Goal: Check status: Check status

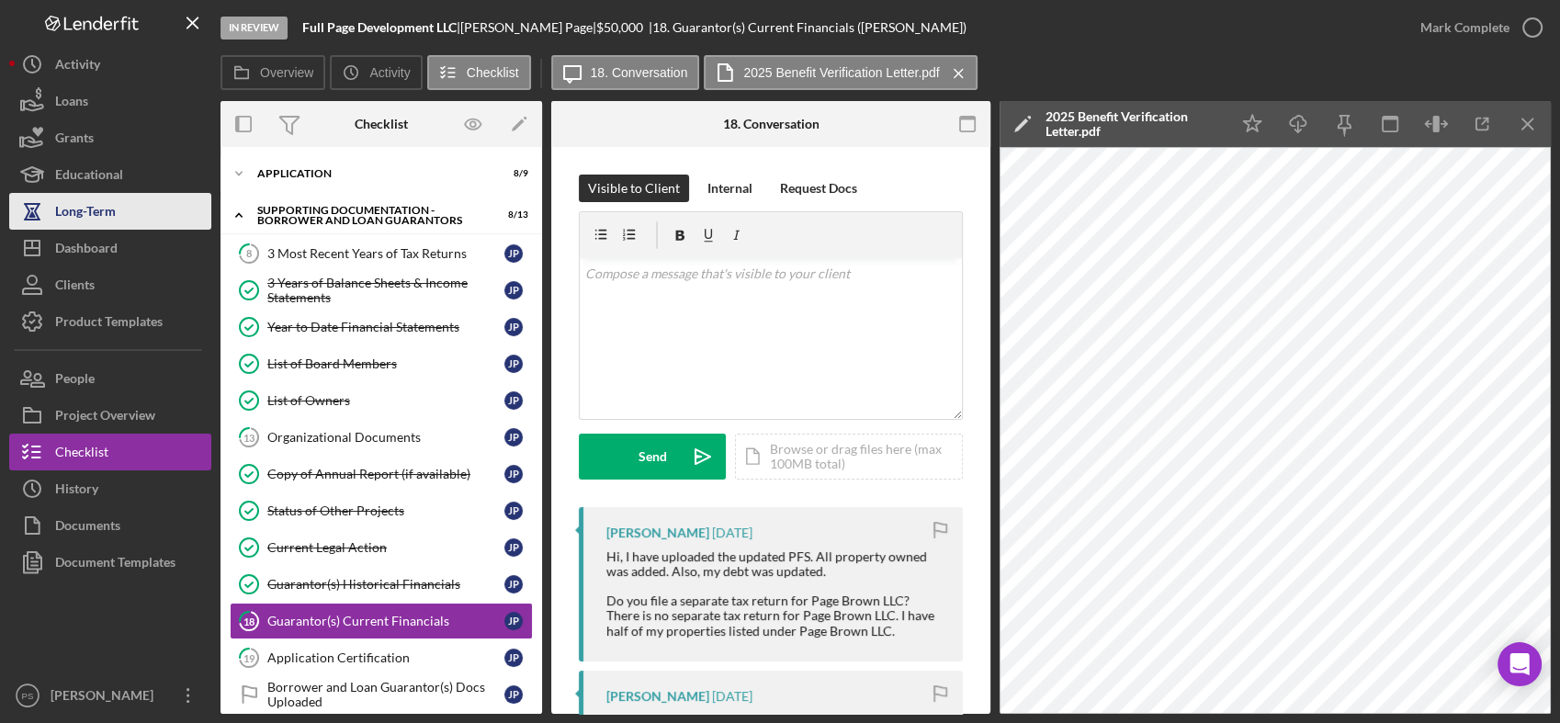
scroll to position [2300, 0]
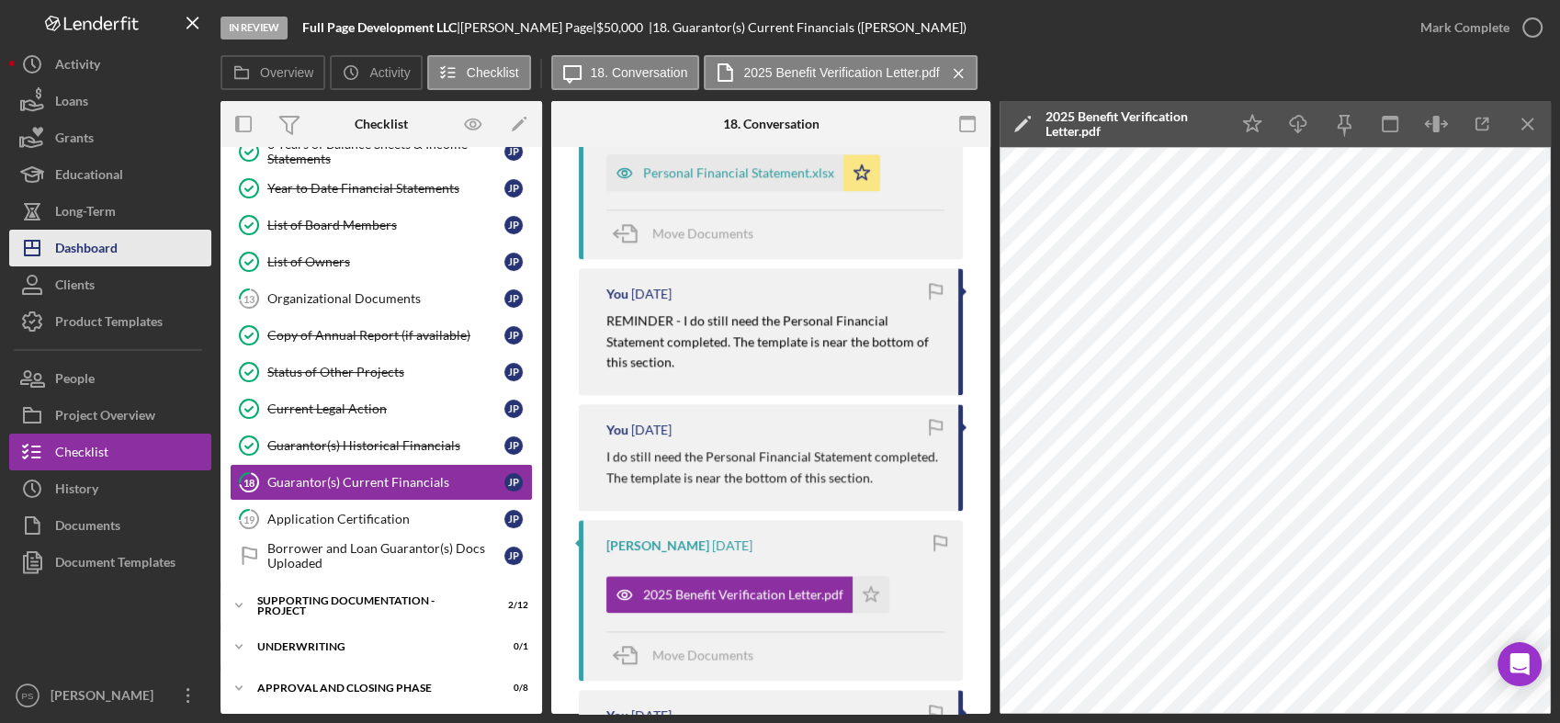
click at [96, 238] on div "Dashboard" at bounding box center [86, 250] width 62 height 41
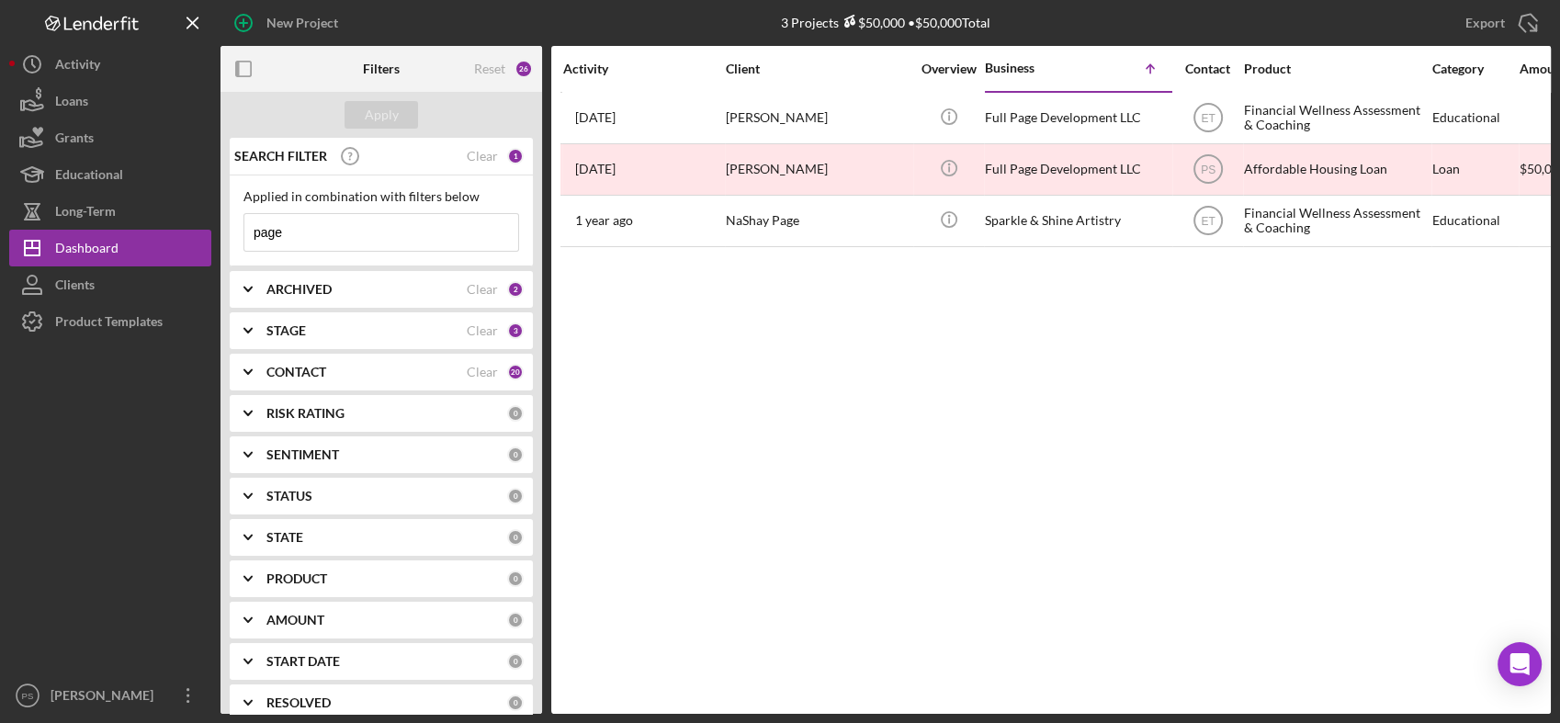
click at [318, 235] on input "page" at bounding box center [381, 232] width 274 height 37
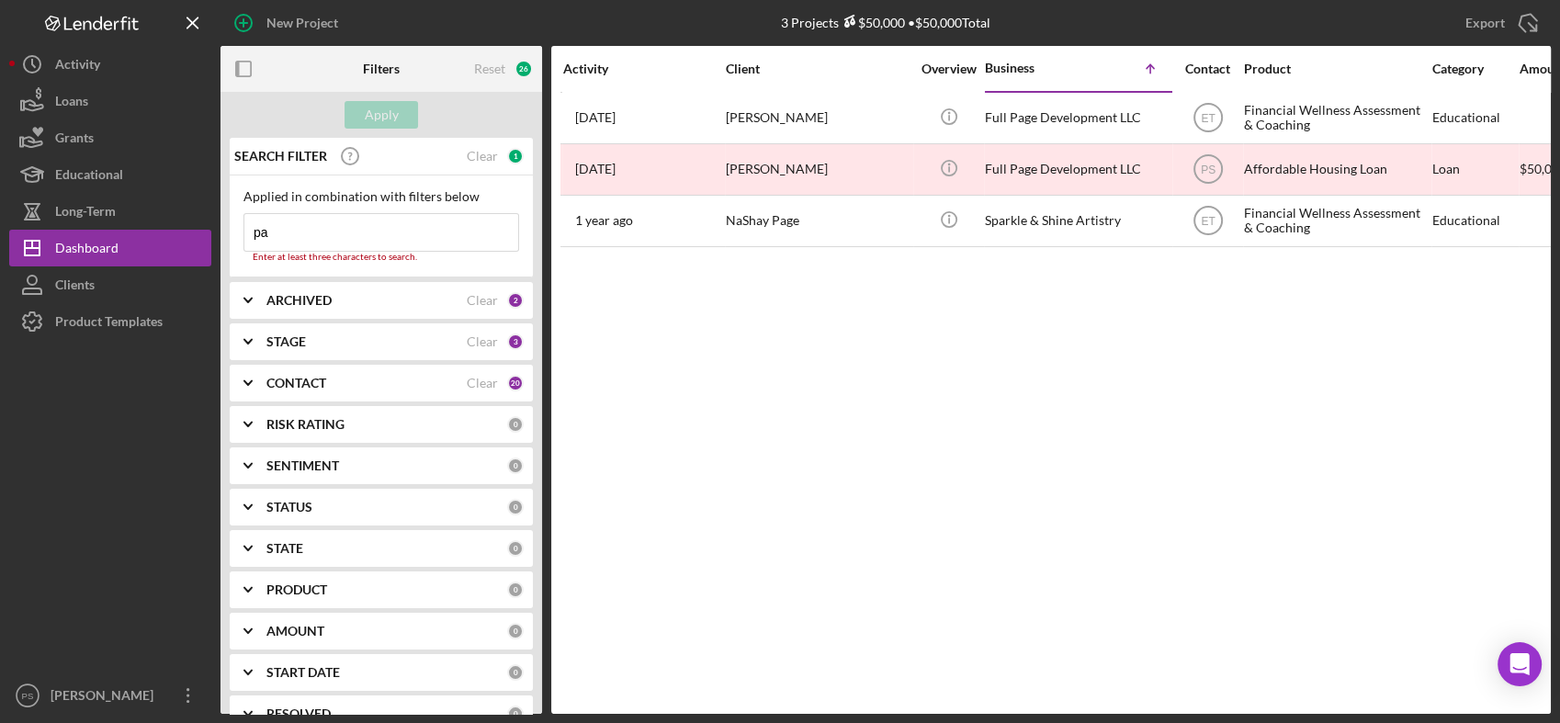
type input "p"
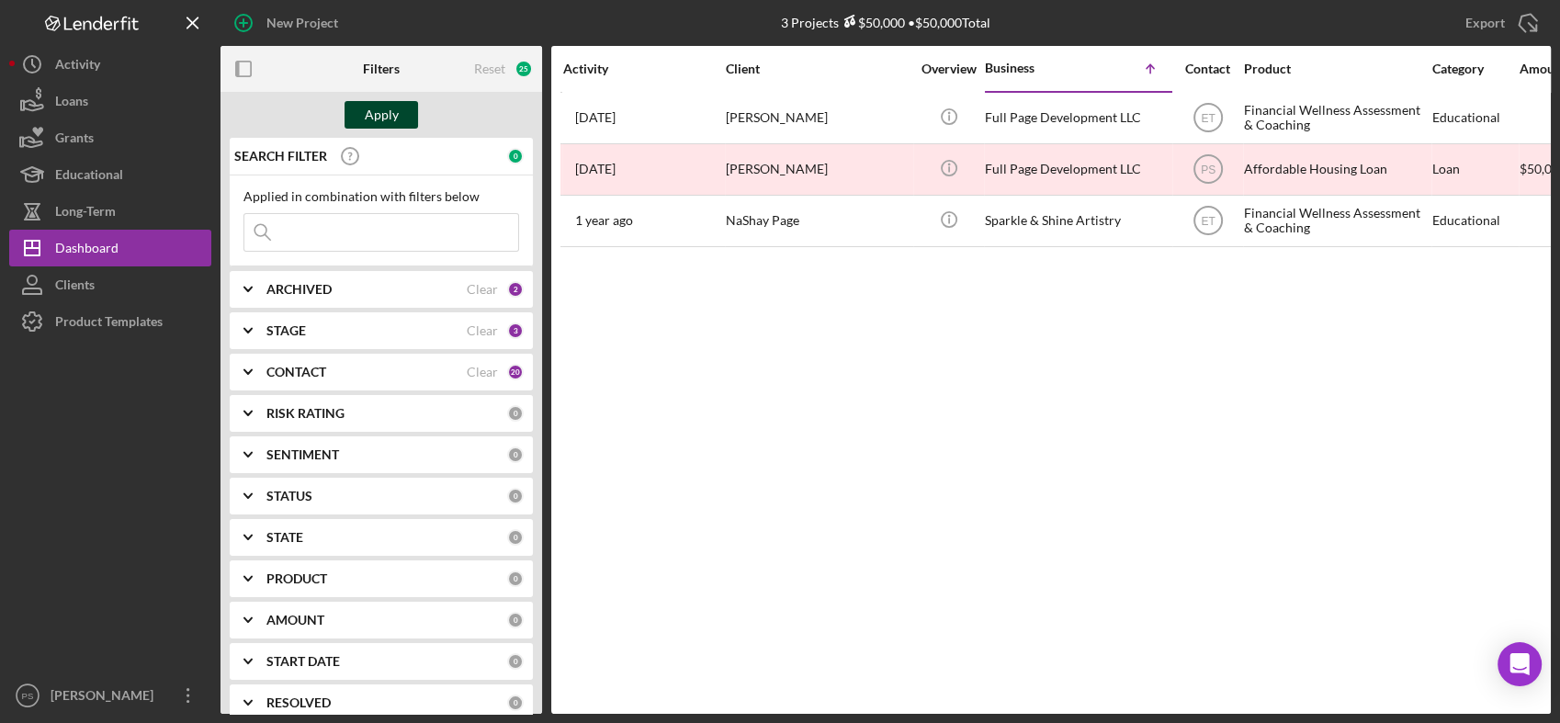
click at [390, 121] on div "Apply" at bounding box center [382, 115] width 34 height 28
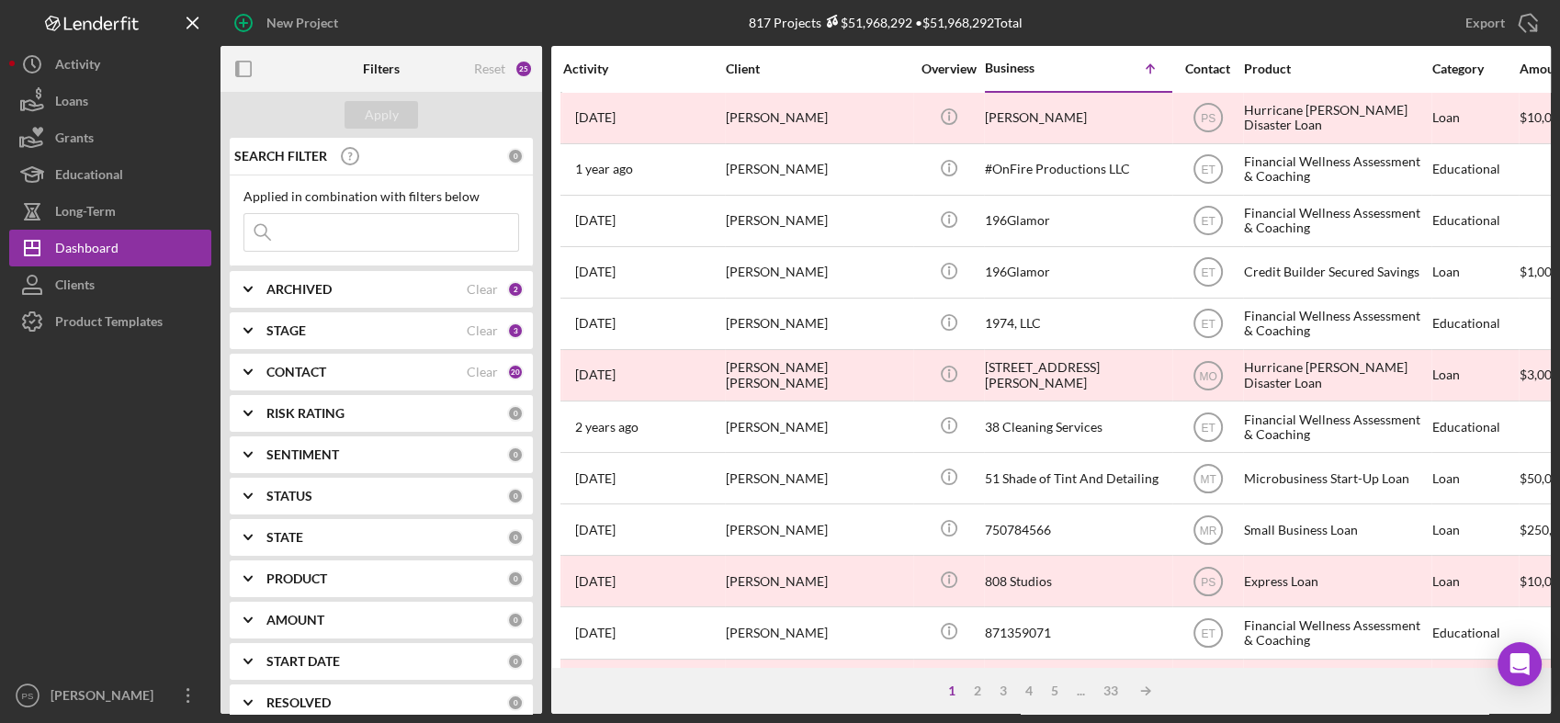
click at [401, 326] on div "STAGE" at bounding box center [366, 330] width 200 height 15
click at [374, 293] on div "ARCHIVED" at bounding box center [366, 289] width 200 height 15
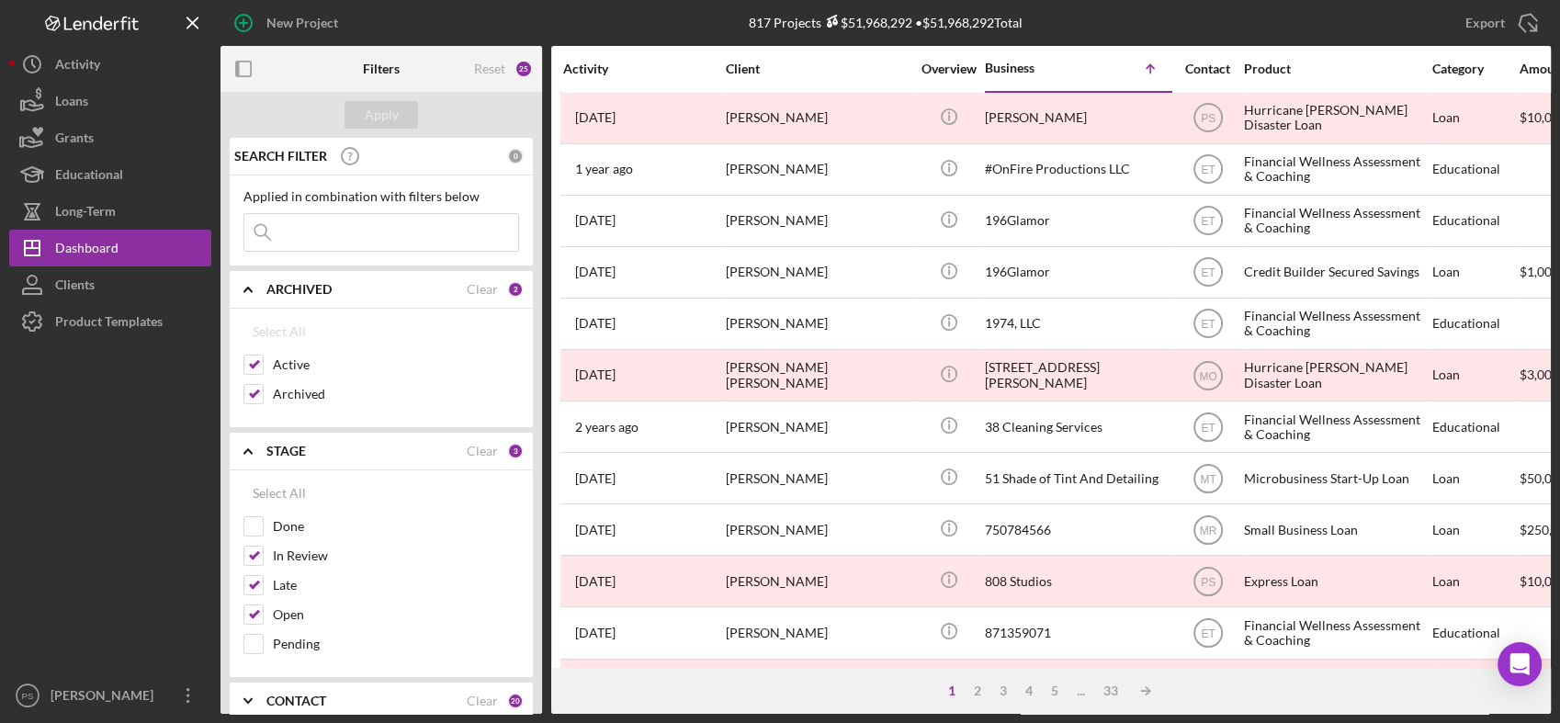
click at [351, 448] on div "STAGE" at bounding box center [366, 451] width 200 height 15
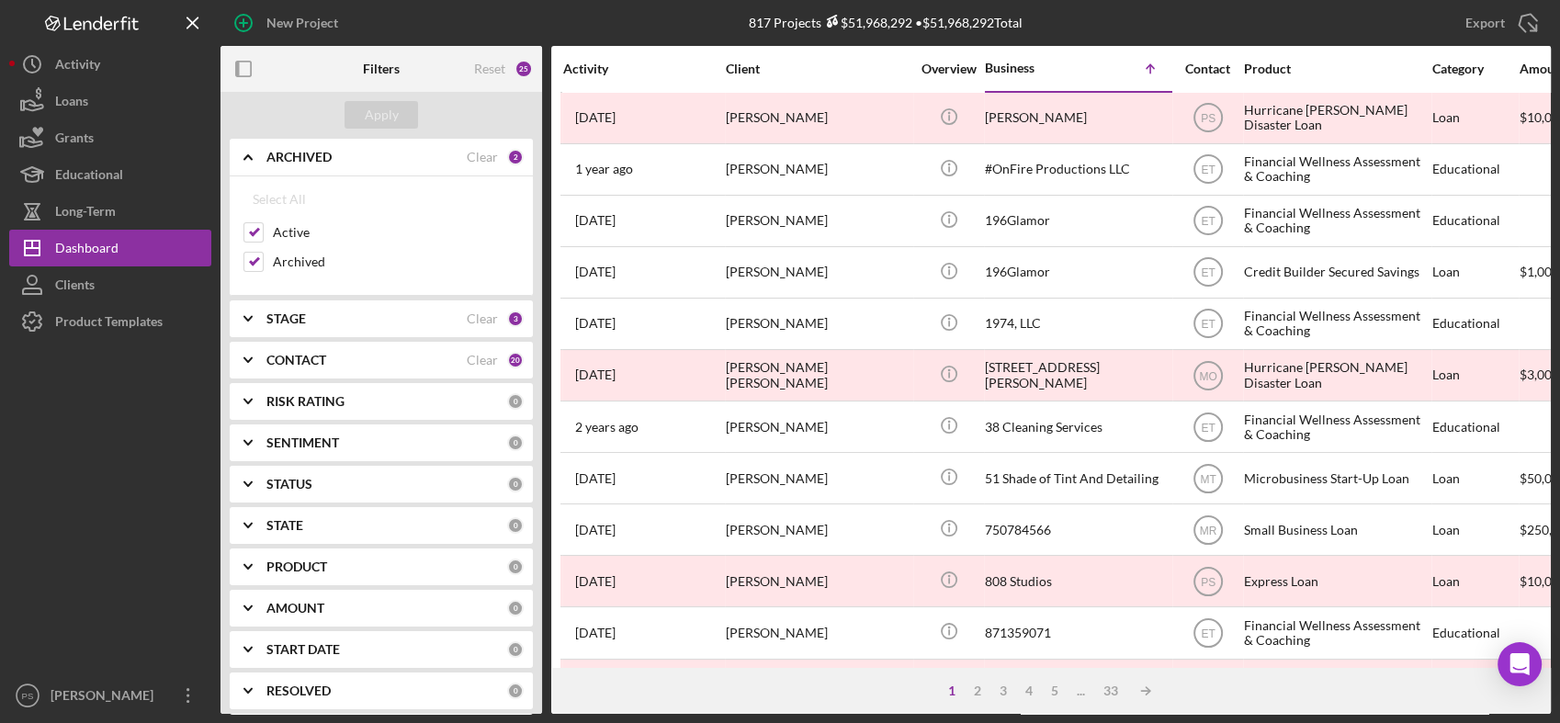
scroll to position [136, 0]
click at [360, 364] on div "CONTACT Clear 20" at bounding box center [394, 356] width 257 height 37
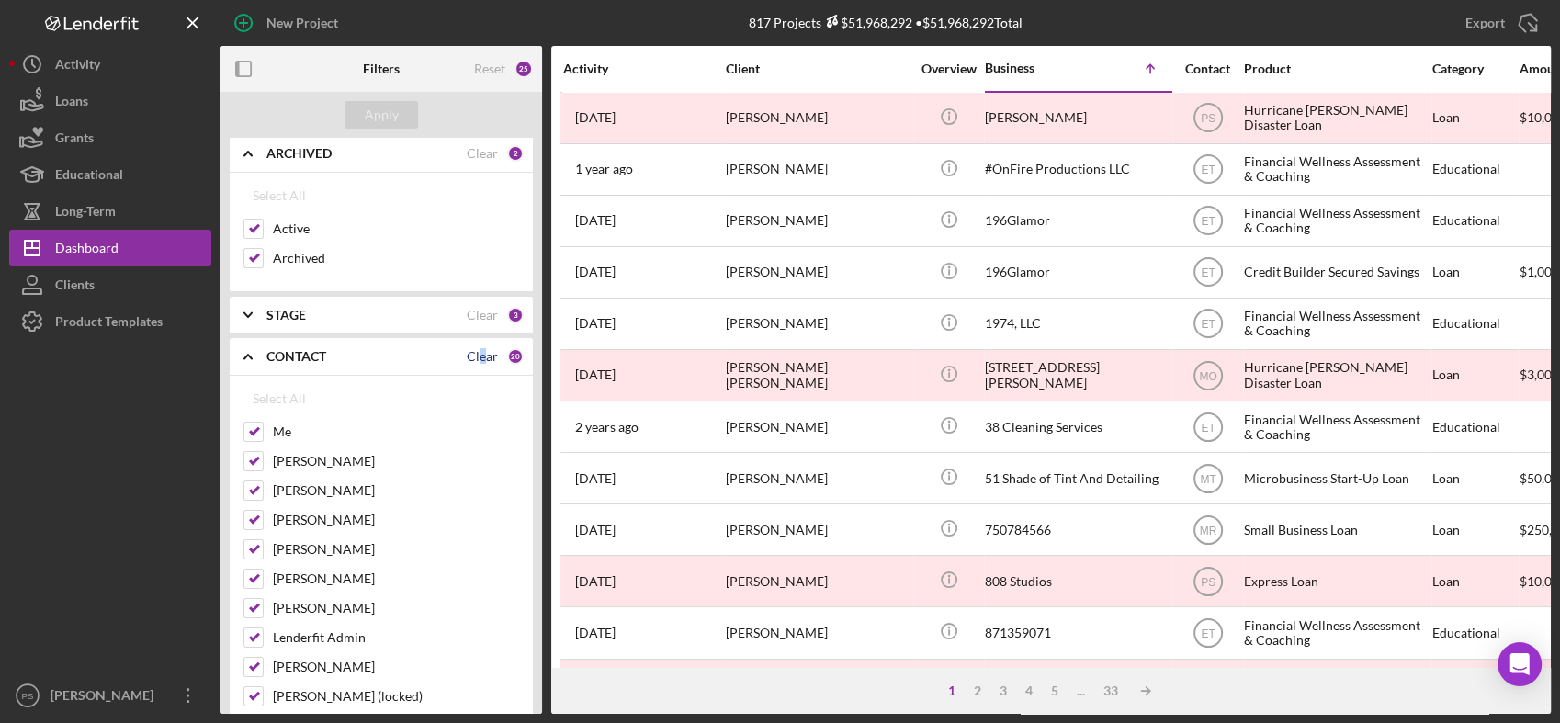
click at [479, 356] on div "Clear" at bounding box center [482, 356] width 31 height 15
checkbox input "false"
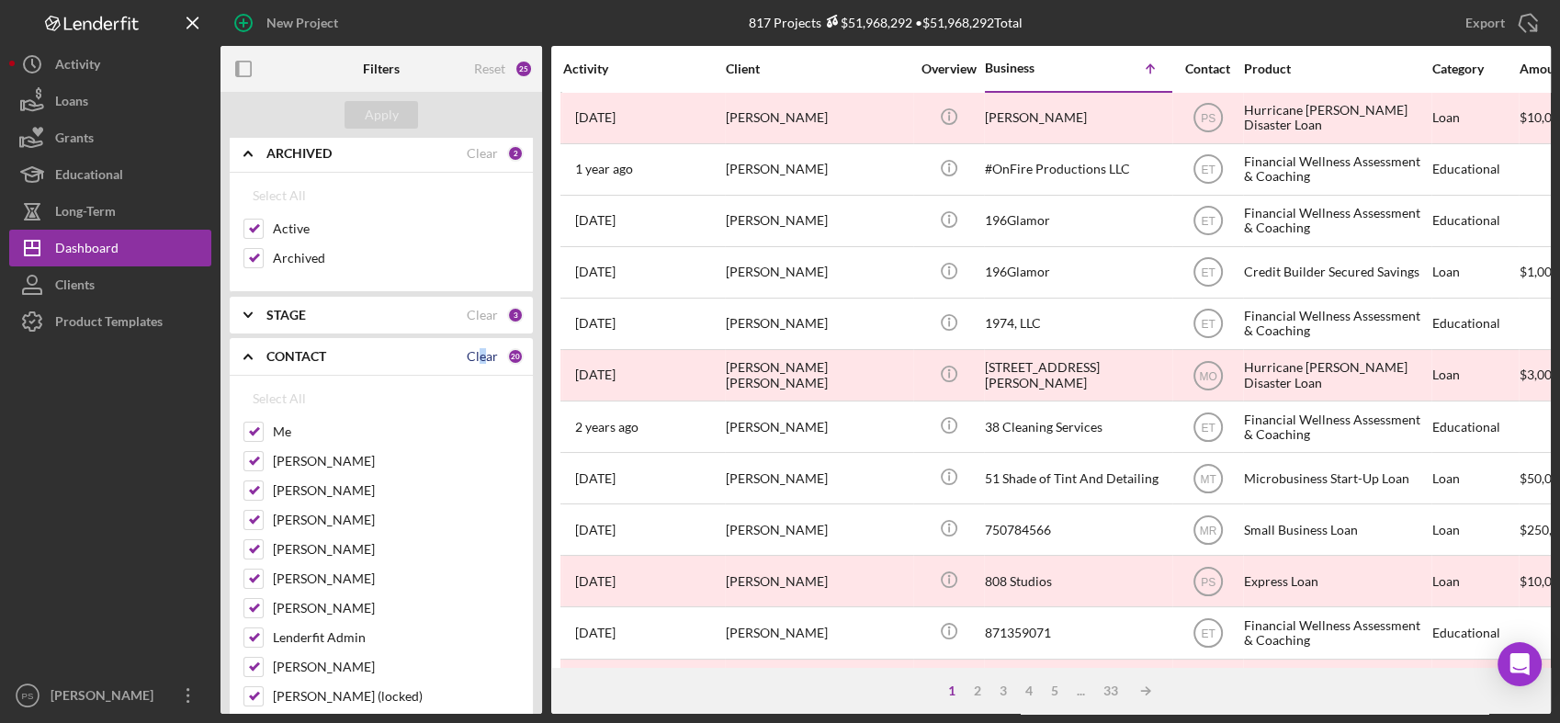
checkbox input "false"
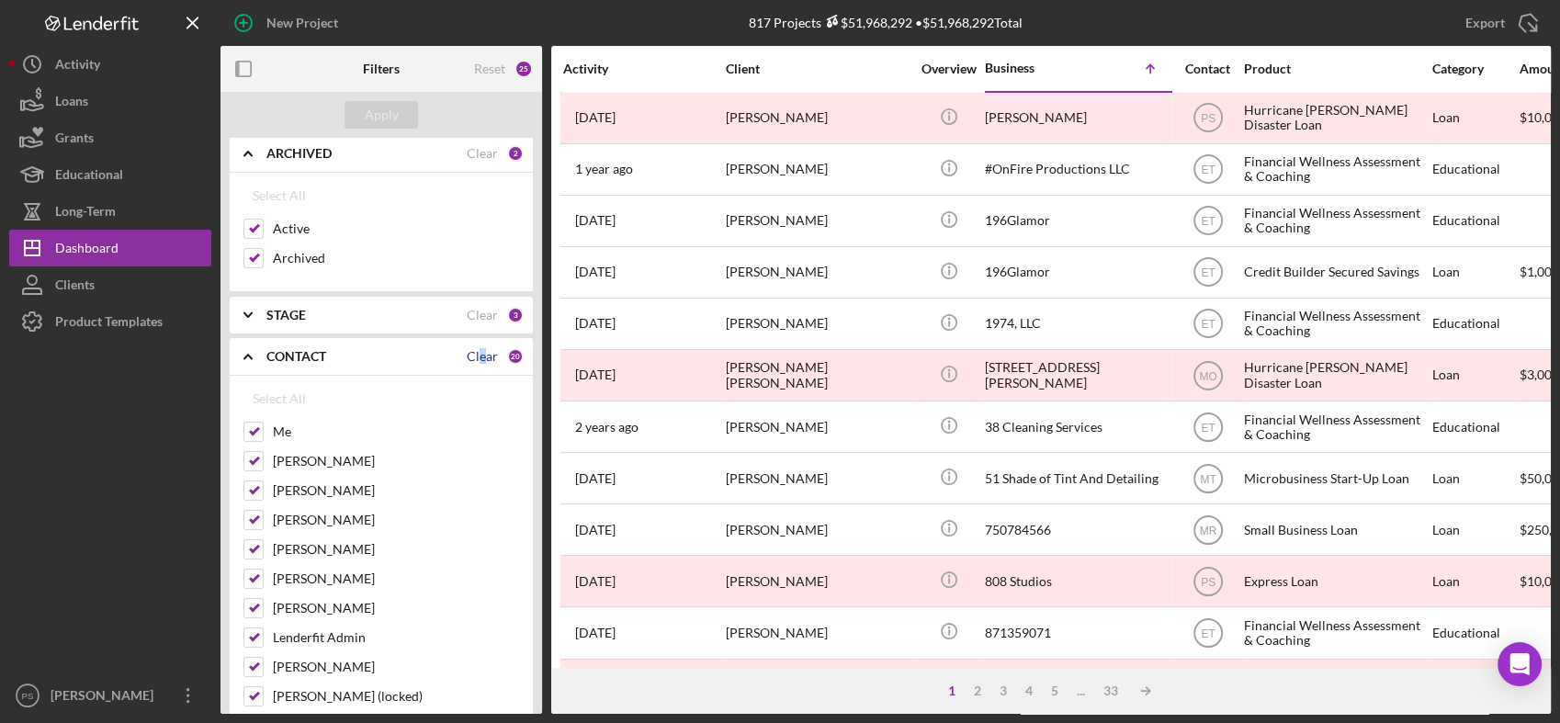
checkbox input "false"
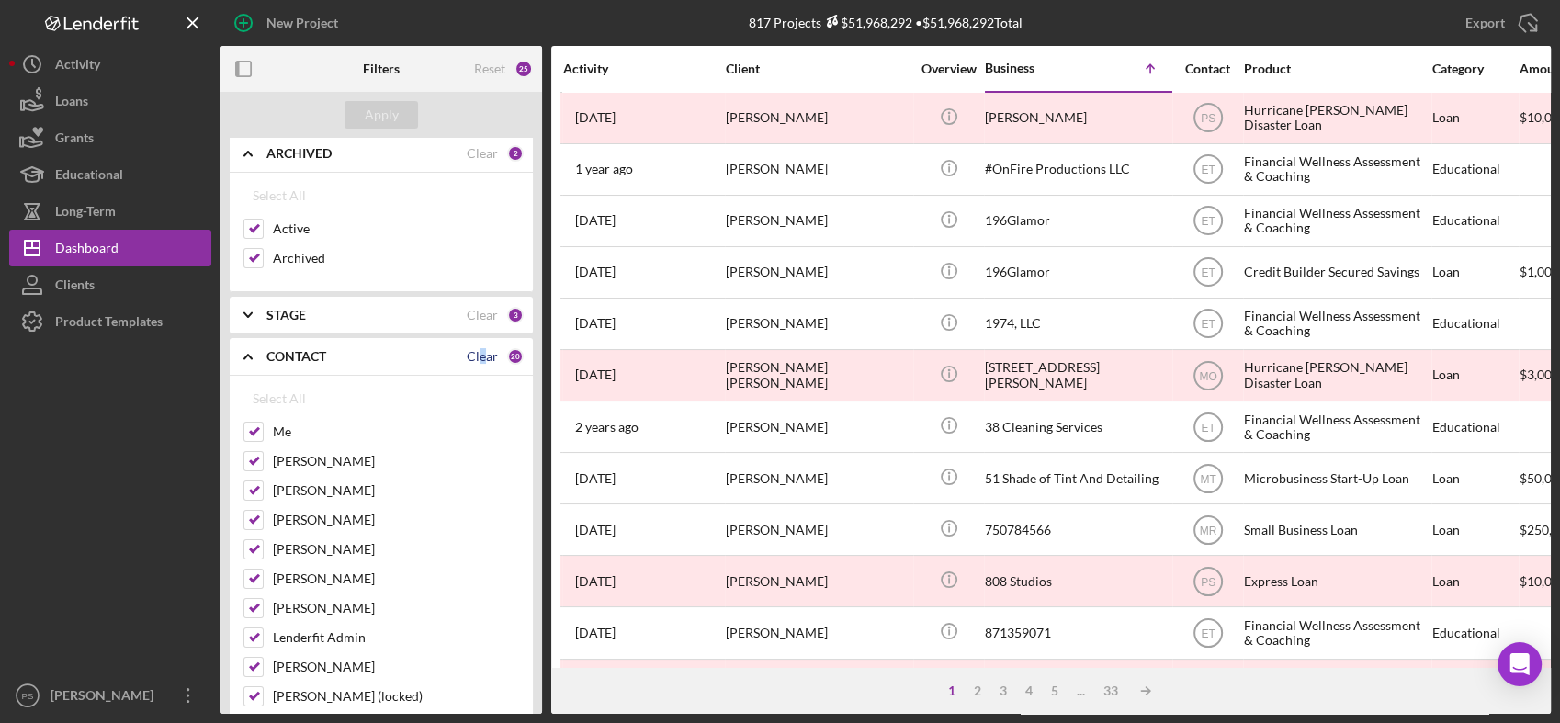
checkbox input "false"
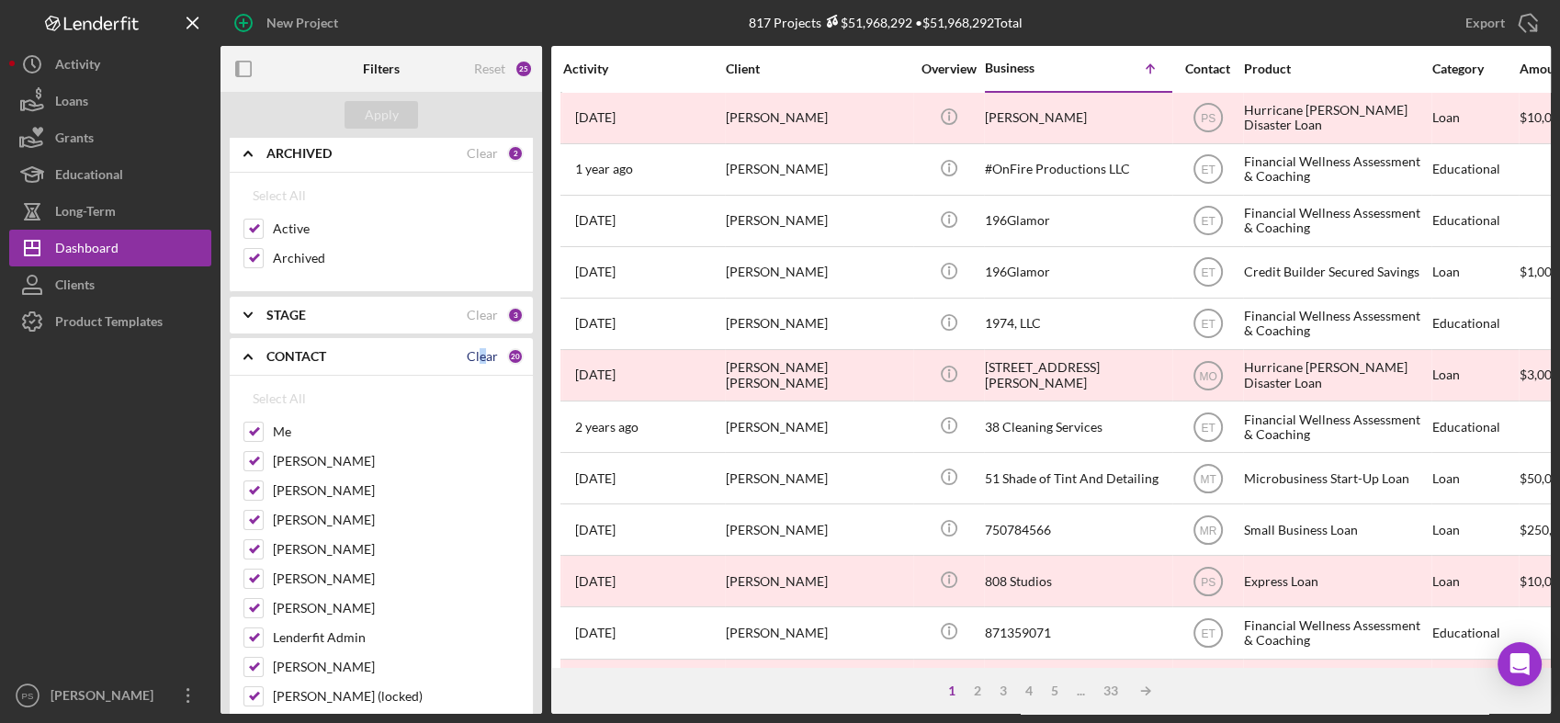
checkbox input "false"
click at [277, 425] on label "Me" at bounding box center [396, 432] width 246 height 18
click at [263, 425] on input "Me" at bounding box center [253, 432] width 18 height 18
checkbox input "true"
click at [388, 113] on div "Apply" at bounding box center [382, 115] width 34 height 28
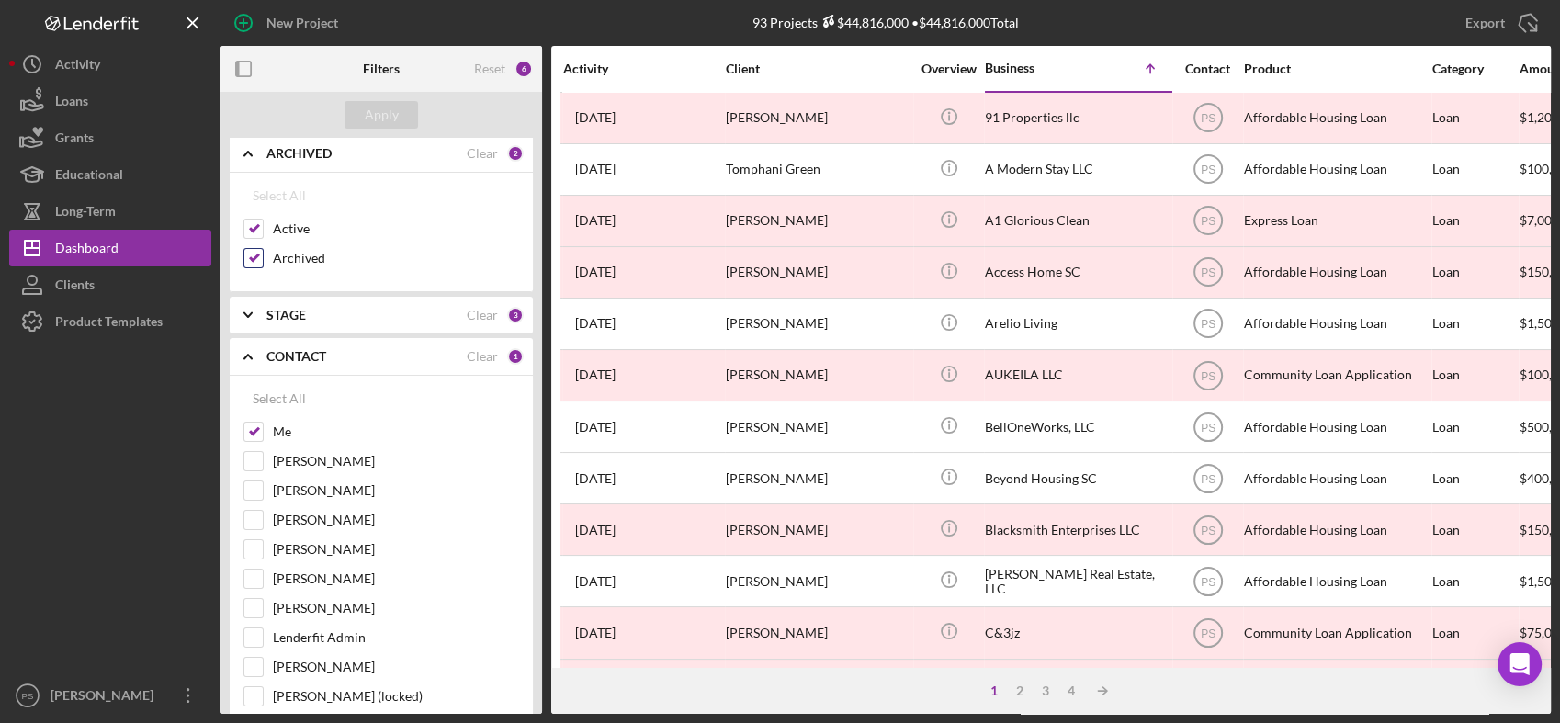
click at [300, 254] on label "Archived" at bounding box center [396, 258] width 246 height 18
click at [263, 254] on input "Archived" at bounding box center [253, 258] width 18 height 18
checkbox input "false"
click at [371, 115] on div "Apply" at bounding box center [382, 115] width 34 height 28
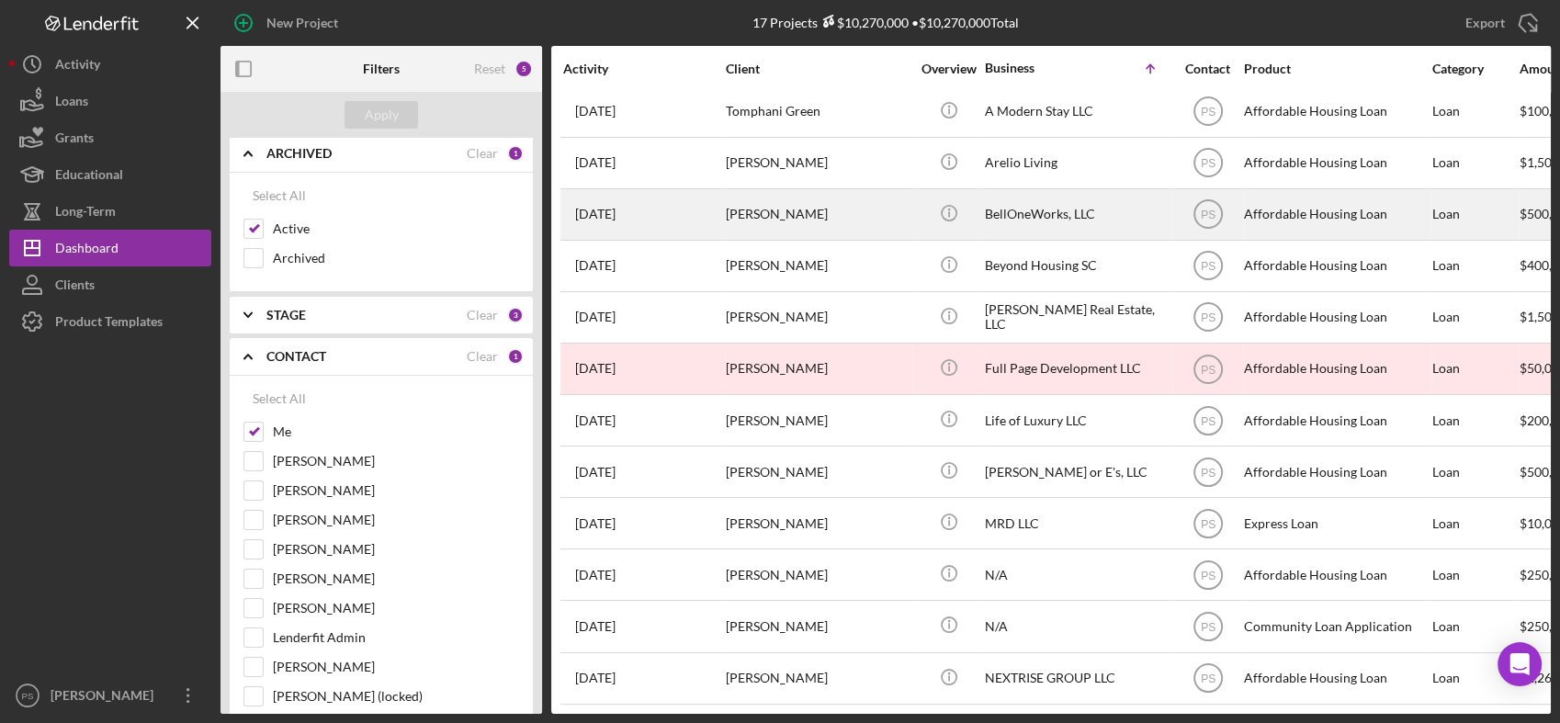
scroll to position [0, 0]
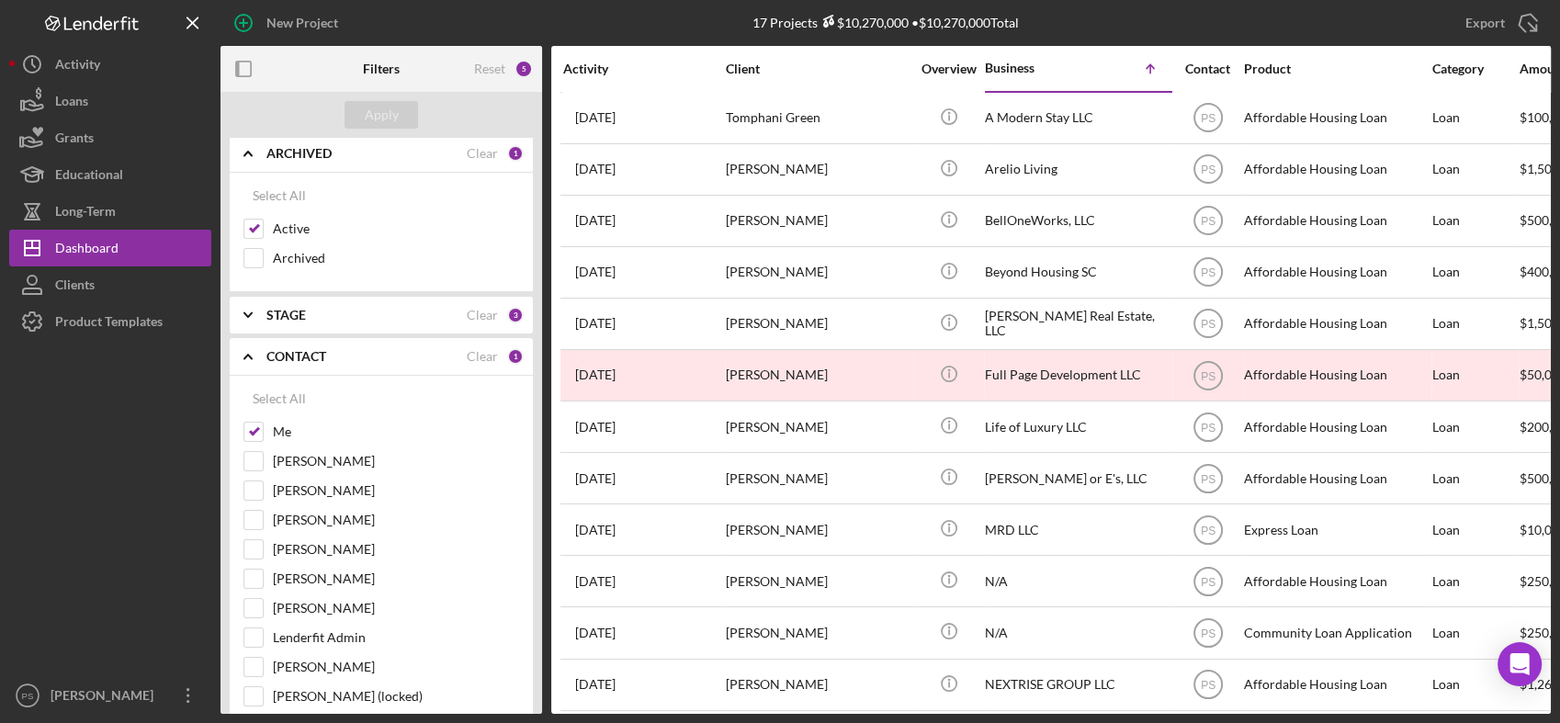
click at [595, 66] on div "Activity" at bounding box center [643, 69] width 161 height 15
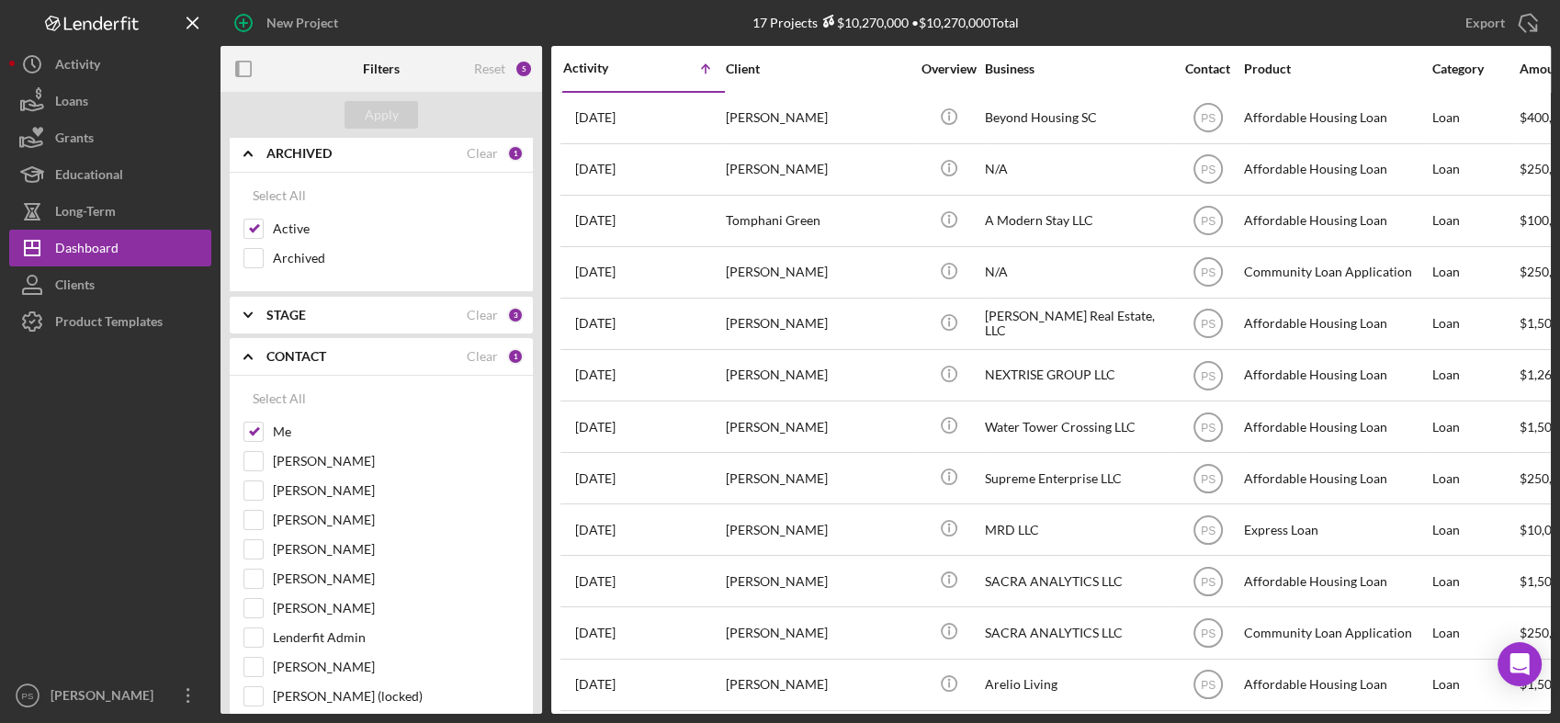
click at [595, 66] on div "Activity" at bounding box center [603, 68] width 81 height 15
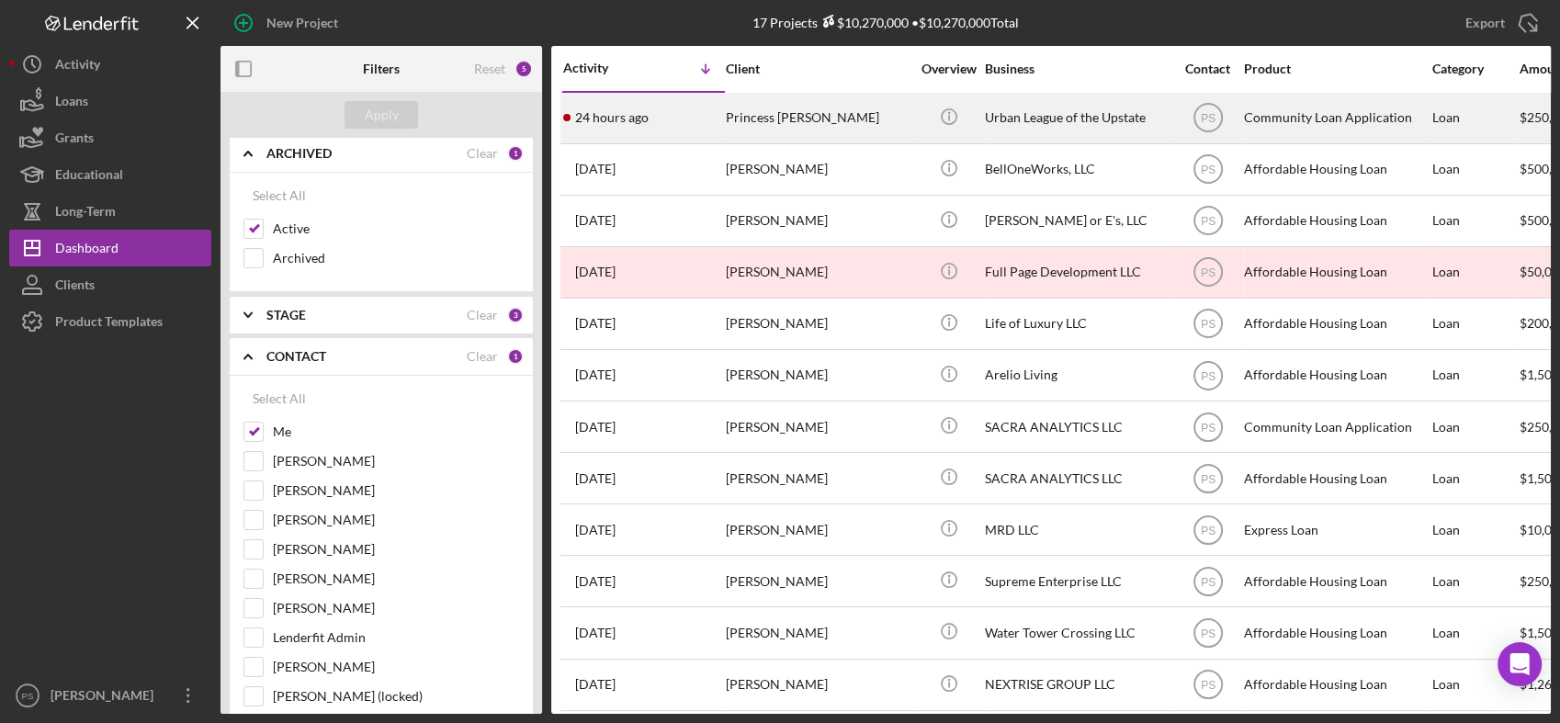
click at [799, 122] on div "Princess Wilson" at bounding box center [818, 118] width 184 height 49
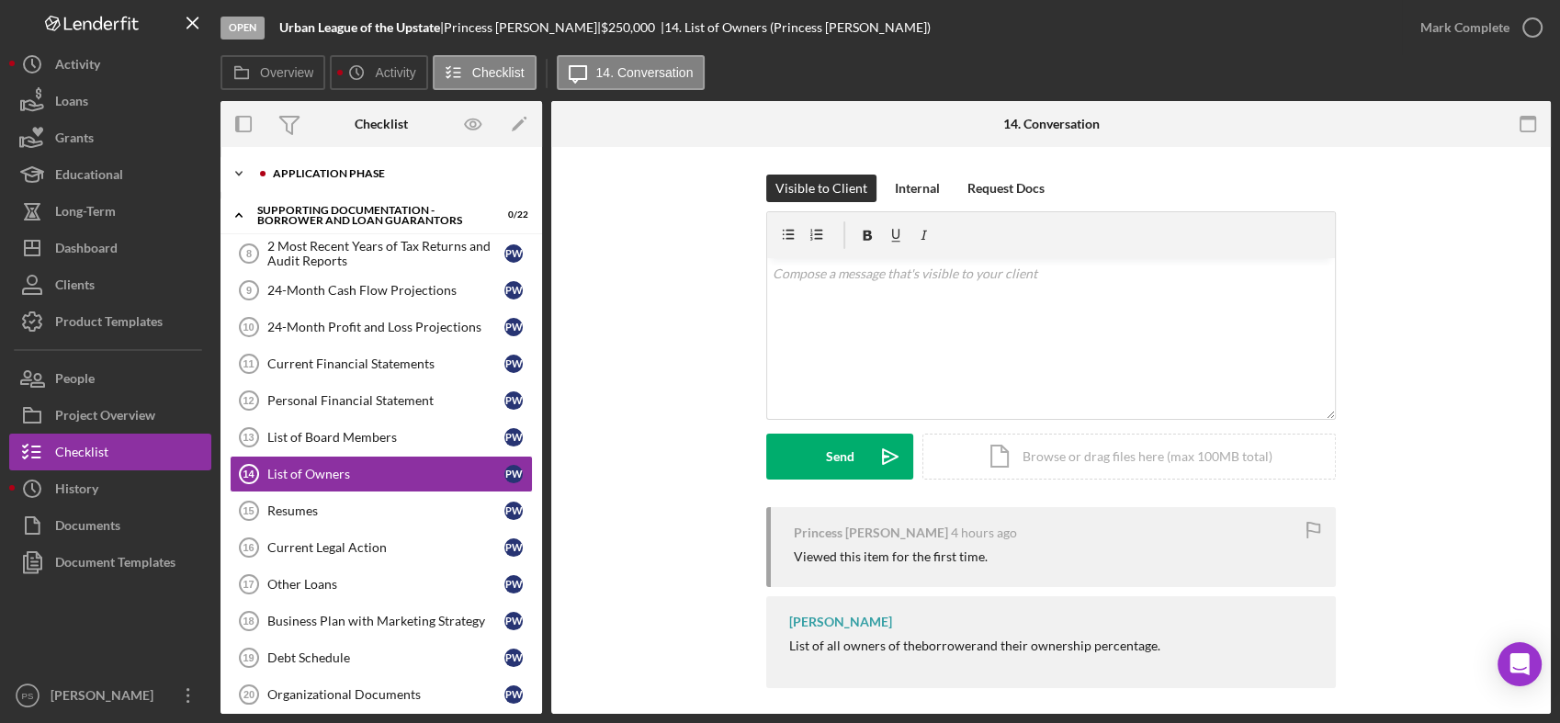
click at [232, 173] on icon "Icon/Expander" at bounding box center [238, 173] width 37 height 37
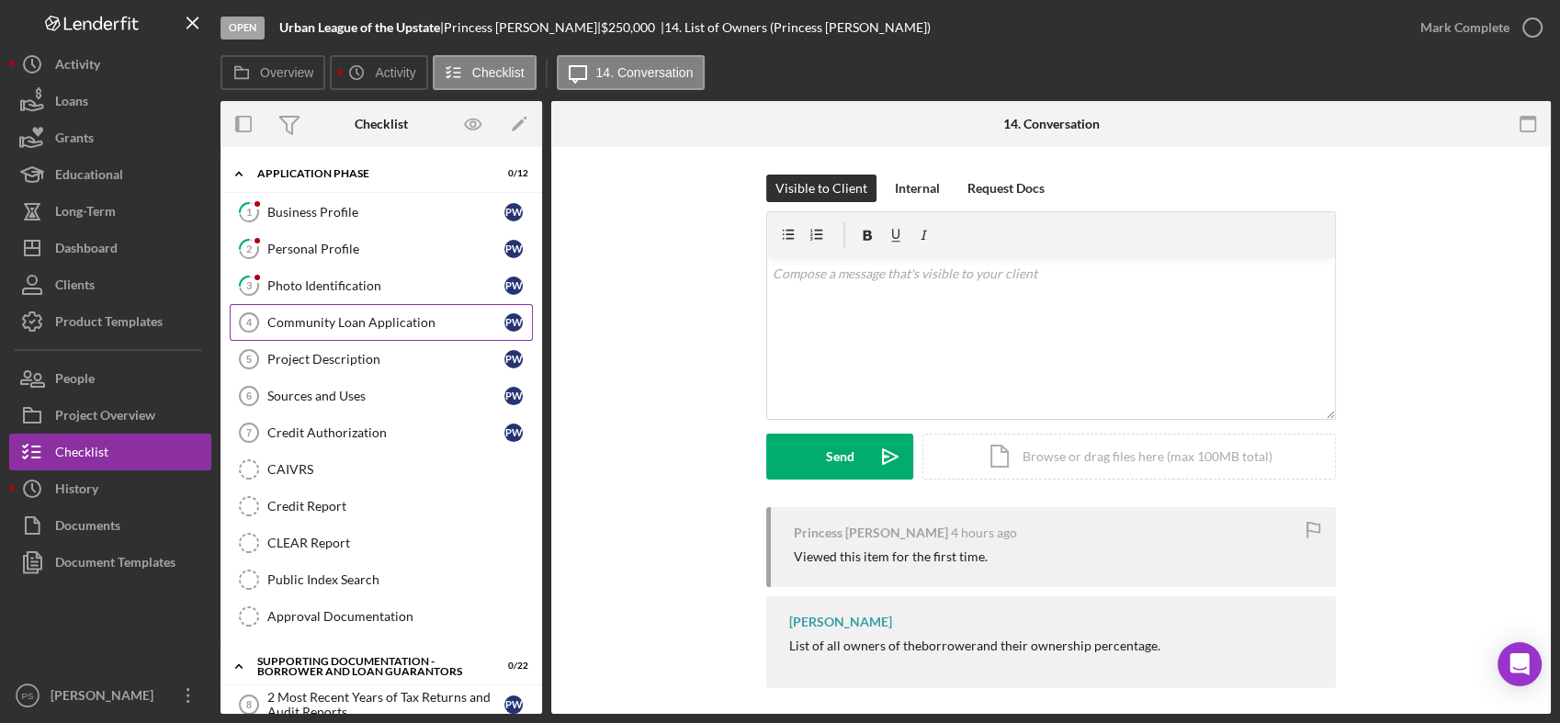
click at [376, 321] on div "Community Loan Application" at bounding box center [385, 322] width 237 height 15
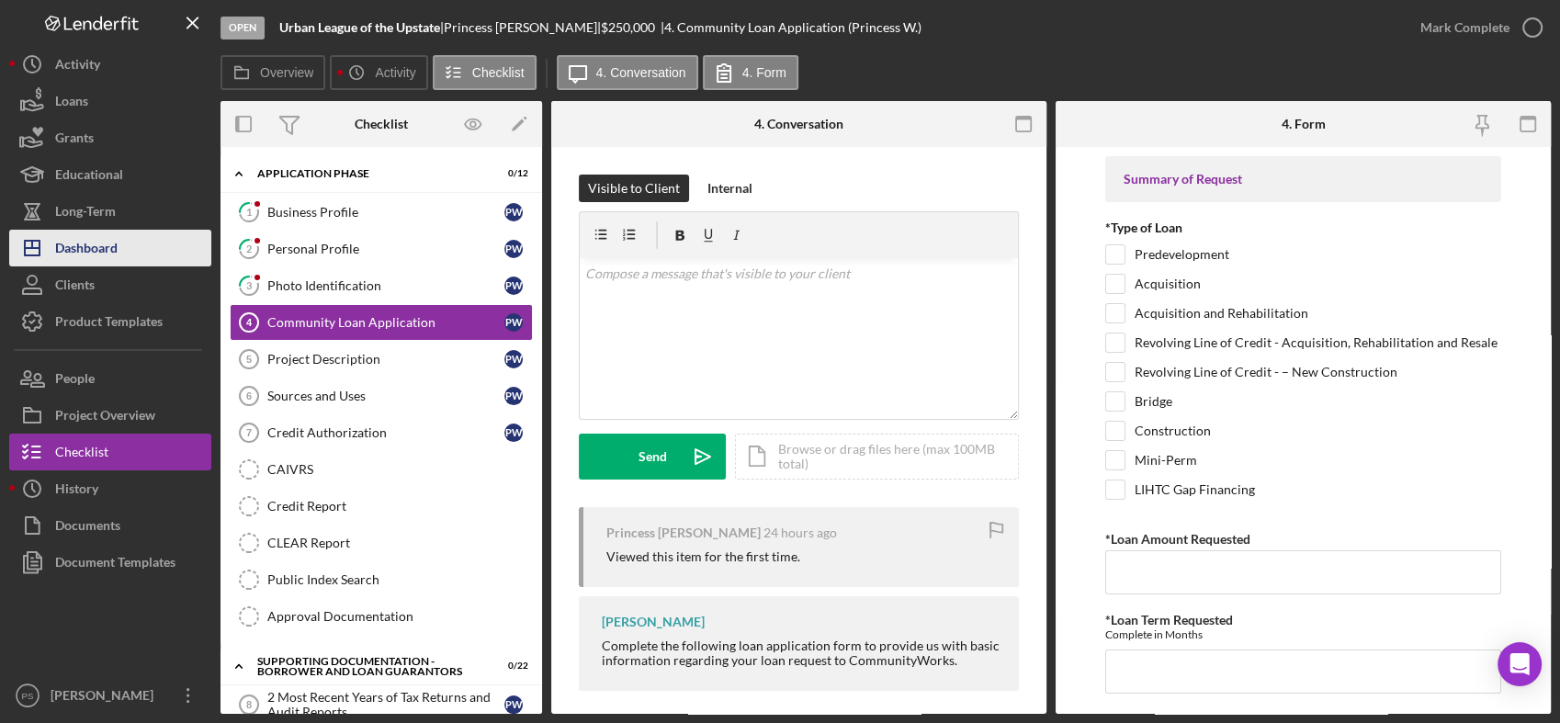
click at [152, 242] on button "Icon/Dashboard Dashboard" at bounding box center [110, 248] width 202 height 37
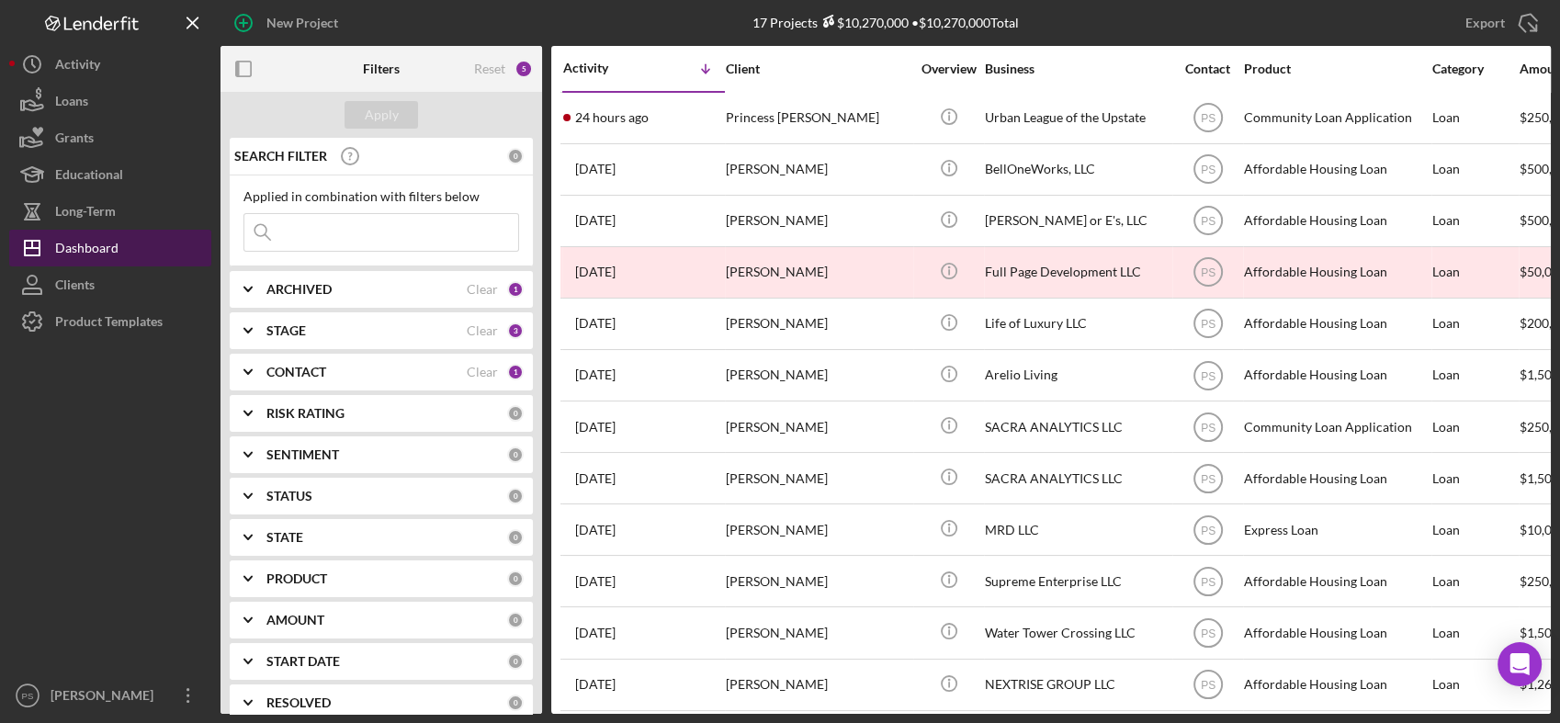
click at [126, 240] on button "Icon/Dashboard Dashboard" at bounding box center [110, 248] width 202 height 37
click at [351, 238] on input at bounding box center [381, 232] width 274 height 37
type input "hma"
click at [373, 121] on div "Apply" at bounding box center [382, 115] width 34 height 28
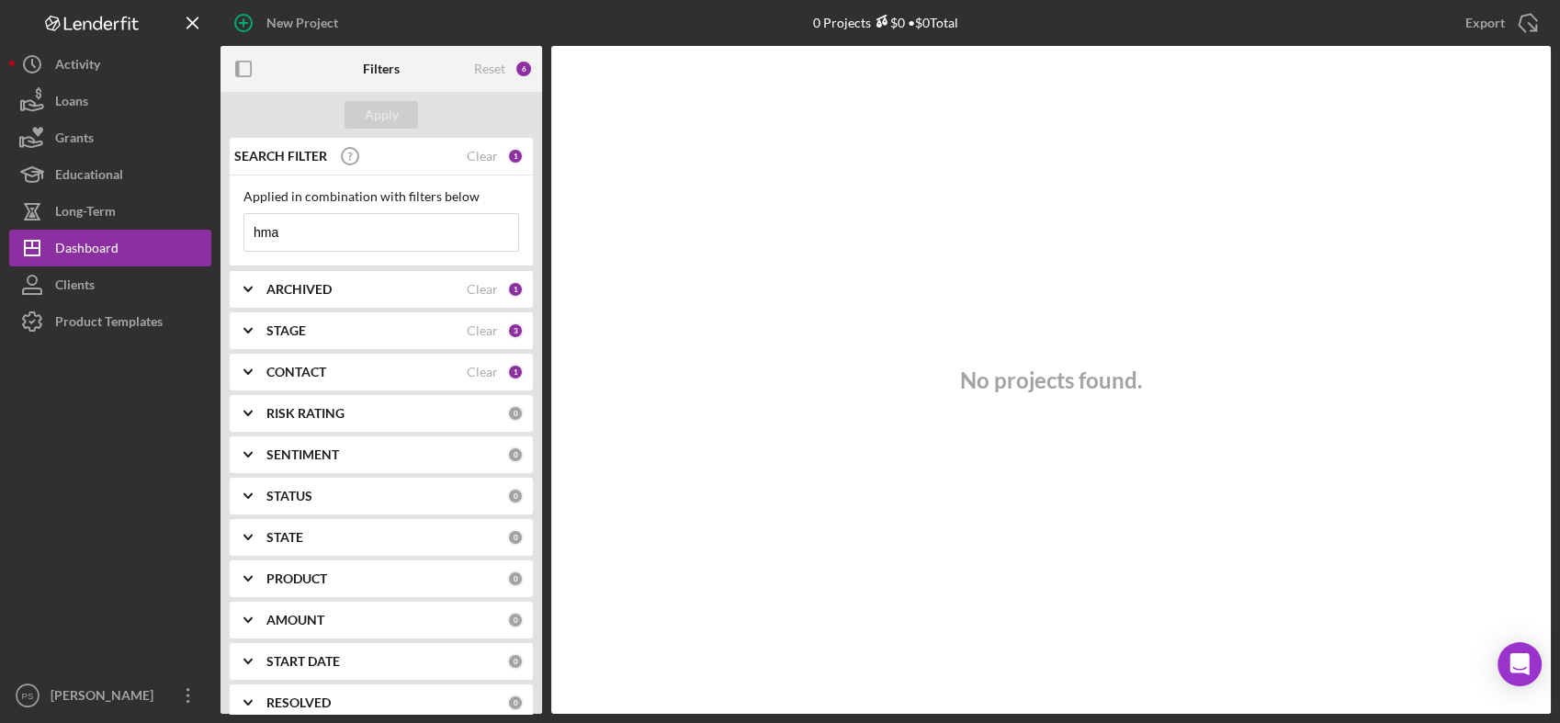
click at [333, 360] on div "CONTACT Clear 1" at bounding box center [394, 372] width 257 height 37
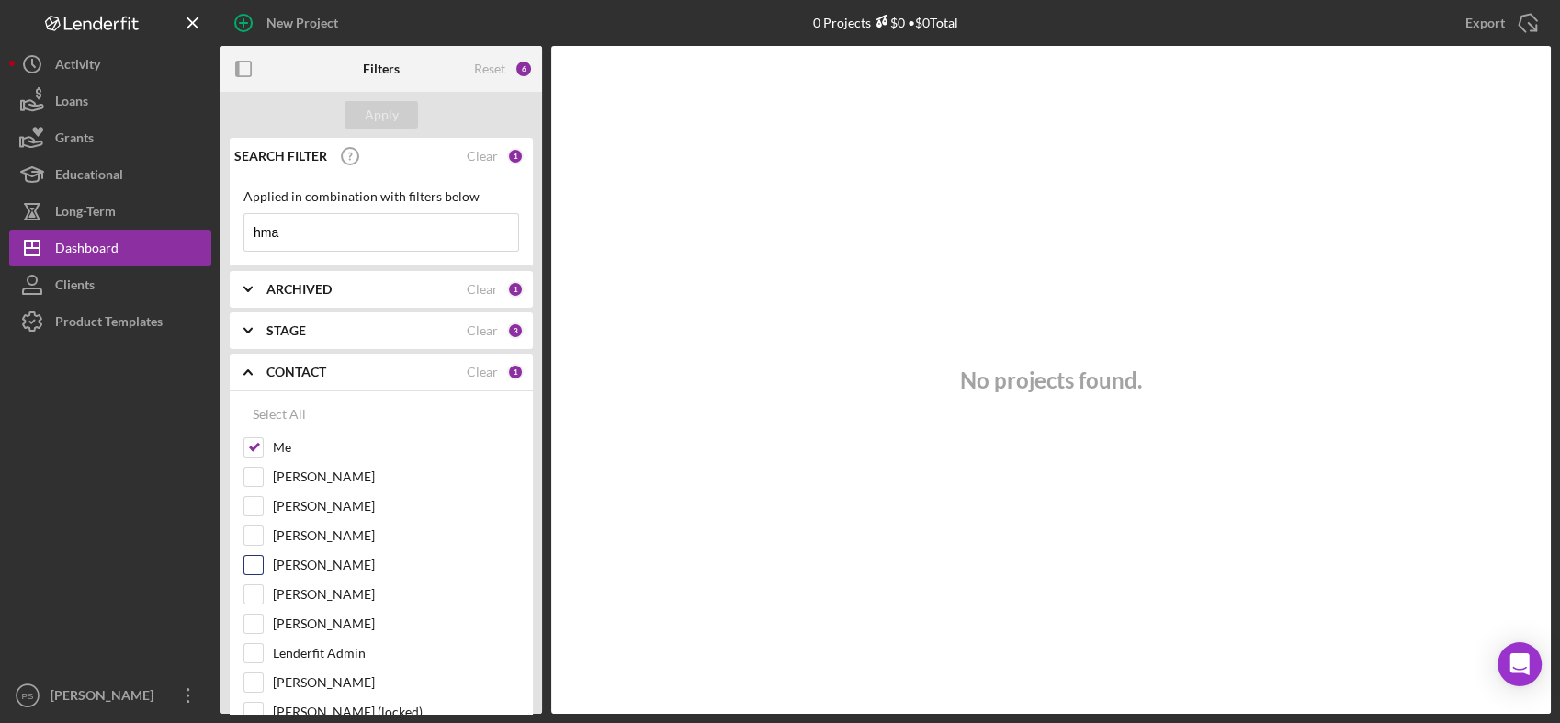
click at [331, 562] on label "[PERSON_NAME]" at bounding box center [396, 565] width 246 height 18
drag, startPoint x: 331, startPoint y: 562, endPoint x: 257, endPoint y: 560, distance: 73.5
click at [257, 560] on input "[PERSON_NAME]" at bounding box center [253, 565] width 18 height 18
checkbox input "true"
click at [398, 120] on button "Apply" at bounding box center [380, 115] width 73 height 28
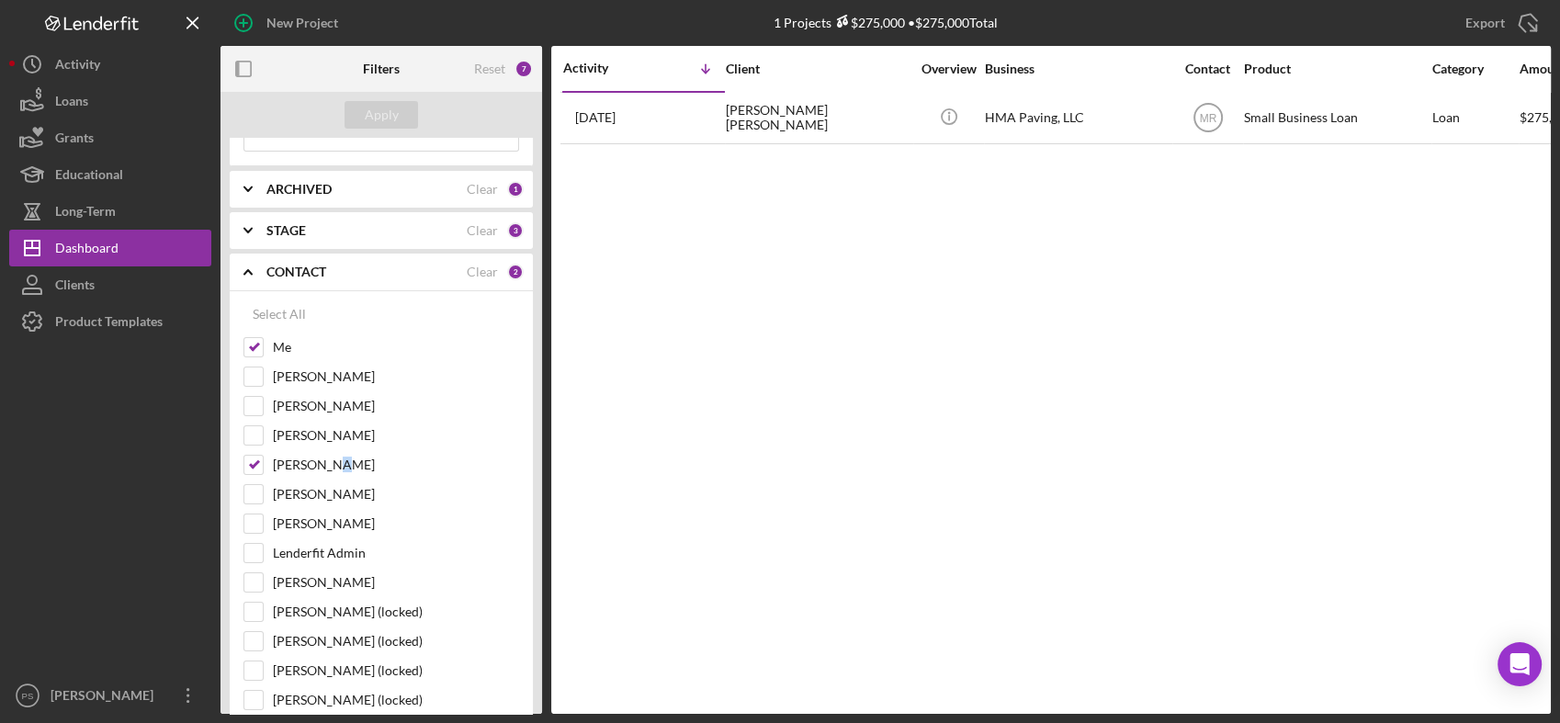
scroll to position [67, 0]
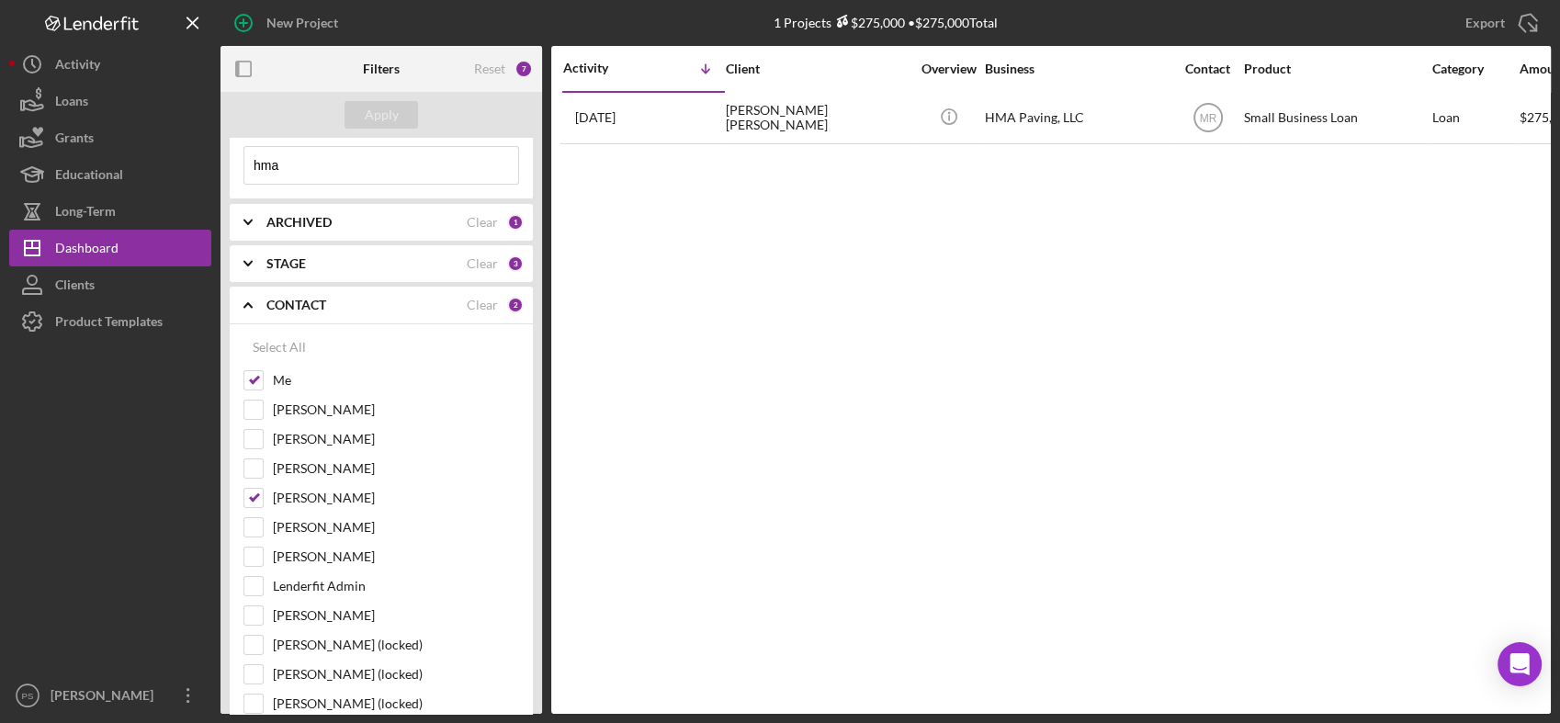
click at [250, 299] on icon "Icon/Expander" at bounding box center [248, 305] width 46 height 46
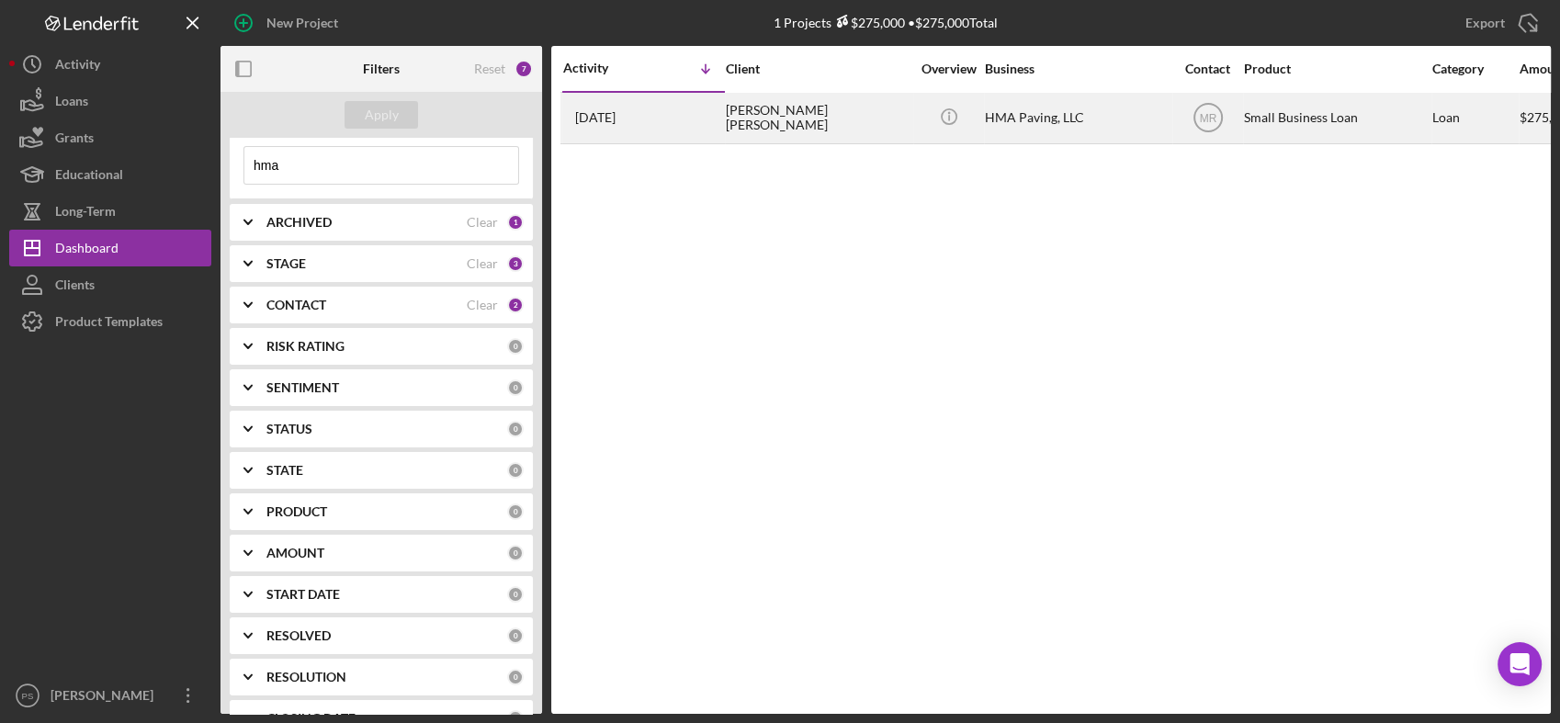
click at [723, 109] on div "2 weeks ago Mainor Gerardo Zuniga" at bounding box center [643, 118] width 161 height 49
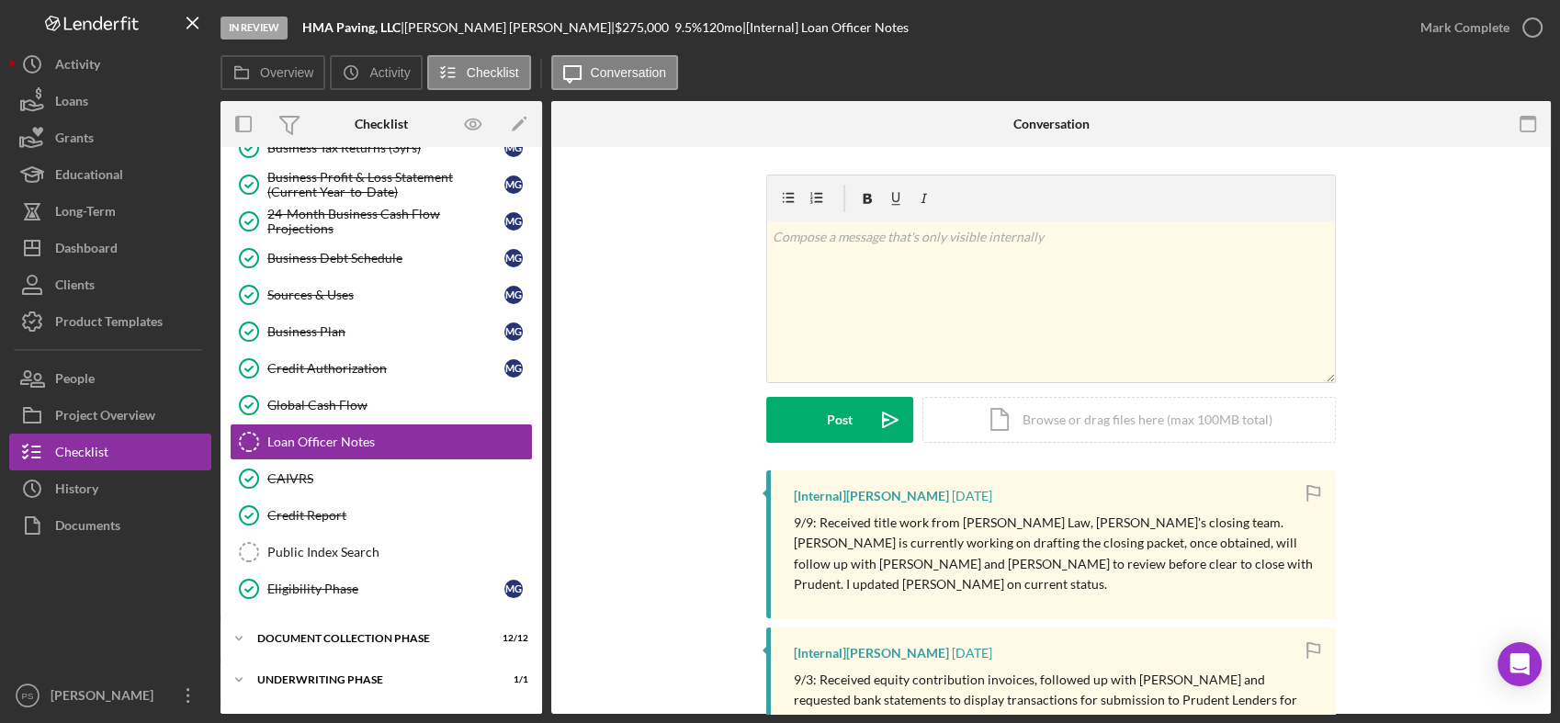
scroll to position [329, 0]
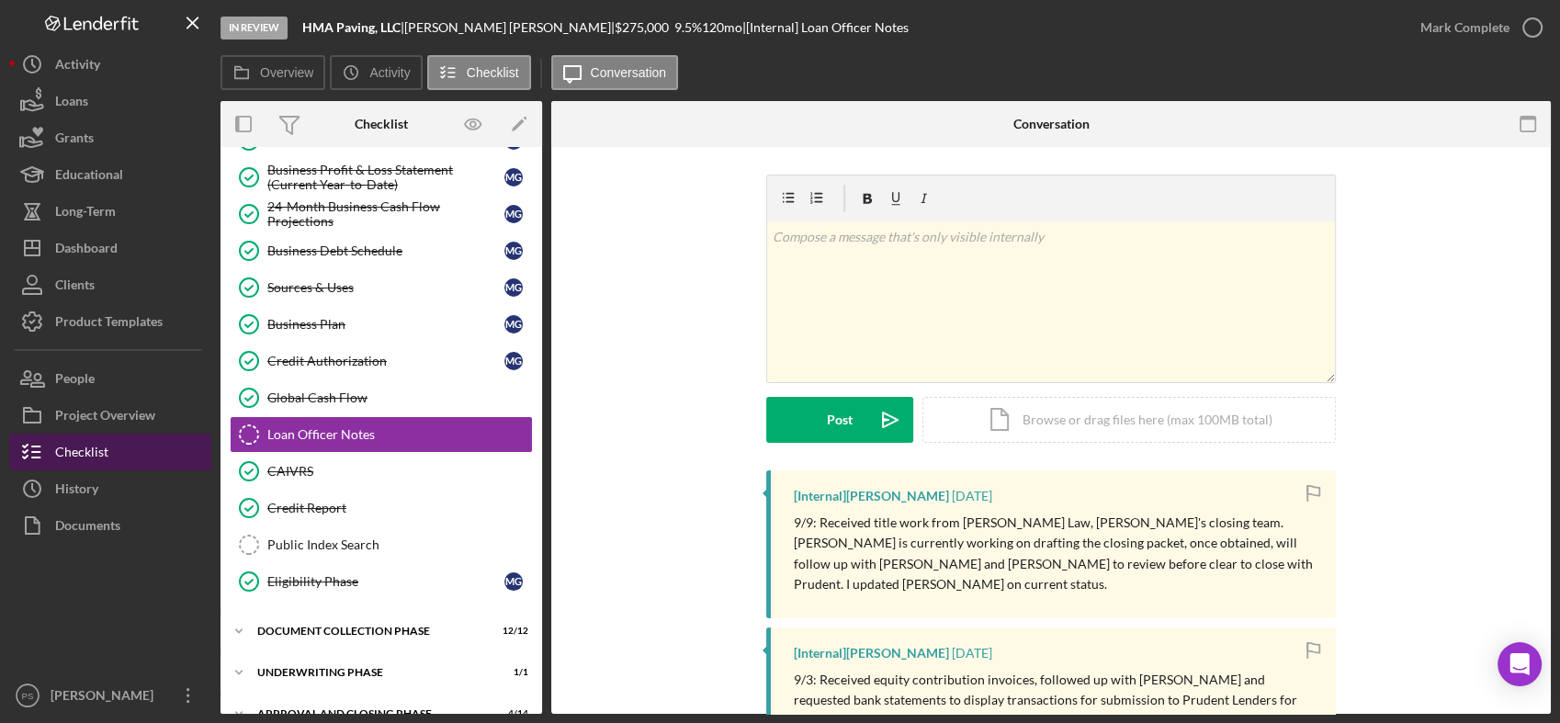
click at [125, 440] on button "Checklist" at bounding box center [110, 452] width 202 height 37
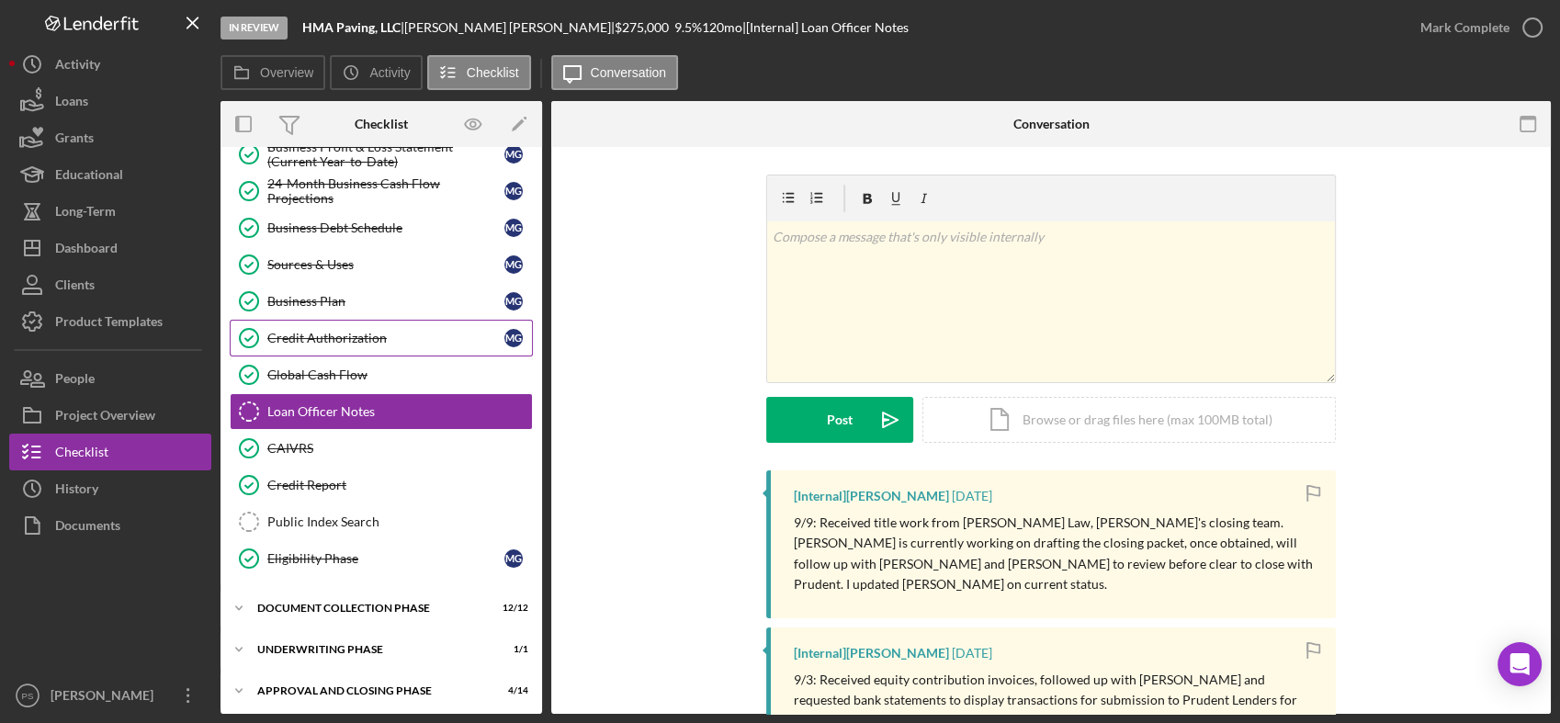
scroll to position [353, 0]
click at [330, 593] on div "Icon/Expander Document Collection Phase 12 / 12" at bounding box center [381, 607] width 322 height 37
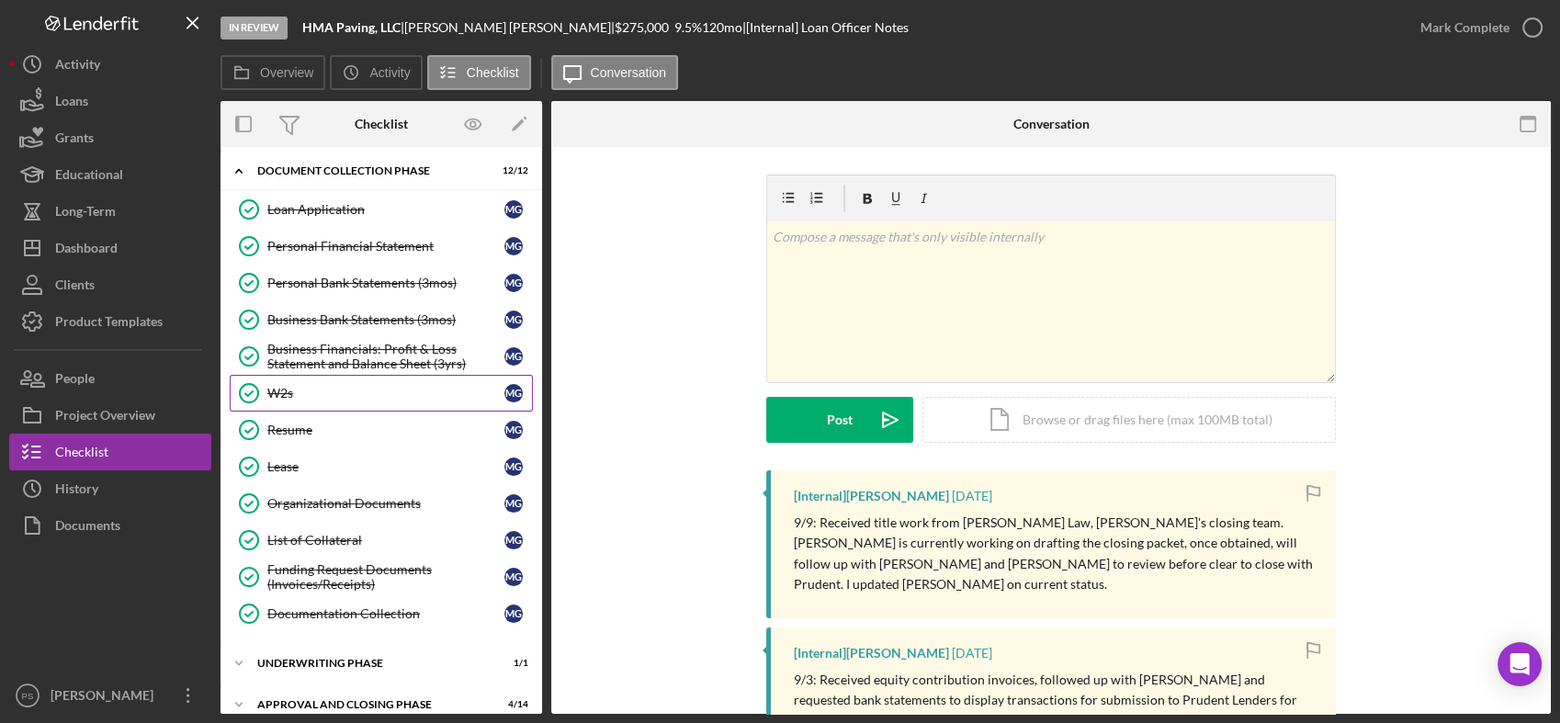
scroll to position [801, 0]
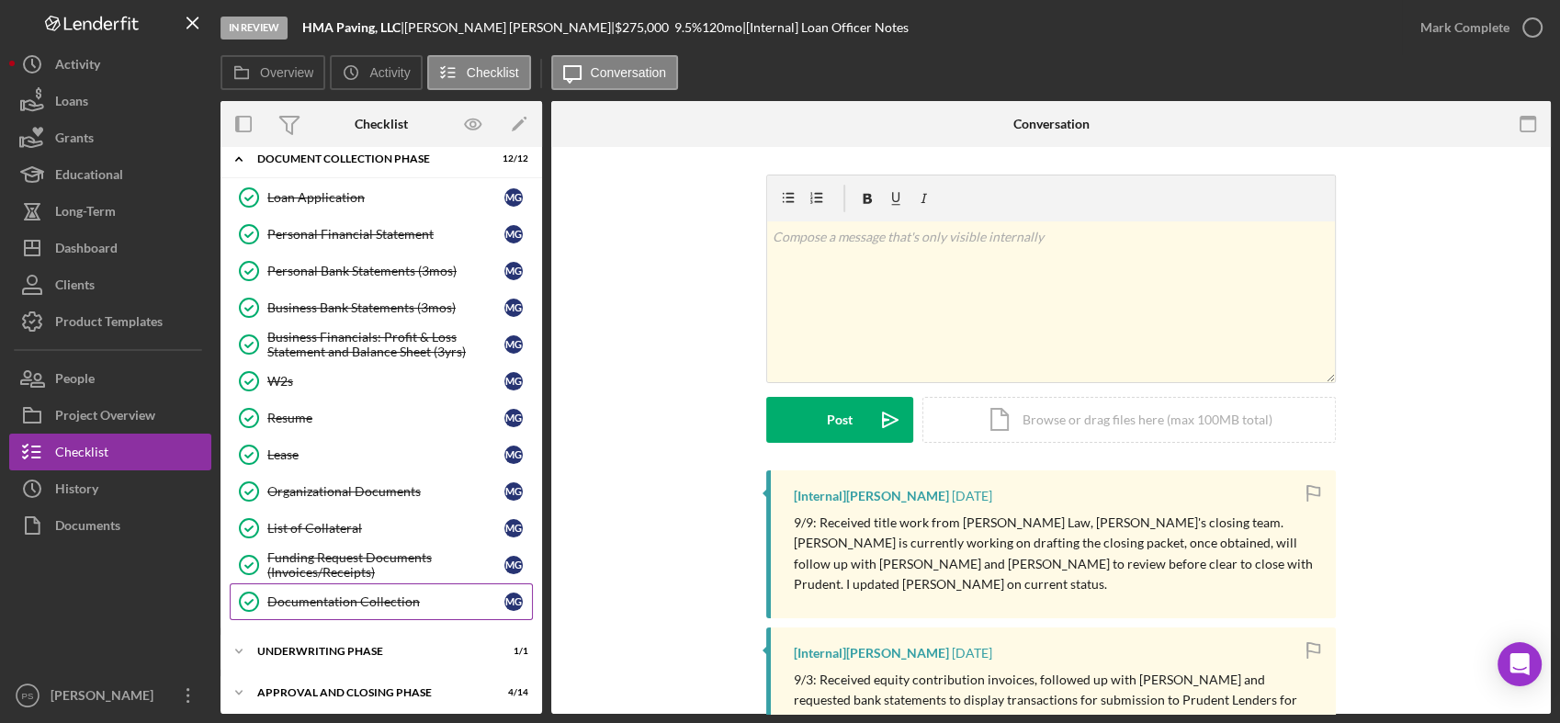
click at [323, 594] on div "Documentation Collection" at bounding box center [385, 601] width 237 height 15
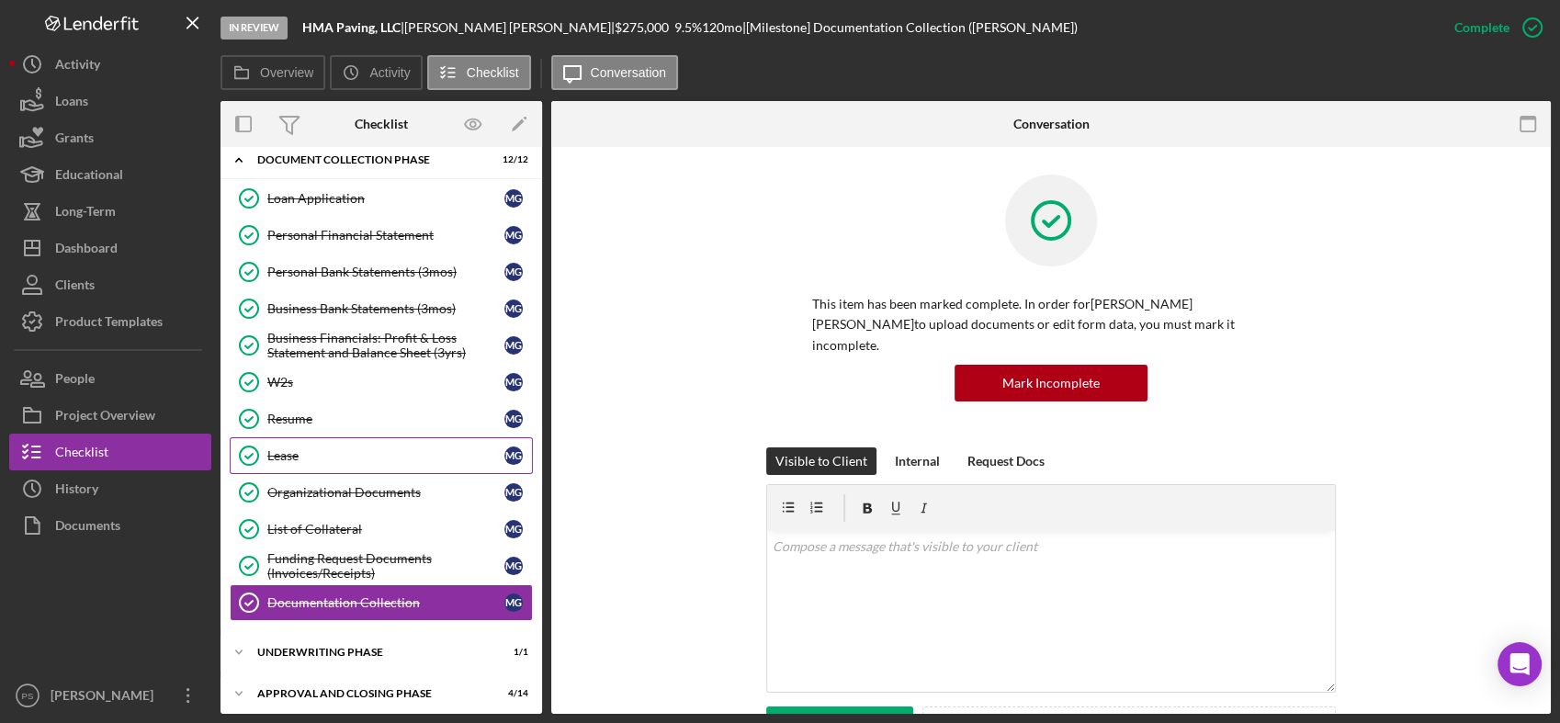
scroll to position [801, 0]
click at [316, 646] on div "Underwriting Phase" at bounding box center [388, 651] width 262 height 11
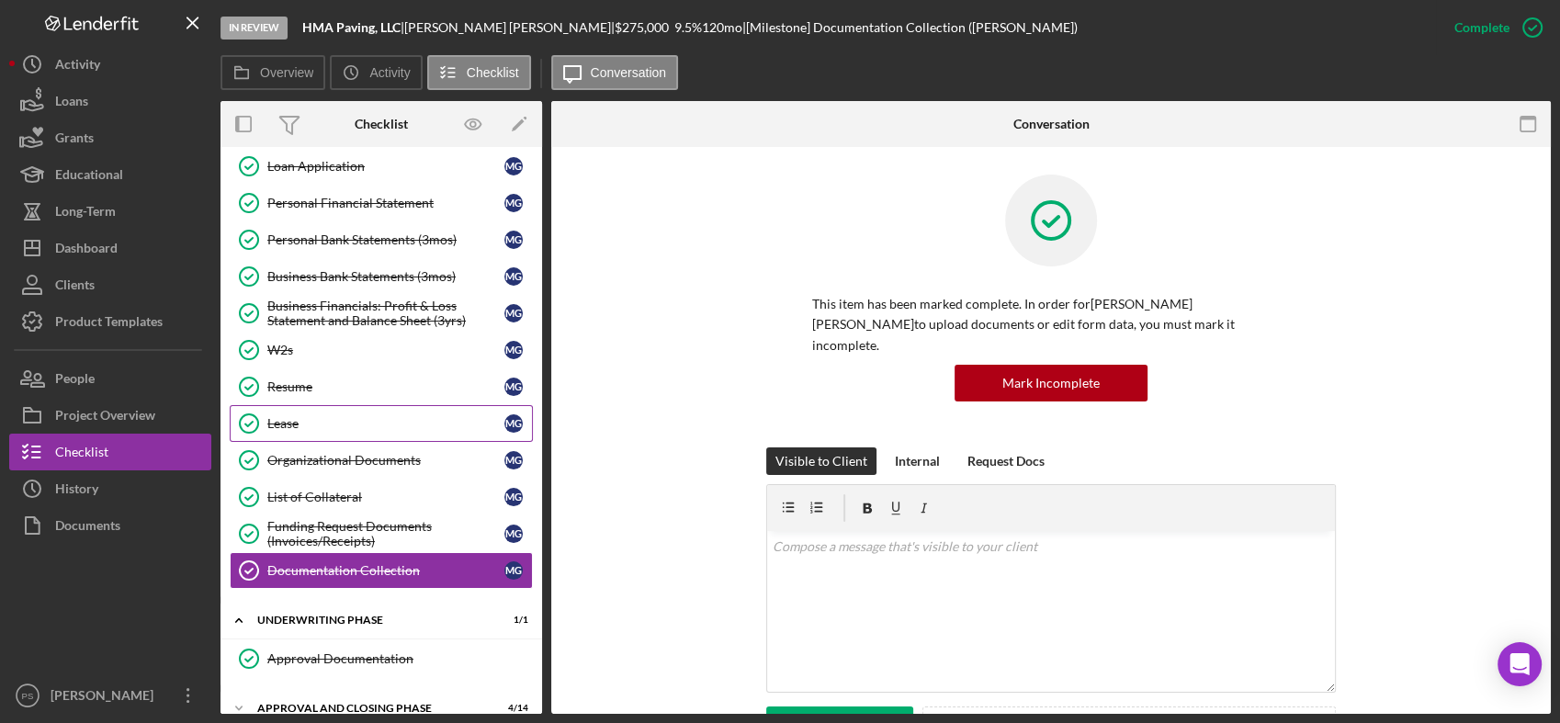
scroll to position [848, 0]
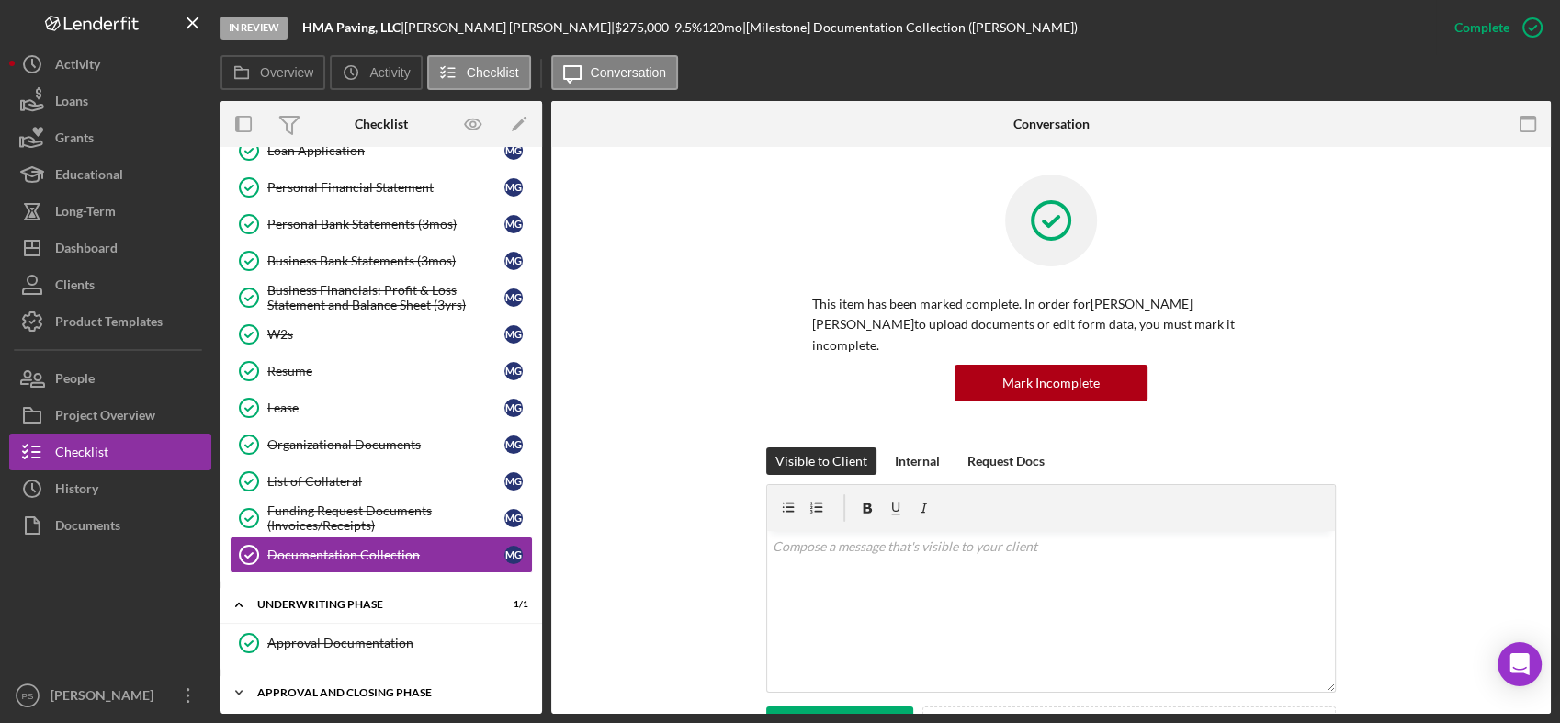
click at [351, 687] on div "Approval and Closing Phase" at bounding box center [388, 692] width 262 height 11
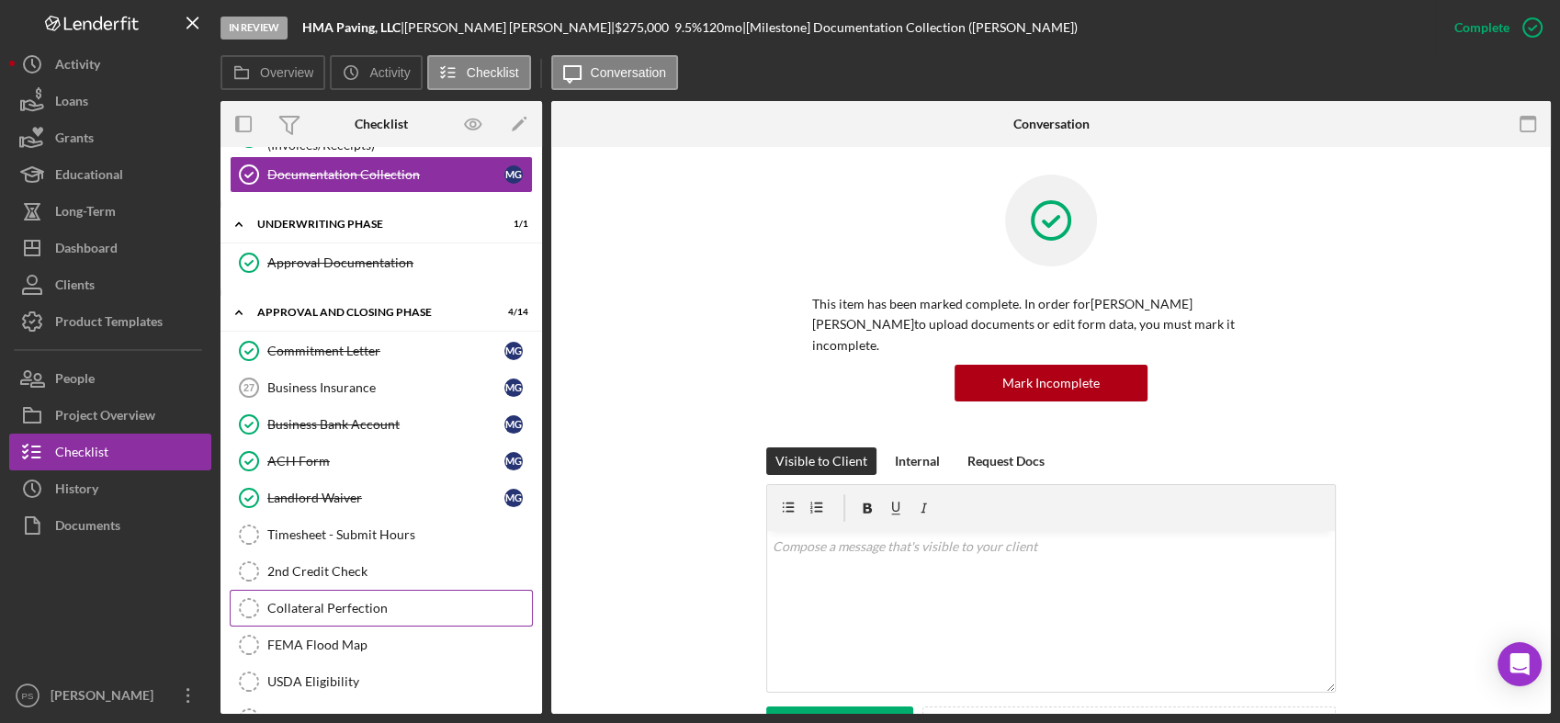
scroll to position [1370, 0]
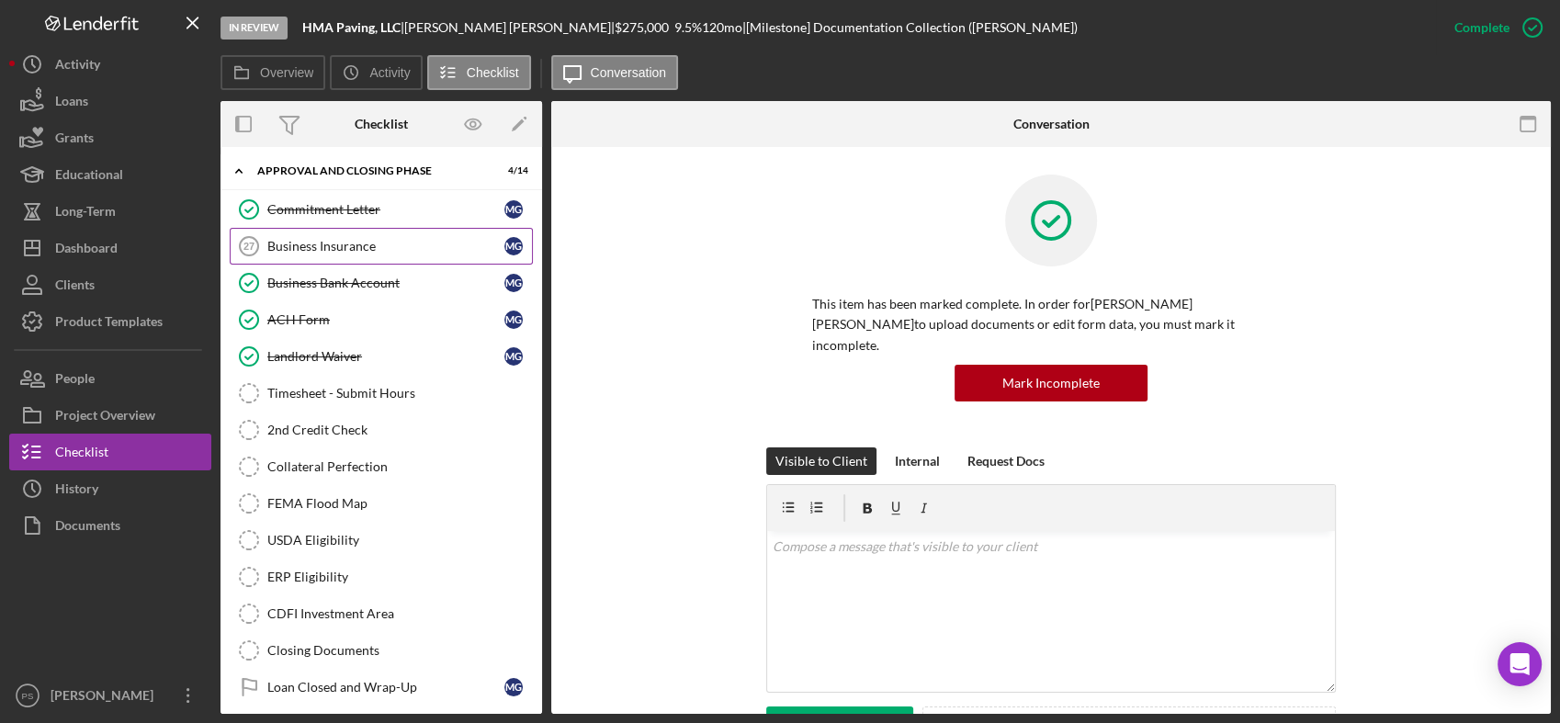
click at [392, 239] on div "Business Insurance" at bounding box center [385, 246] width 237 height 15
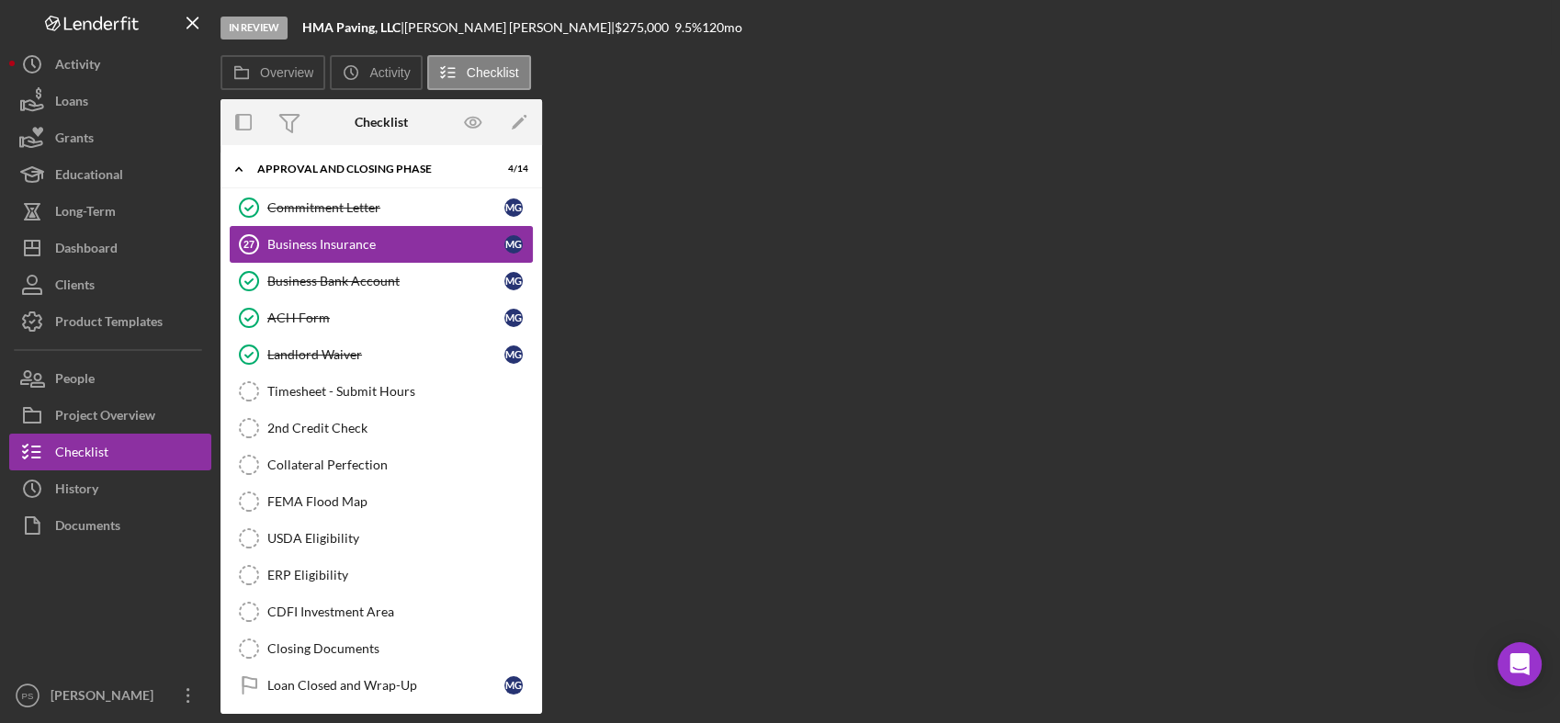
scroll to position [1368, 0]
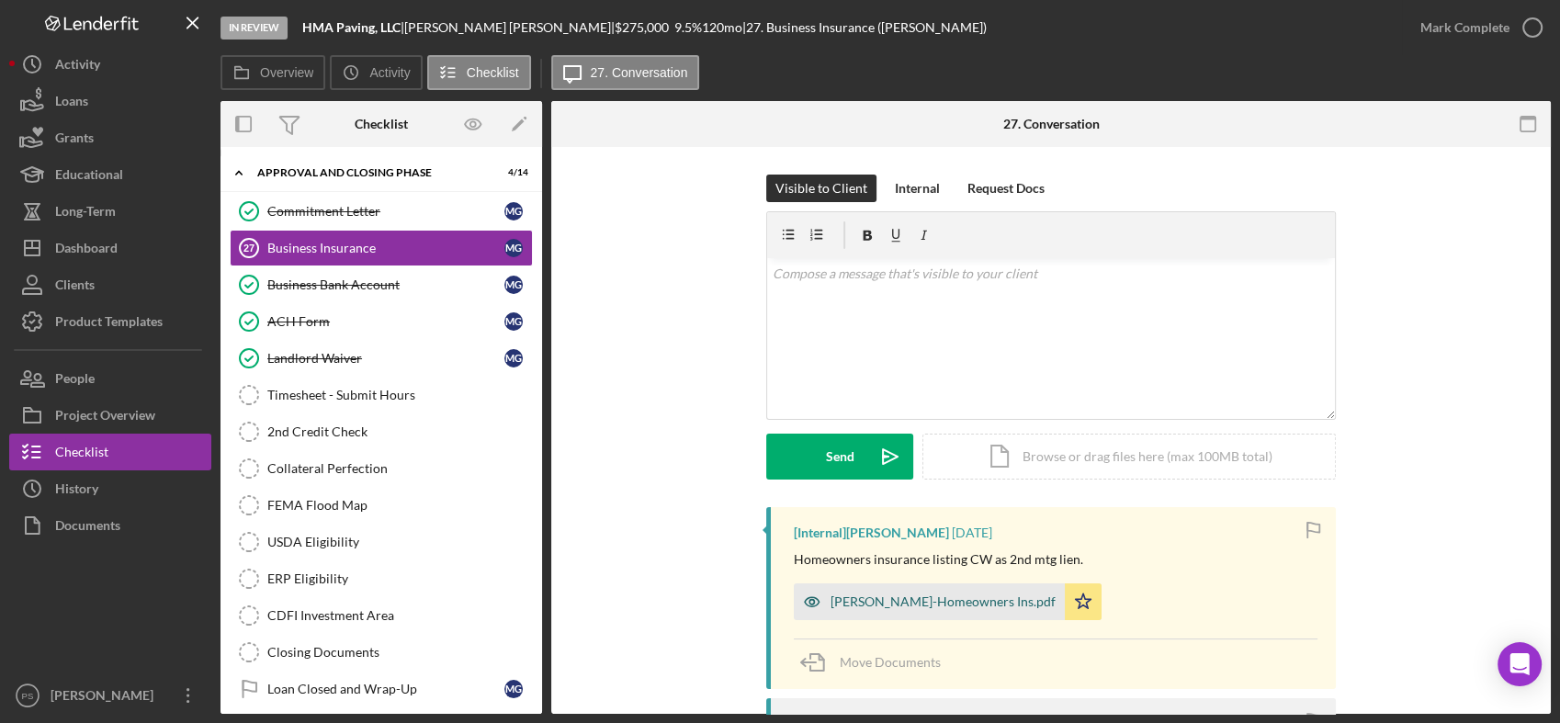
click at [966, 594] on div "[PERSON_NAME]-Homeowners Ins.pdf" at bounding box center [942, 601] width 225 height 15
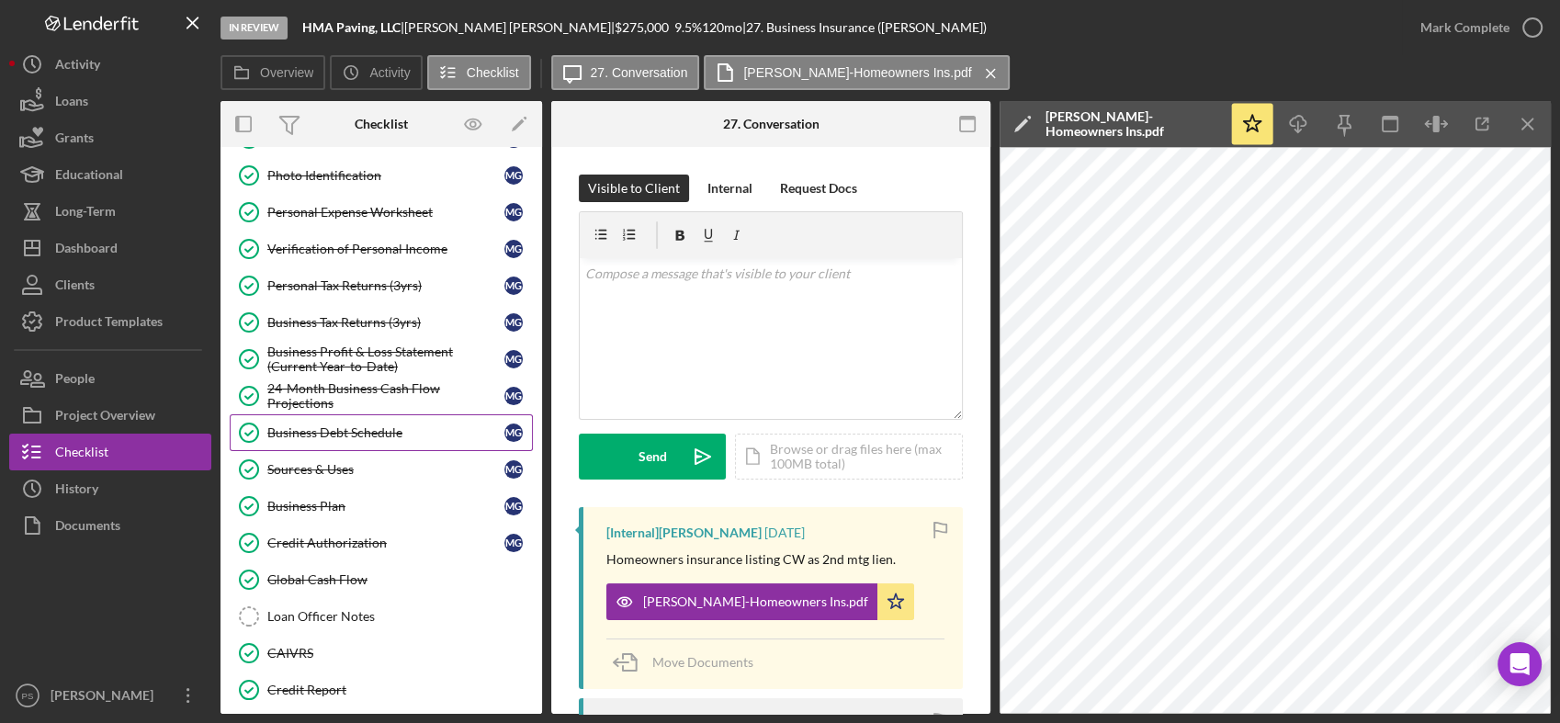
scroll to position [204, 0]
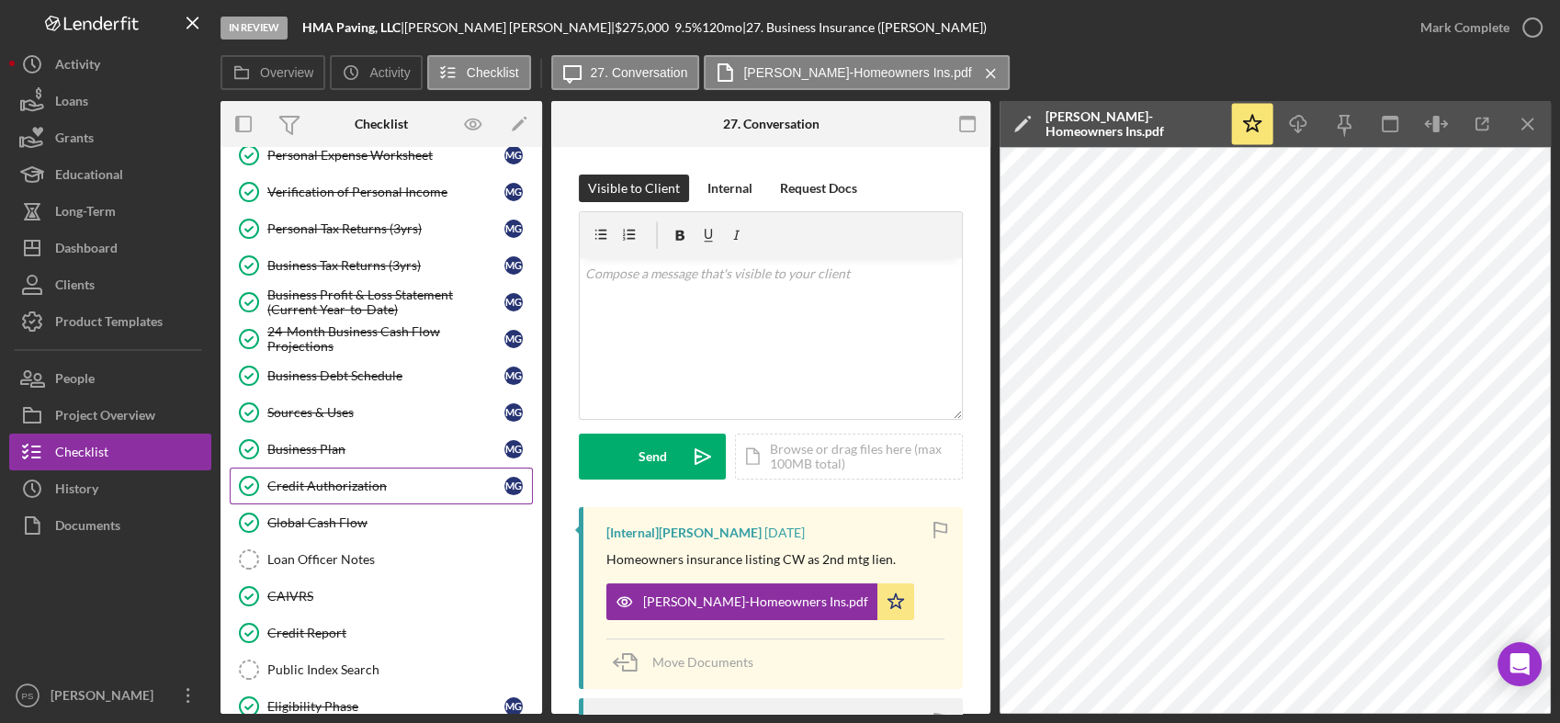
click at [367, 485] on div "Credit Authorization" at bounding box center [385, 486] width 237 height 15
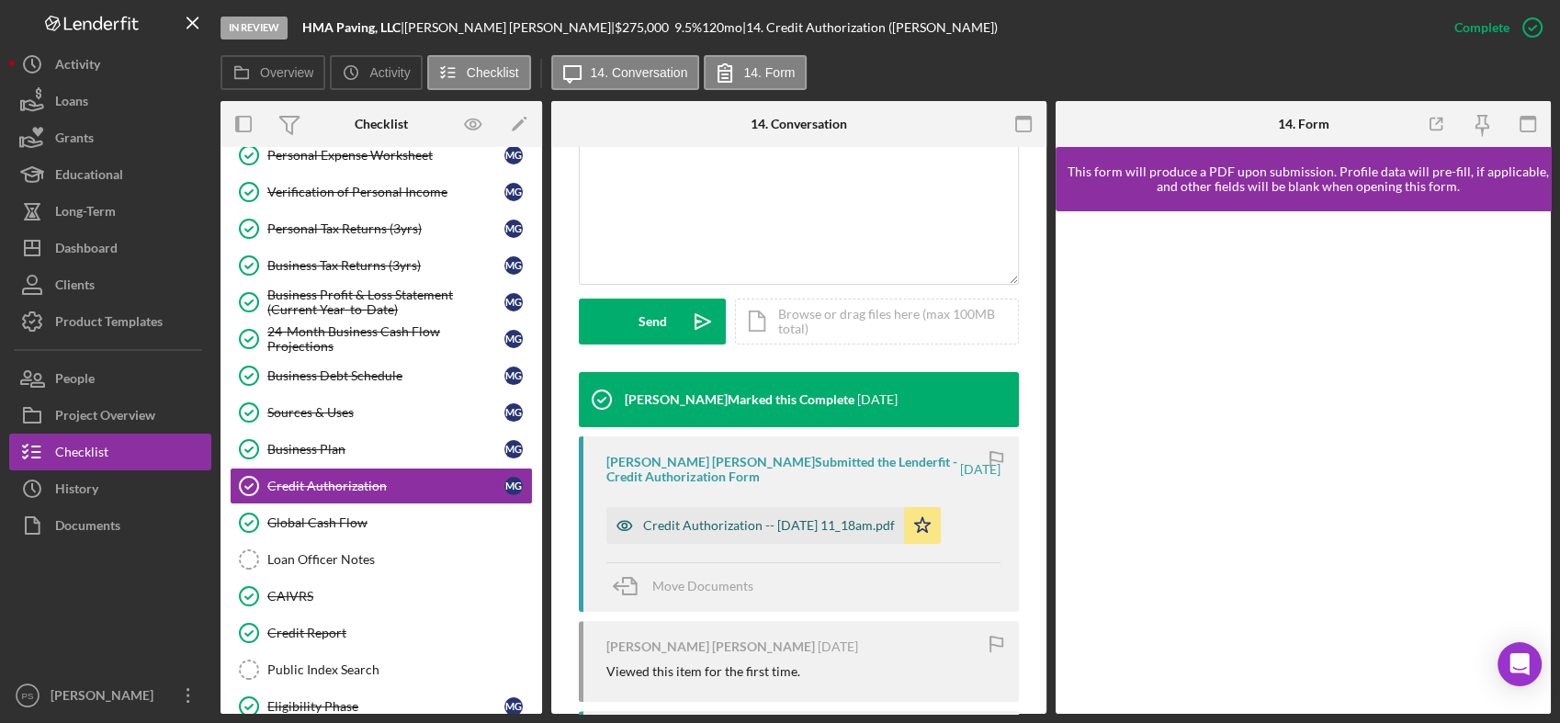
click at [799, 529] on div "Credit Authorization -- 2025-04-01 11_18am.pdf" at bounding box center [769, 525] width 252 height 15
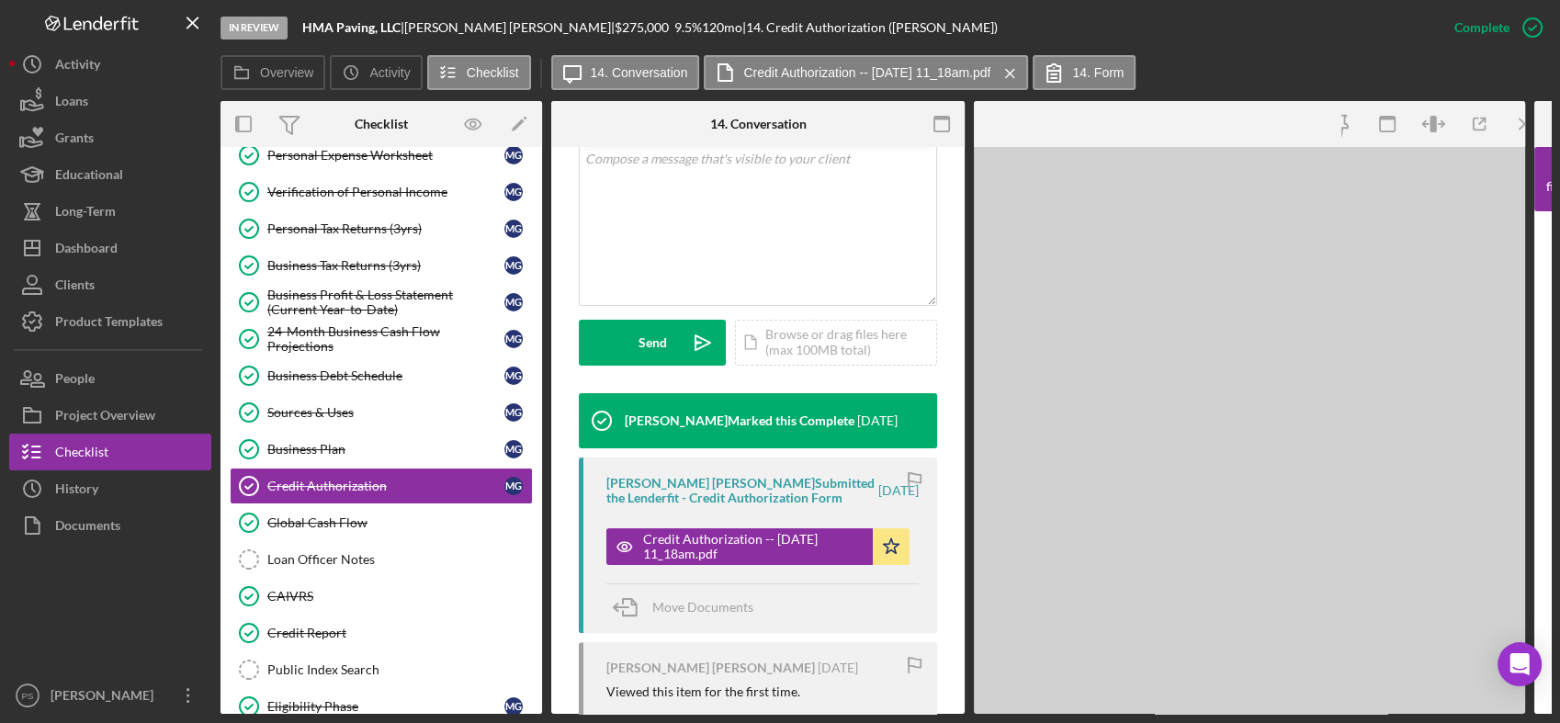
scroll to position [428, 0]
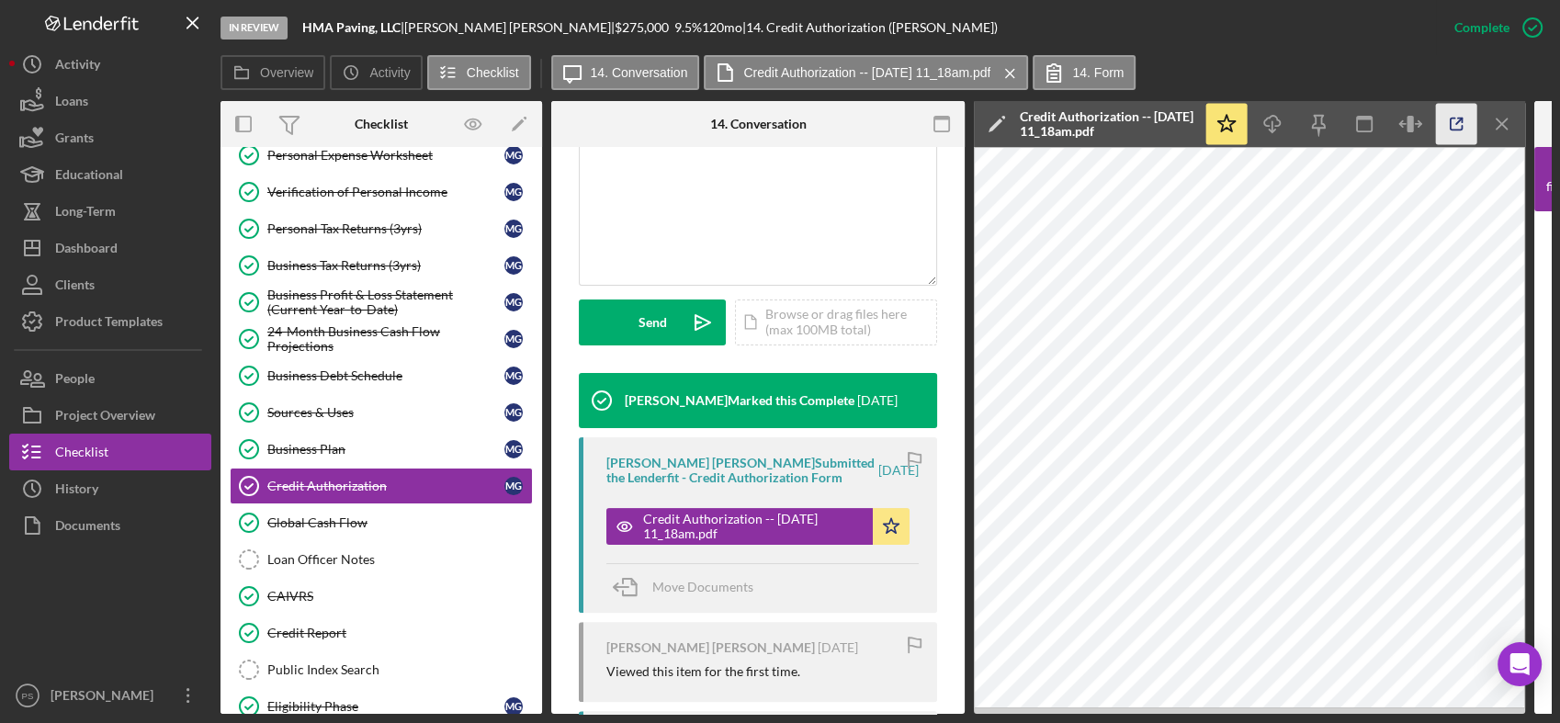
click at [1461, 123] on icon "button" at bounding box center [1456, 124] width 41 height 41
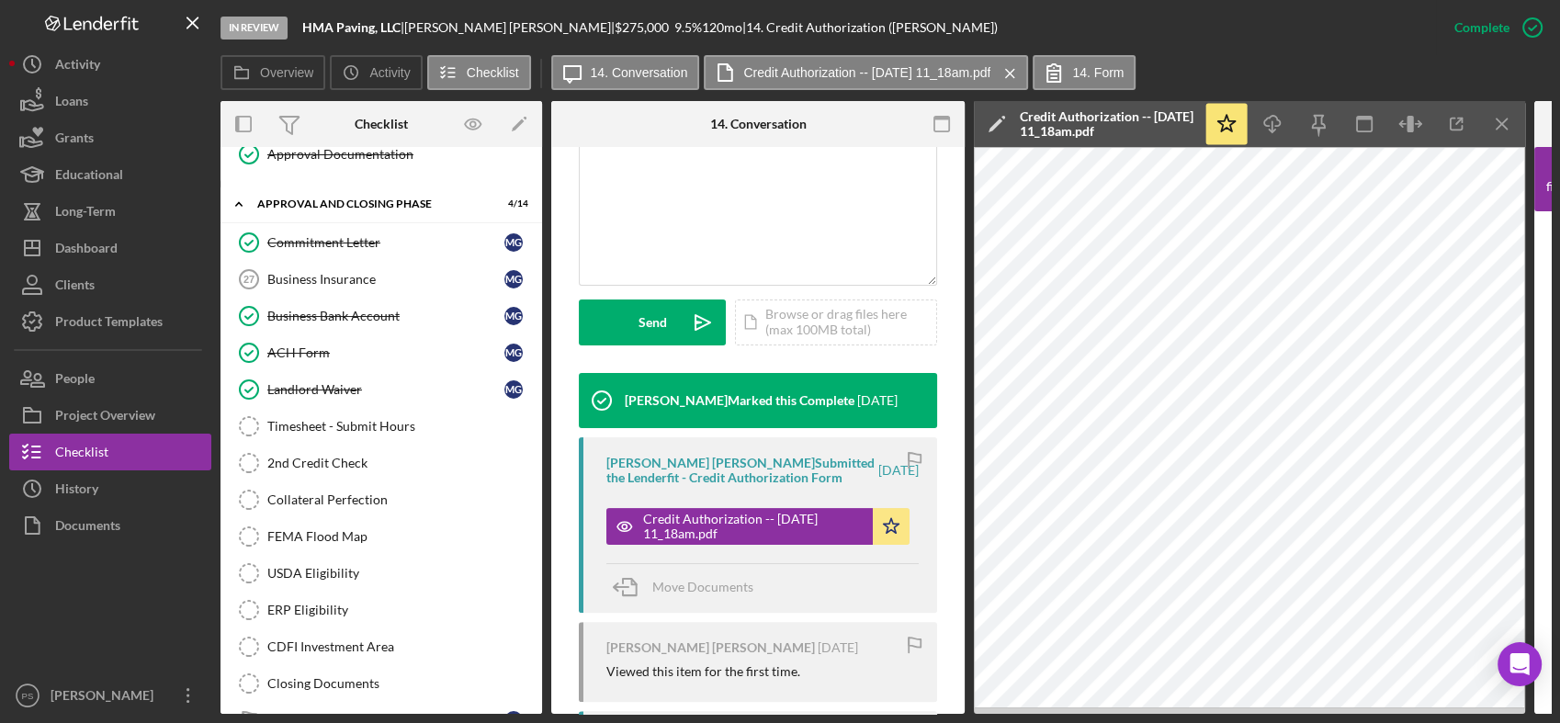
scroll to position [1361, 0]
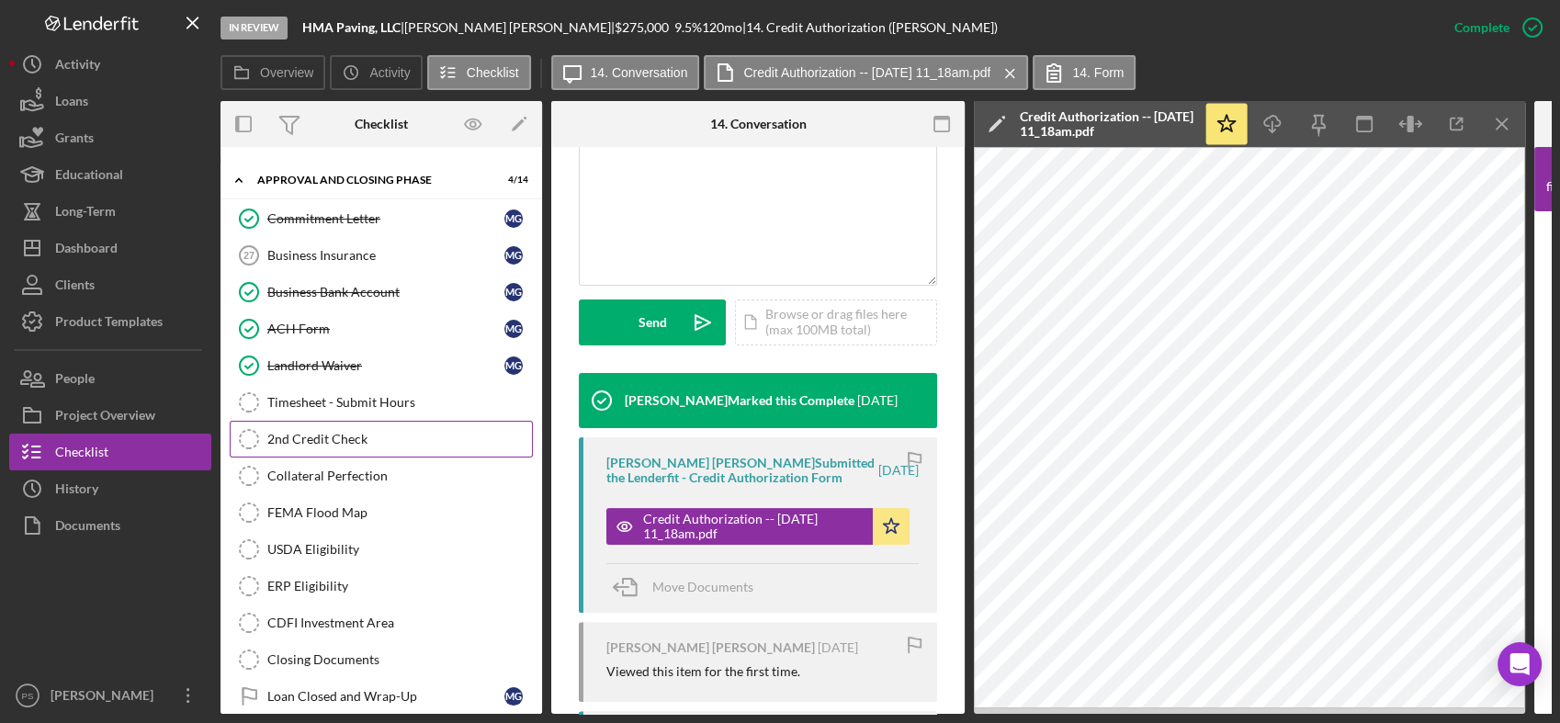
click at [397, 432] on div "2nd Credit Check" at bounding box center [399, 439] width 265 height 15
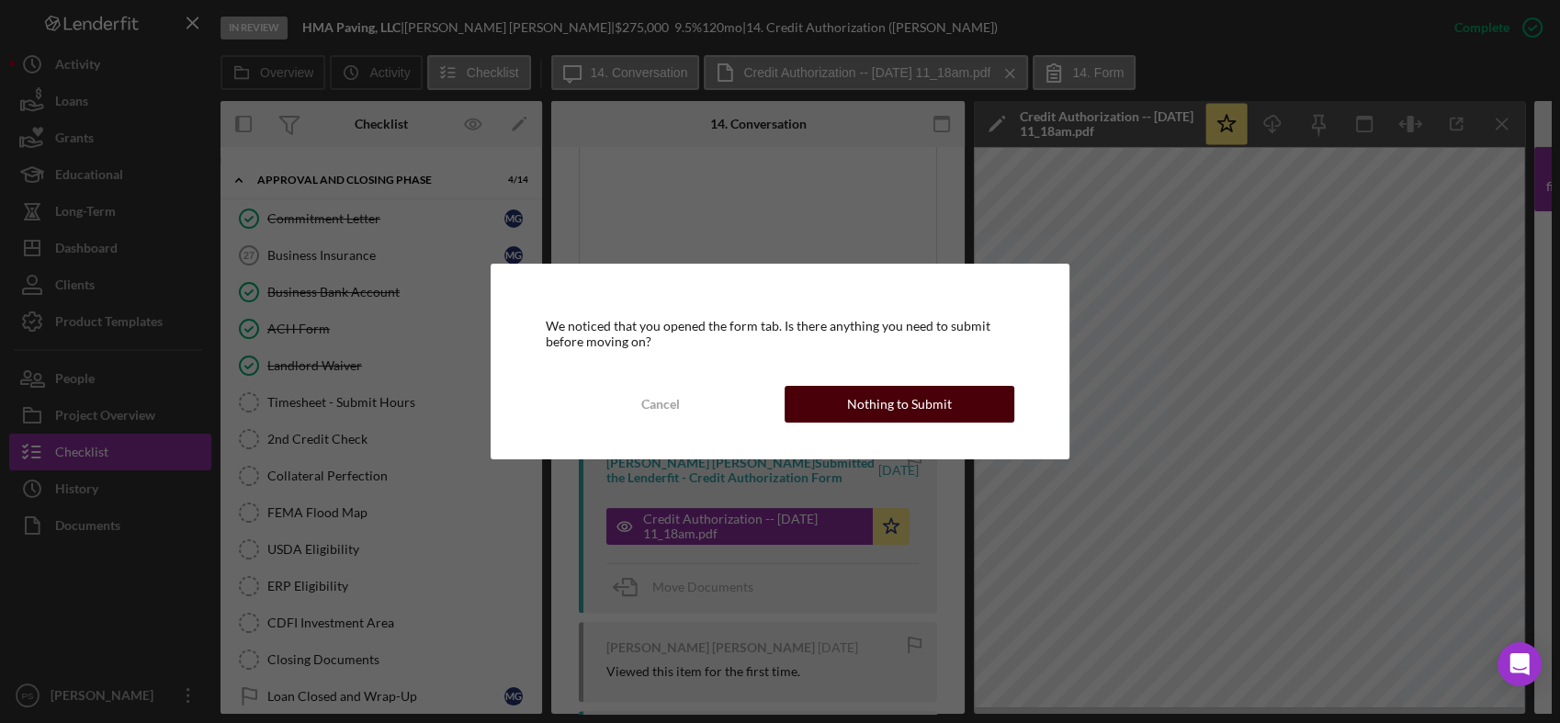
click at [878, 397] on div "Nothing to Submit" at bounding box center [899, 404] width 105 height 37
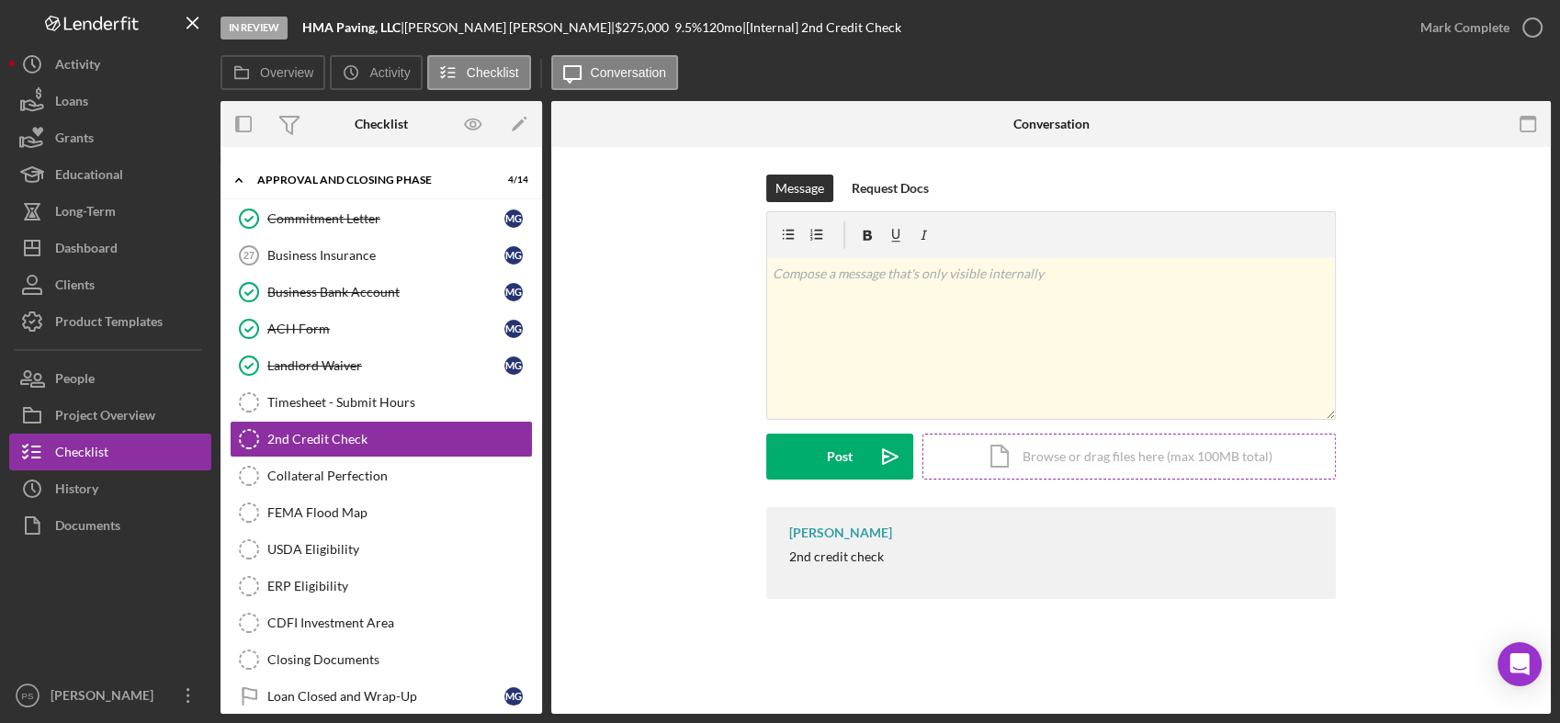
click at [1037, 447] on div "Icon/Document Browse or drag files here (max 100MB total) Tap to choose files o…" at bounding box center [1128, 457] width 413 height 46
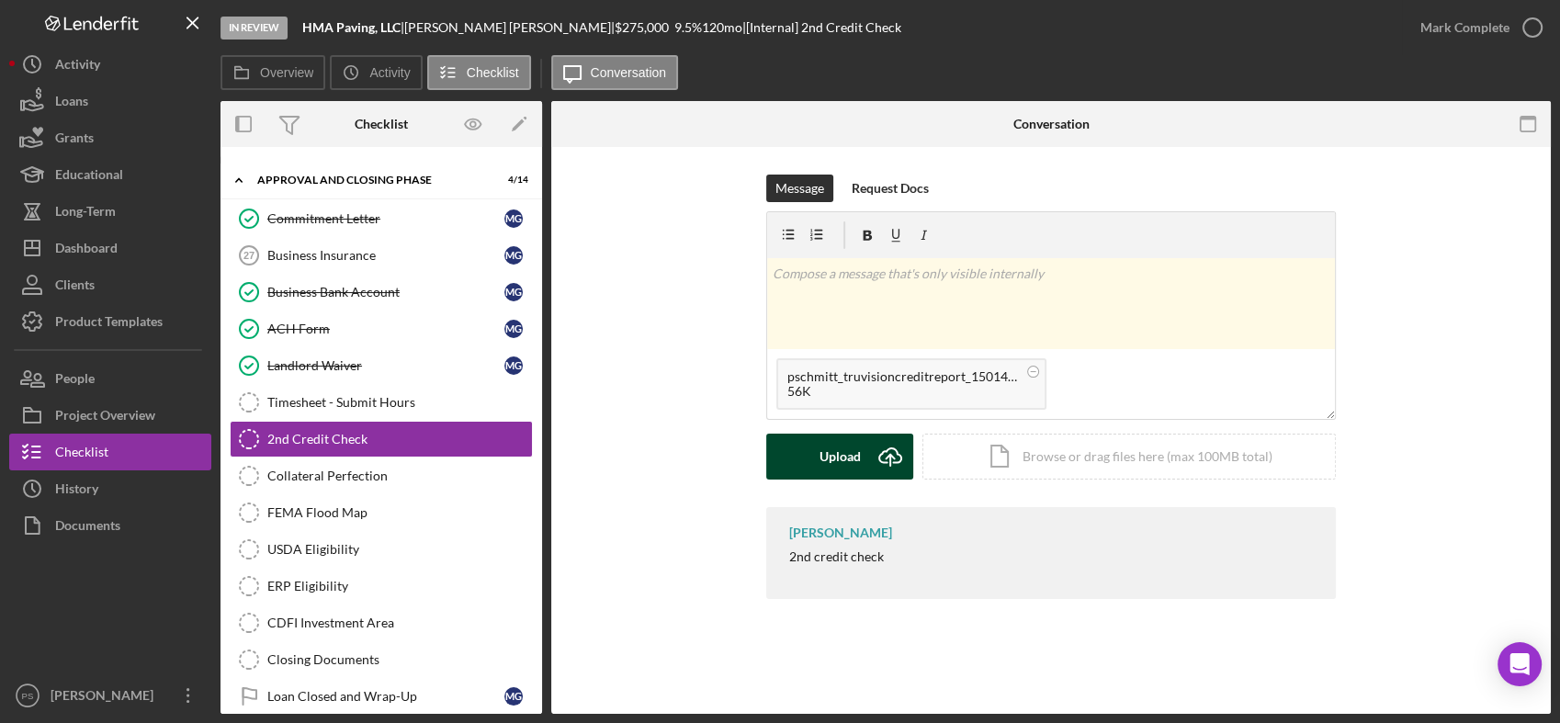
click at [858, 460] on div "Upload" at bounding box center [839, 457] width 41 height 46
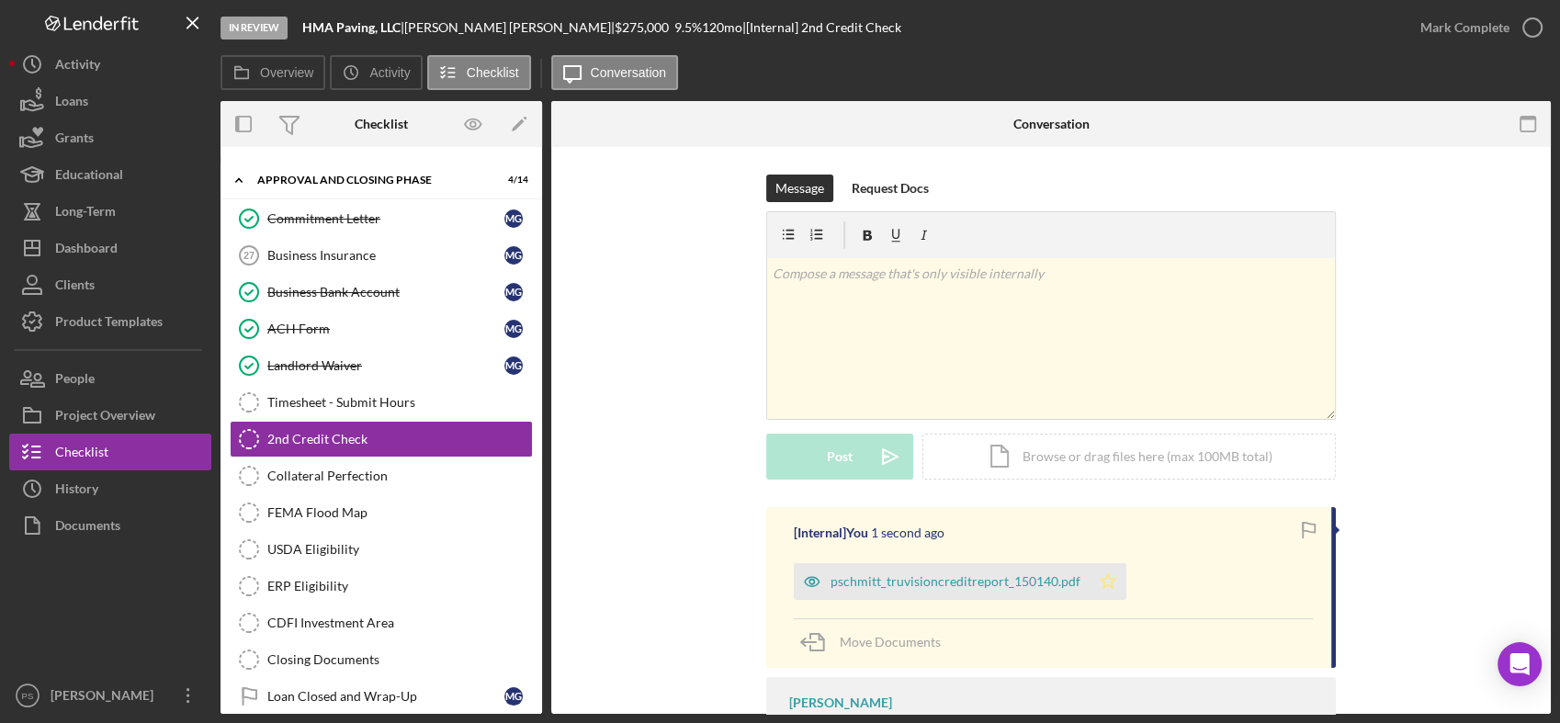
click at [1092, 582] on icon "Icon/Star" at bounding box center [1108, 581] width 37 height 37
click at [1526, 28] on icon "button" at bounding box center [1532, 28] width 46 height 46
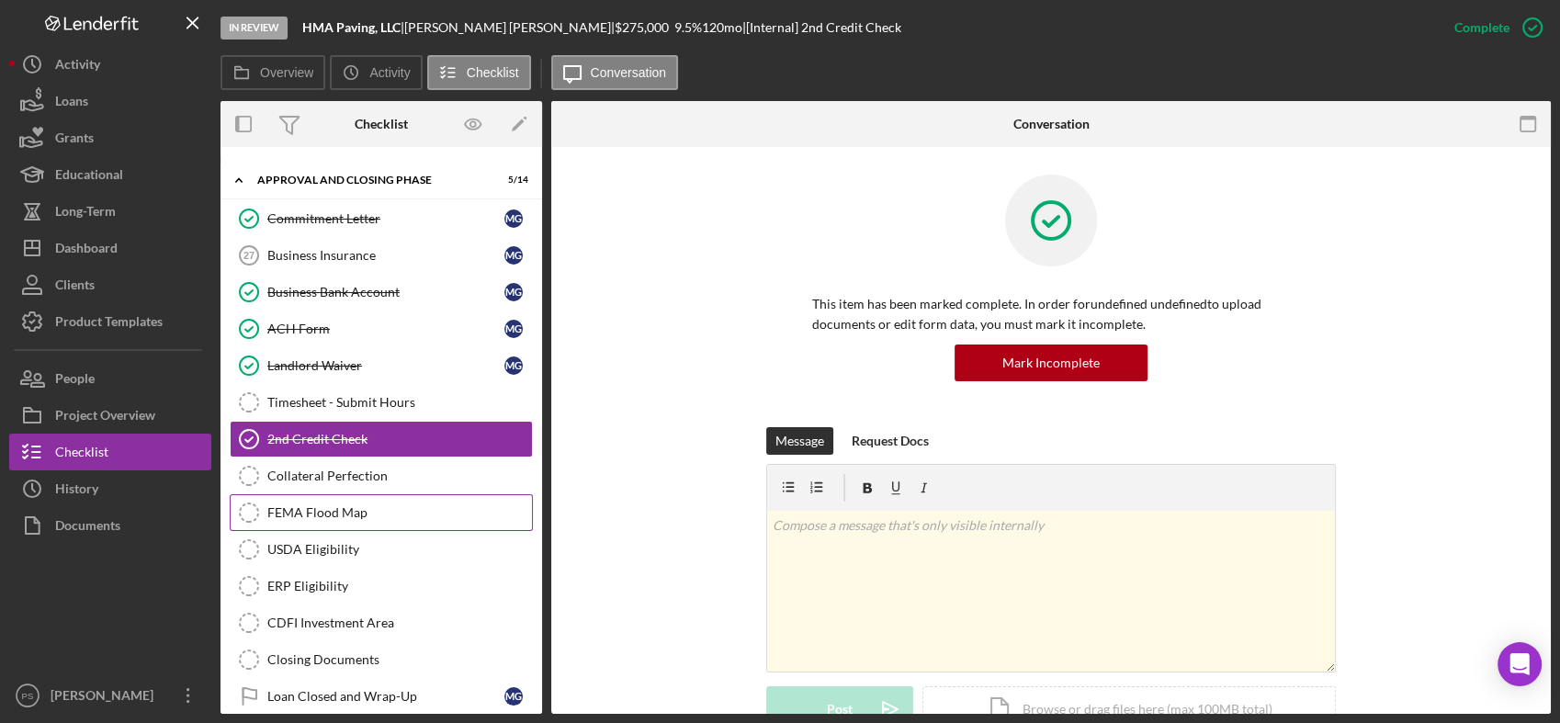
click at [324, 505] on div "FEMA Flood Map" at bounding box center [399, 512] width 265 height 15
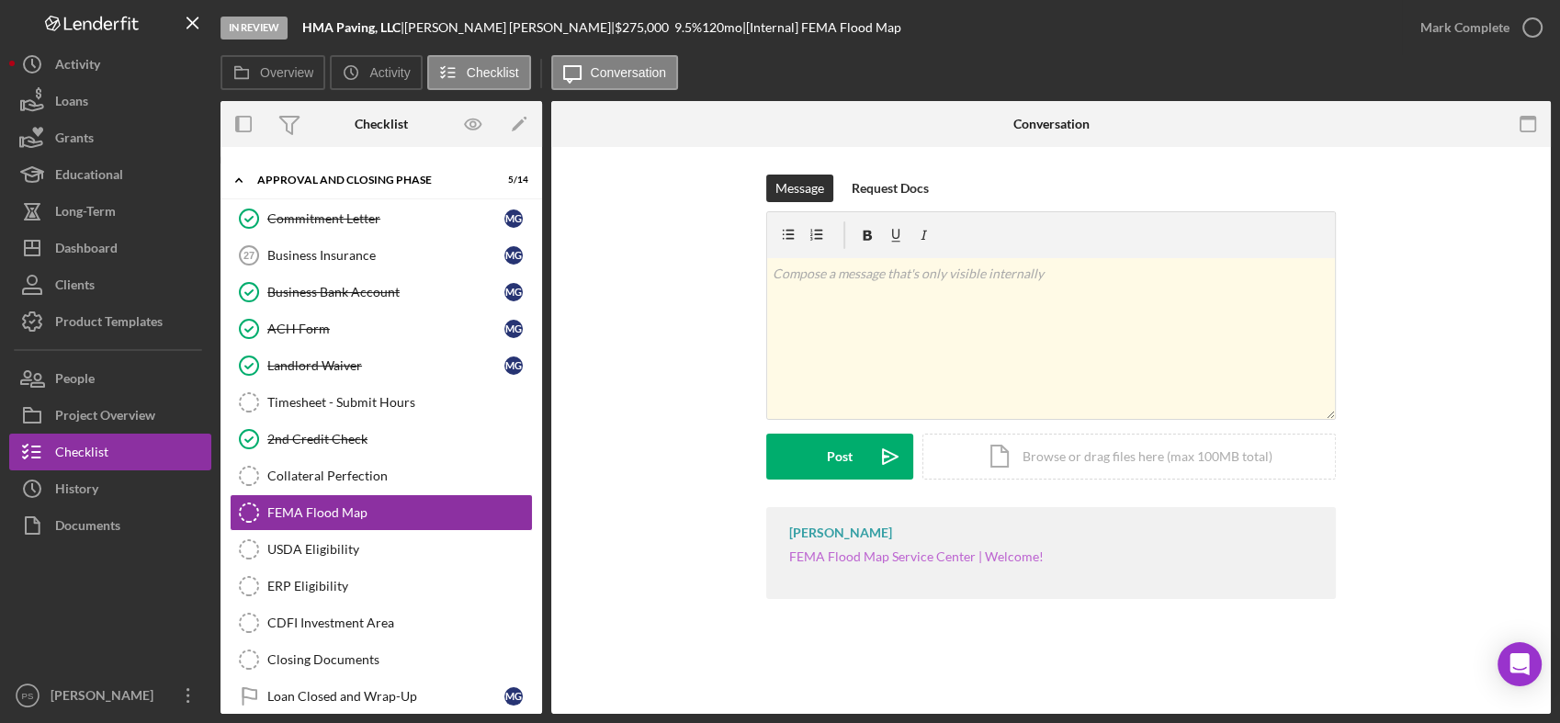
click at [907, 554] on link "FEMA Flood Map Service Center | Welcome!" at bounding box center [916, 556] width 254 height 16
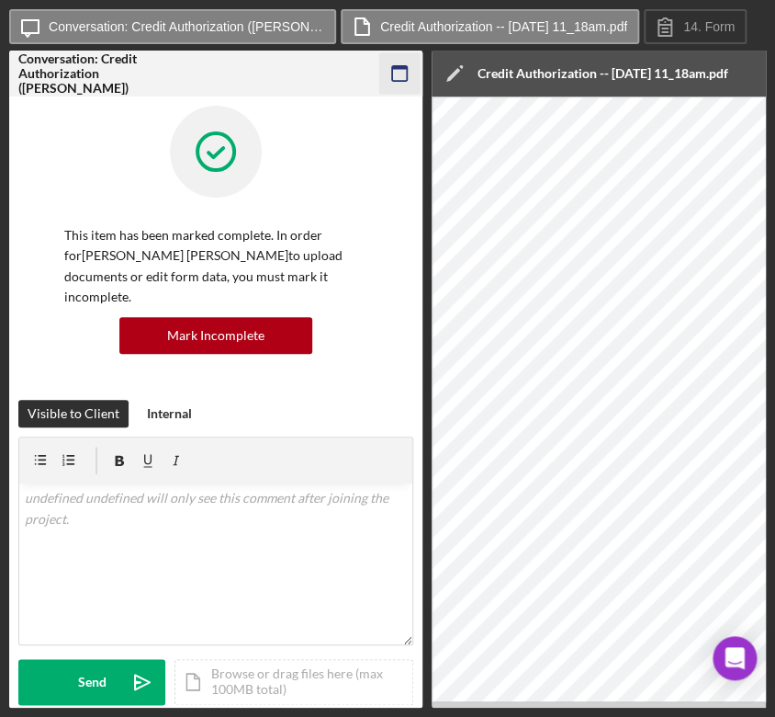
click at [405, 76] on icon "button" at bounding box center [399, 73] width 41 height 41
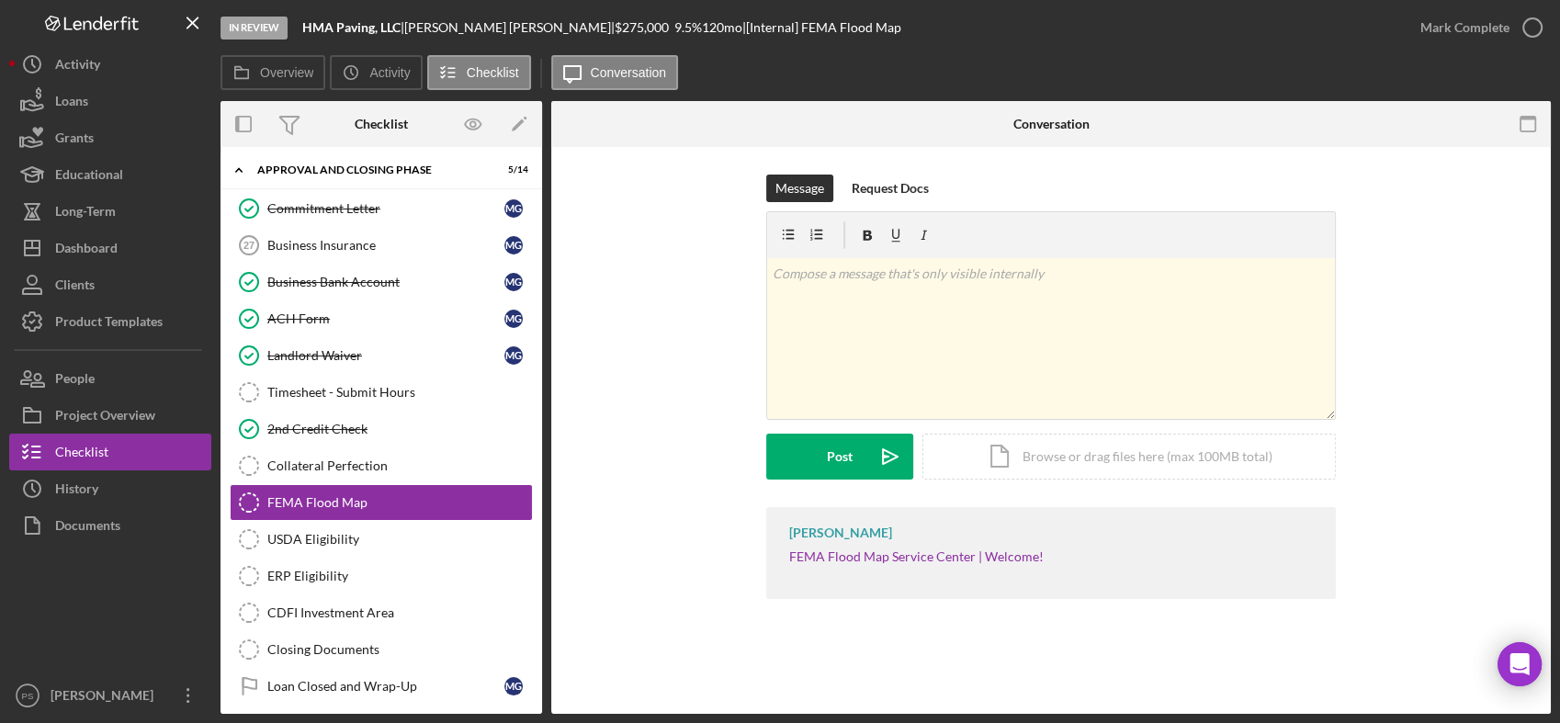
scroll to position [133, 0]
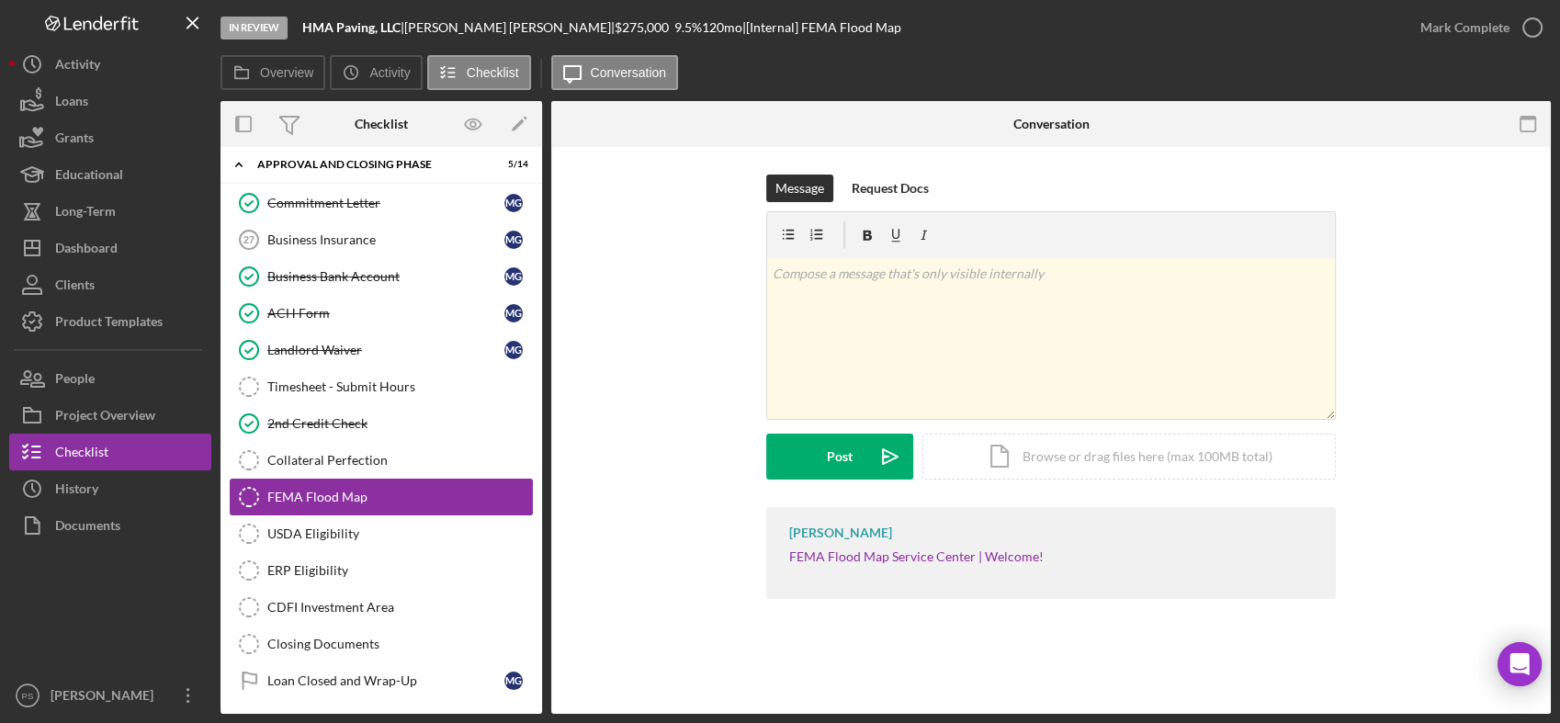
click at [342, 491] on div "FEMA Flood Map" at bounding box center [399, 497] width 265 height 15
click at [1053, 449] on div "Icon/Document Browse or drag files here (max 100MB total) Tap to choose files o…" at bounding box center [1128, 457] width 413 height 46
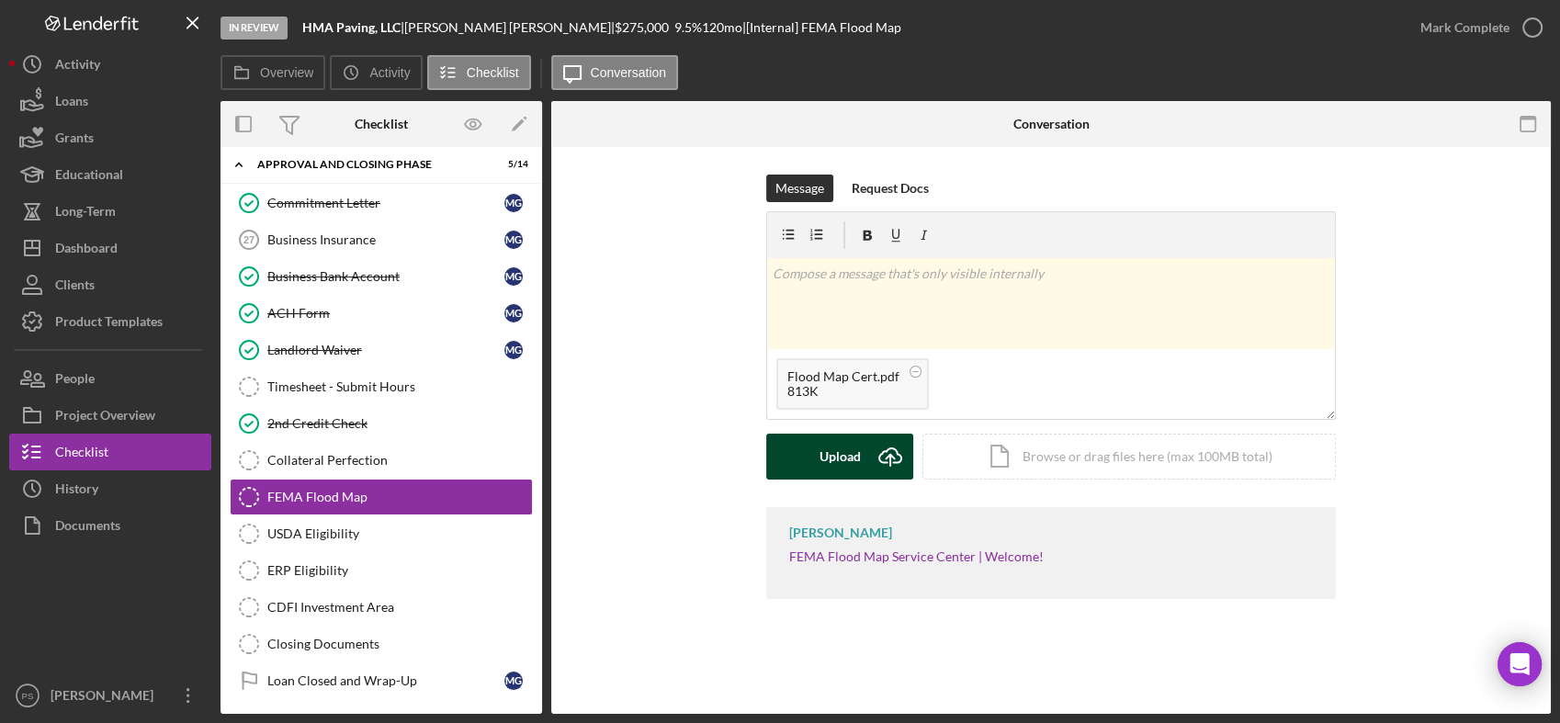
click at [838, 467] on div "Upload" at bounding box center [839, 457] width 41 height 46
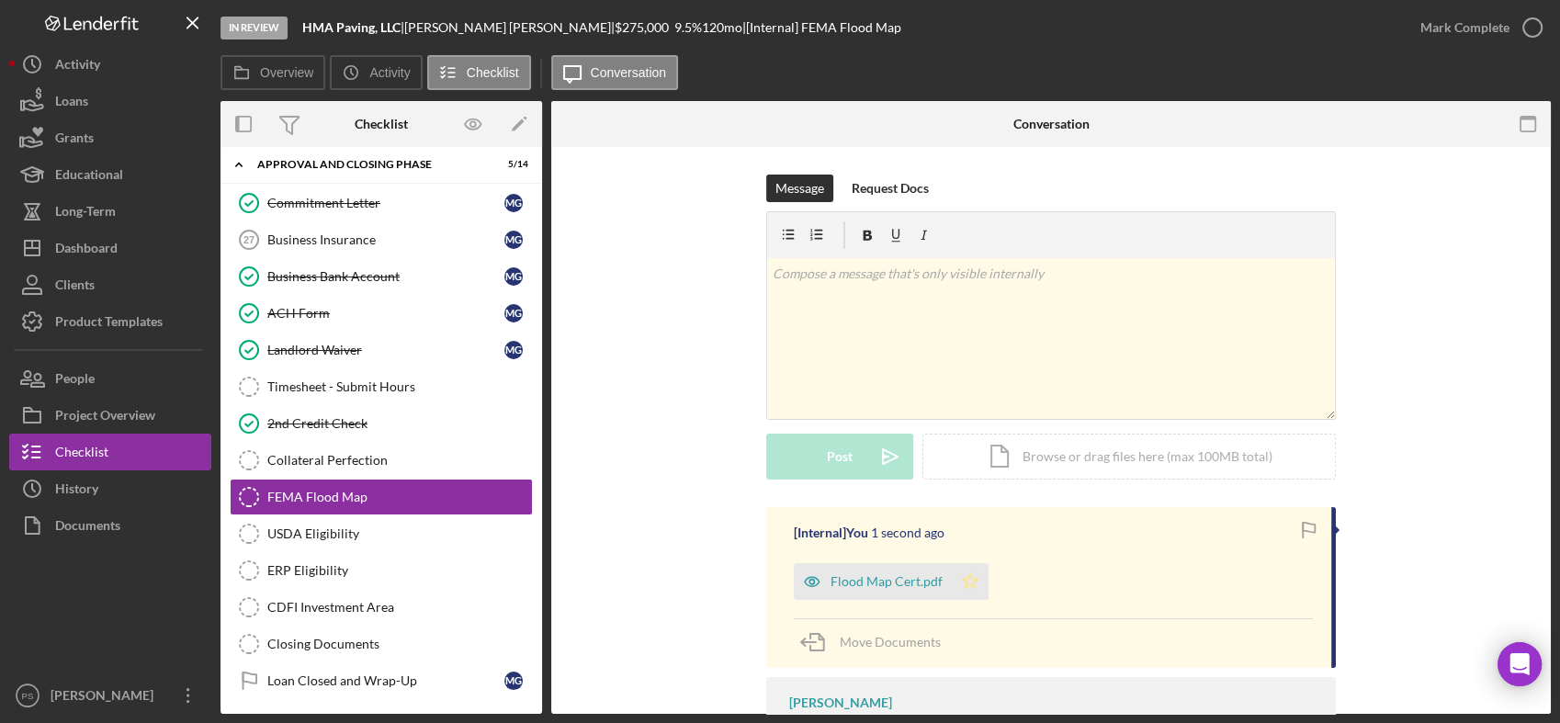
click at [965, 580] on icon "Icon/Star" at bounding box center [970, 581] width 37 height 37
click at [1529, 23] on icon "button" at bounding box center [1532, 28] width 46 height 46
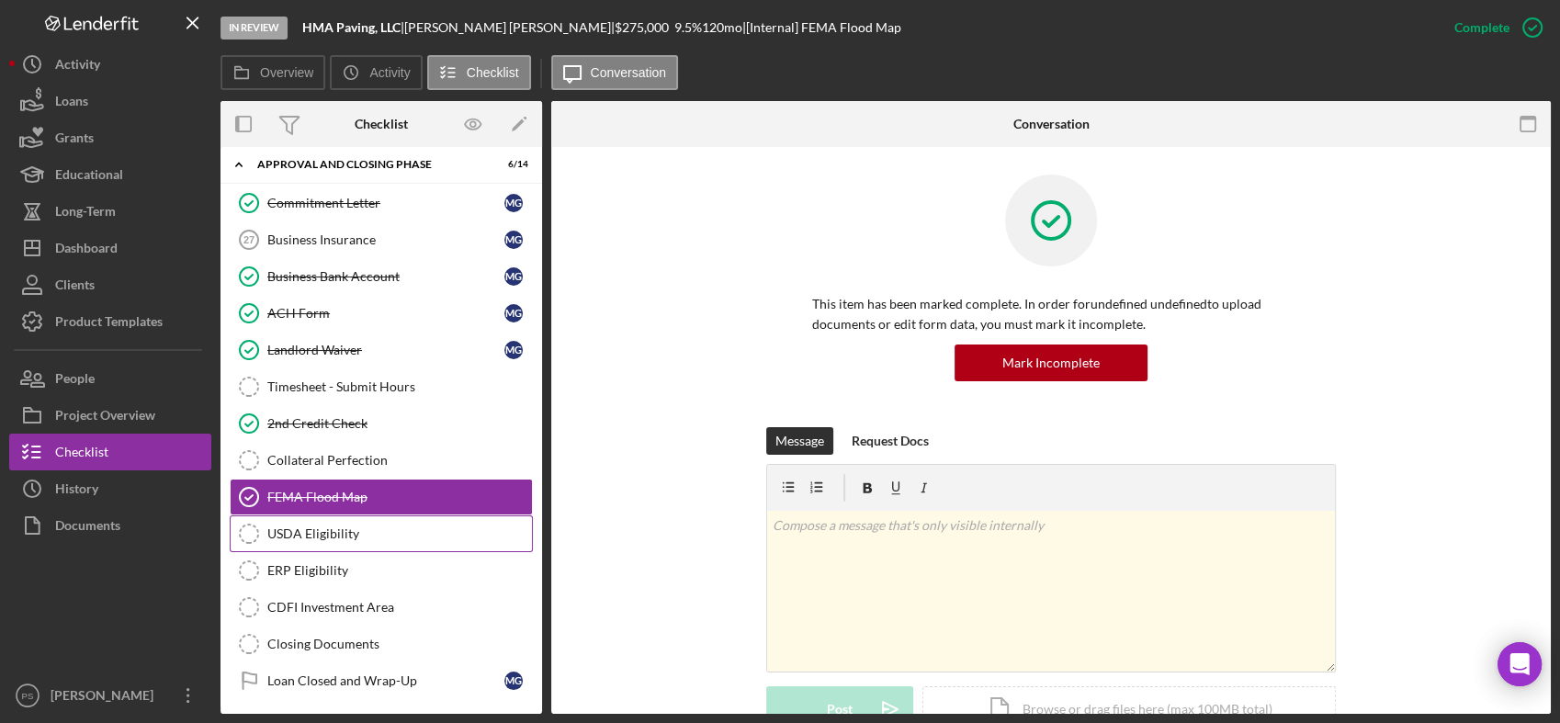
click at [345, 529] on div "USDA Eligibility" at bounding box center [399, 533] width 265 height 15
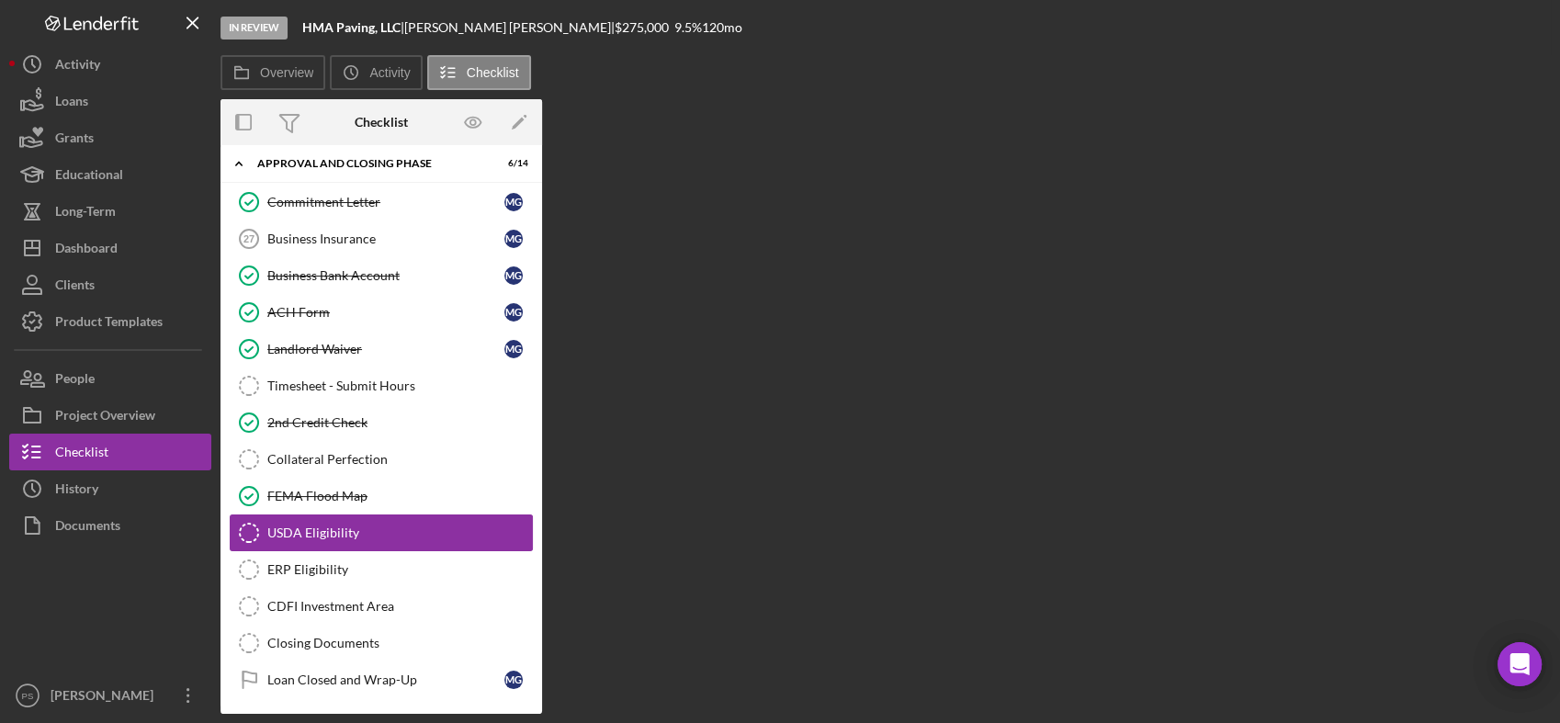
scroll to position [133, 0]
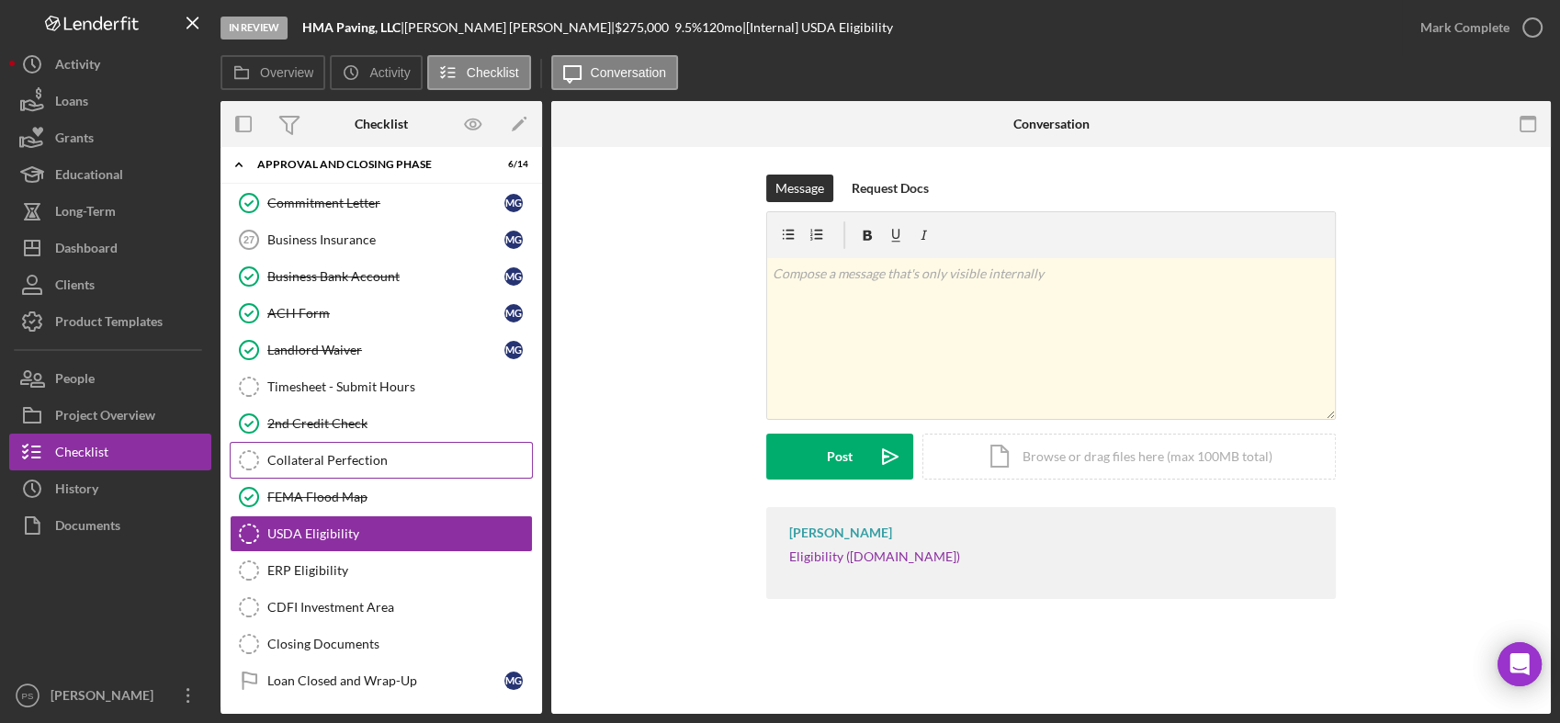
click at [384, 457] on div "Collateral Perfection" at bounding box center [399, 460] width 265 height 15
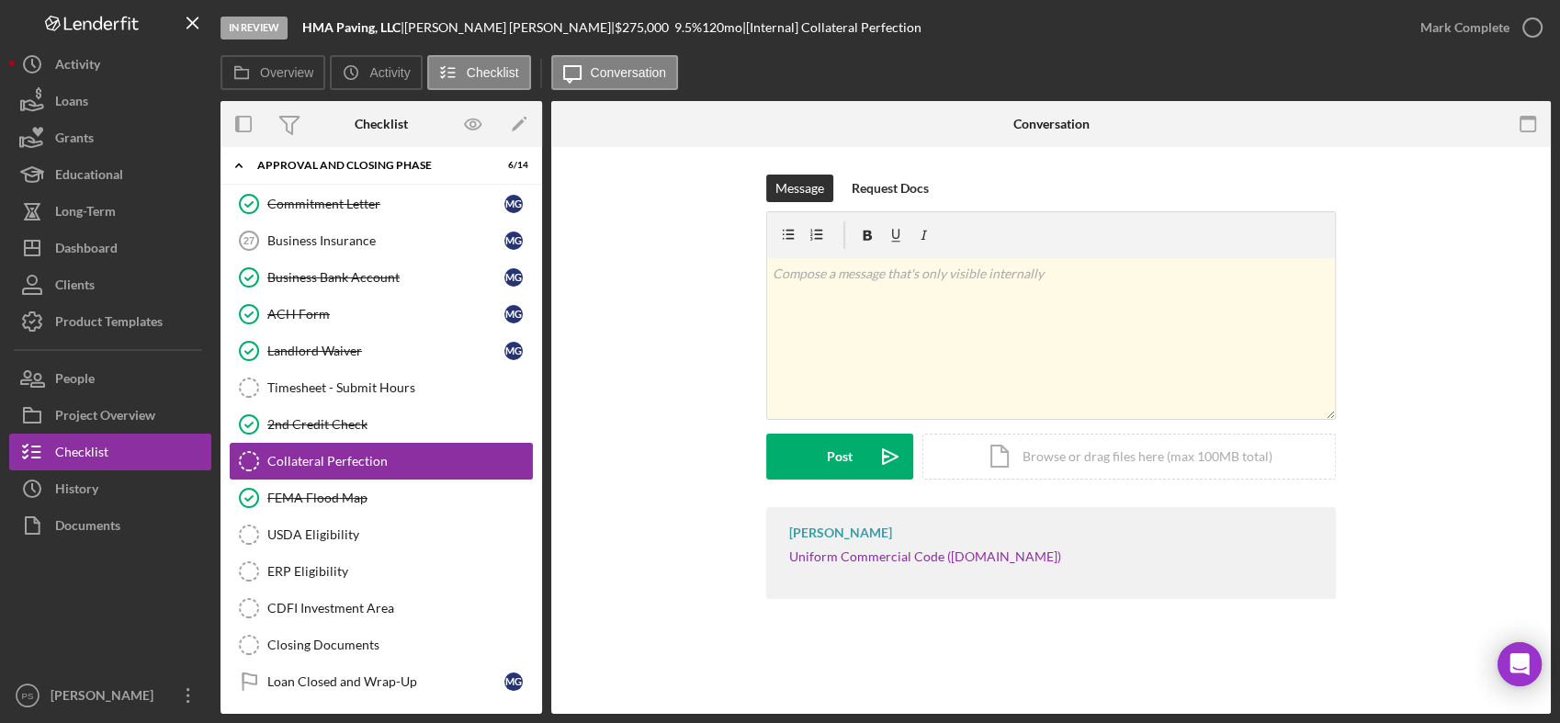
scroll to position [133, 0]
click at [845, 559] on link "Uniform Commercial Code ([DOMAIN_NAME])" at bounding box center [925, 556] width 272 height 16
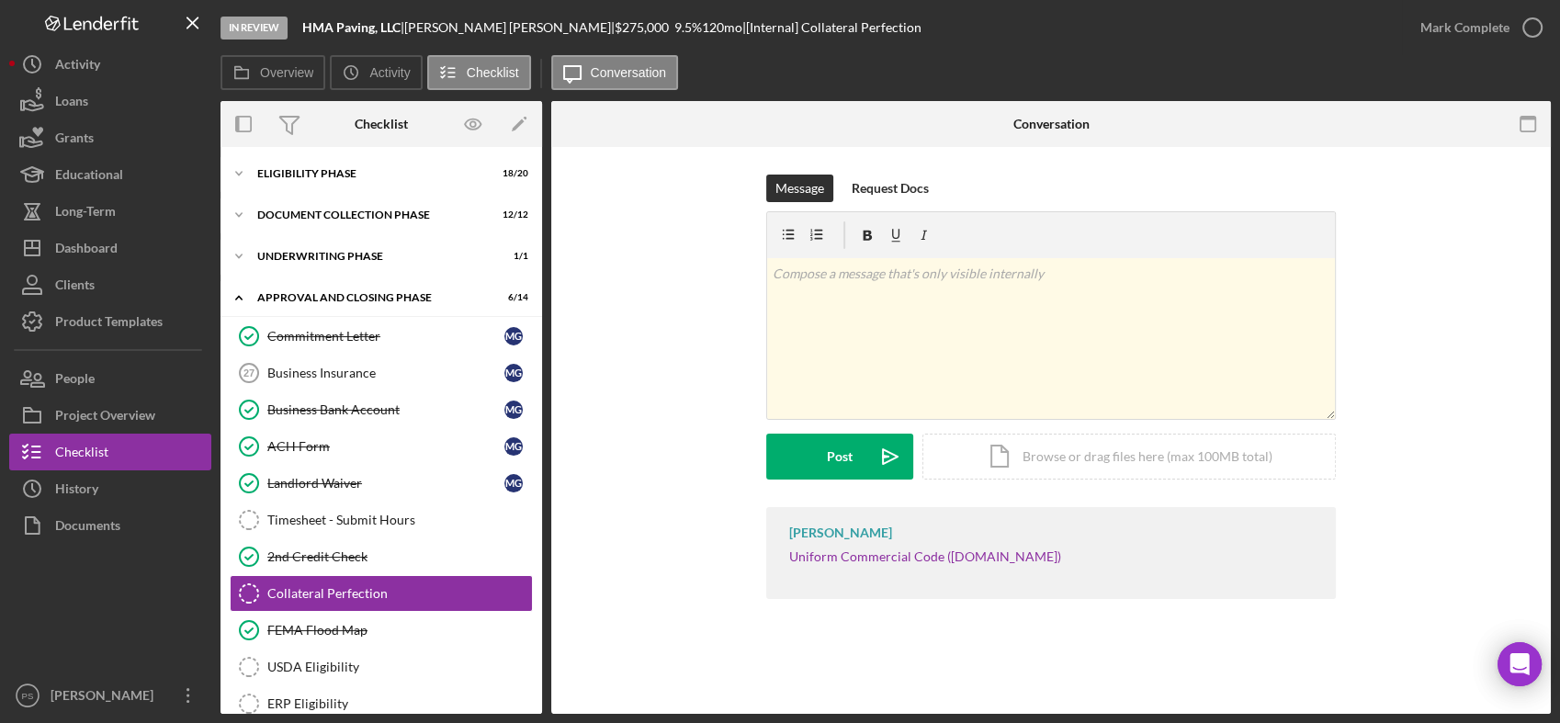
scroll to position [133, 0]
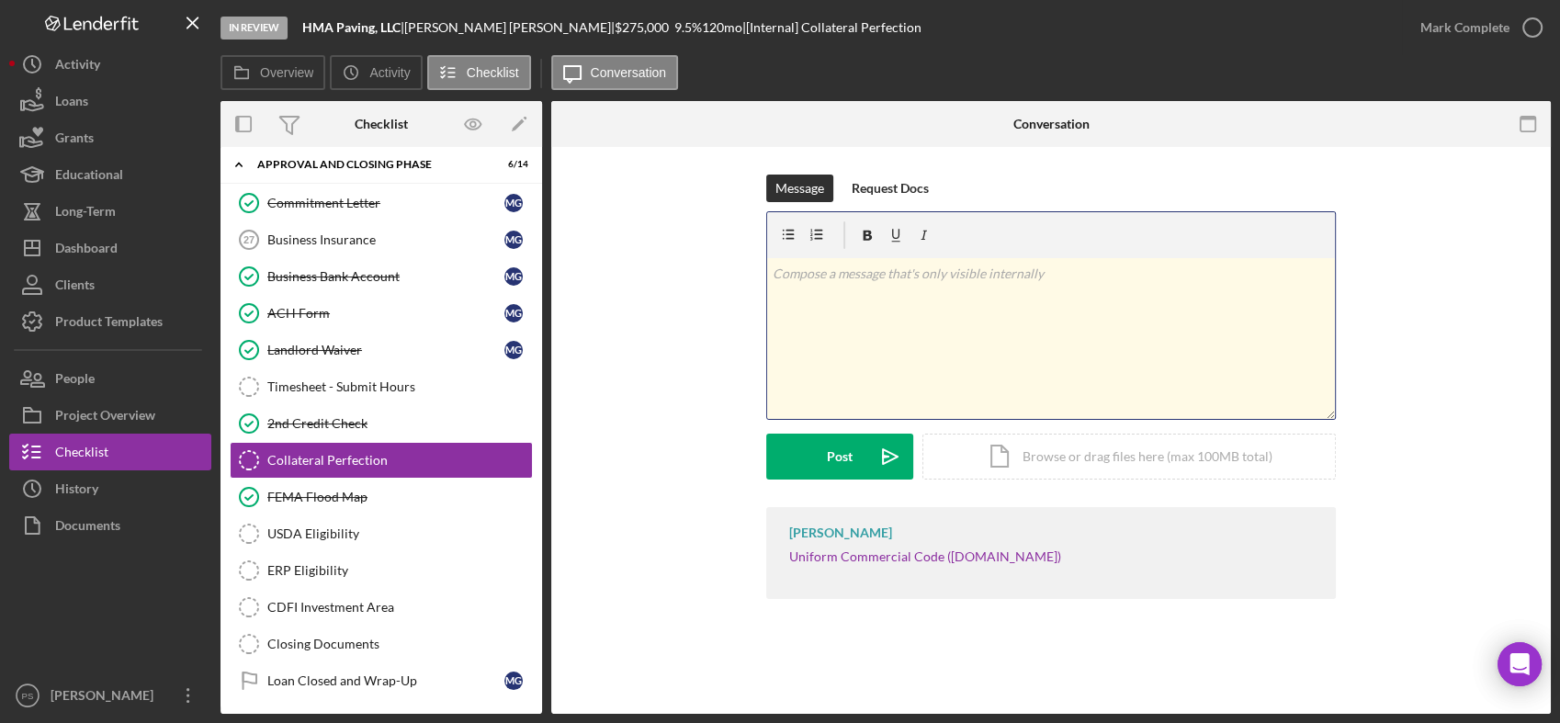
click at [816, 312] on div "v Color teal Color pink Remove color Add row above Add row below Add column bef…" at bounding box center [1051, 338] width 568 height 161
click at [837, 459] on div "Post" at bounding box center [840, 457] width 26 height 46
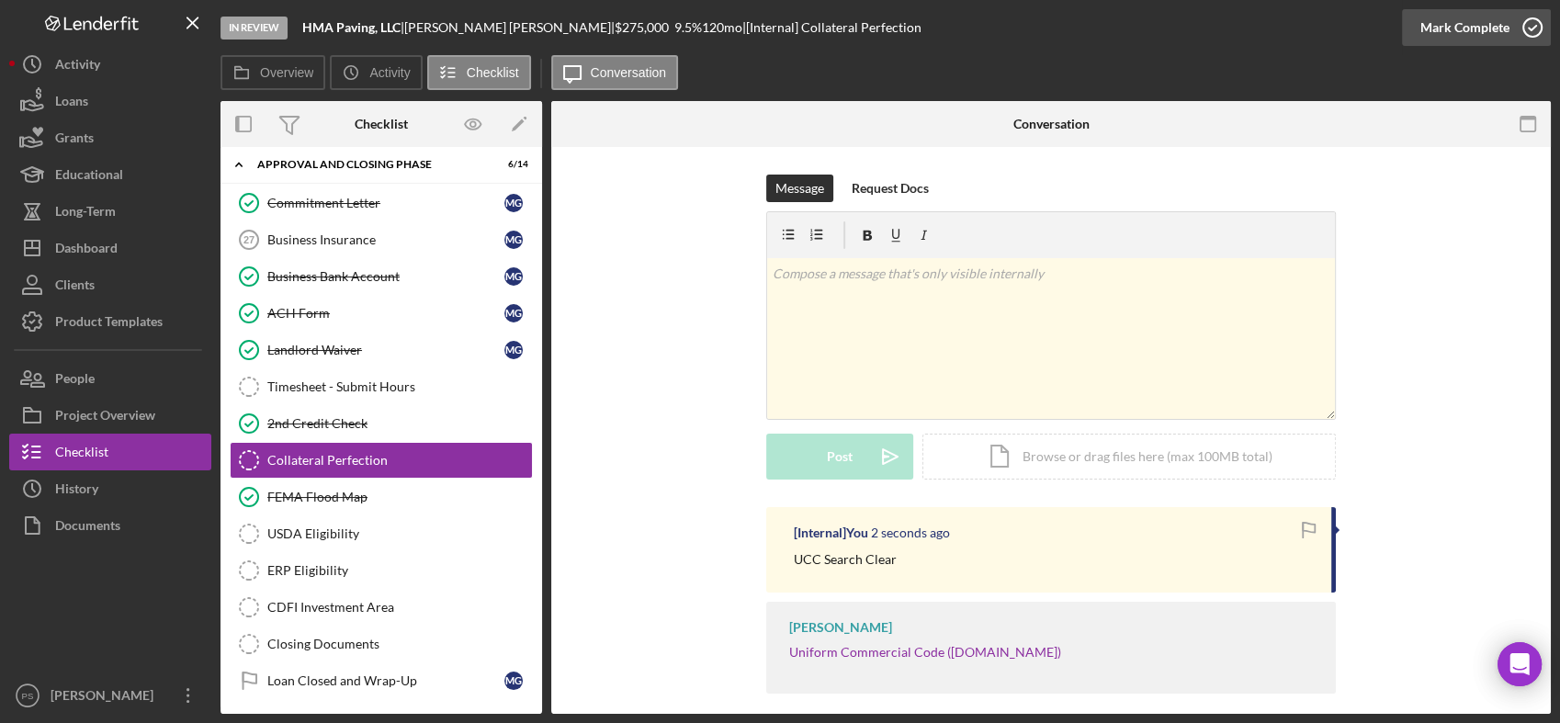
click at [1529, 17] on icon "button" at bounding box center [1532, 28] width 46 height 46
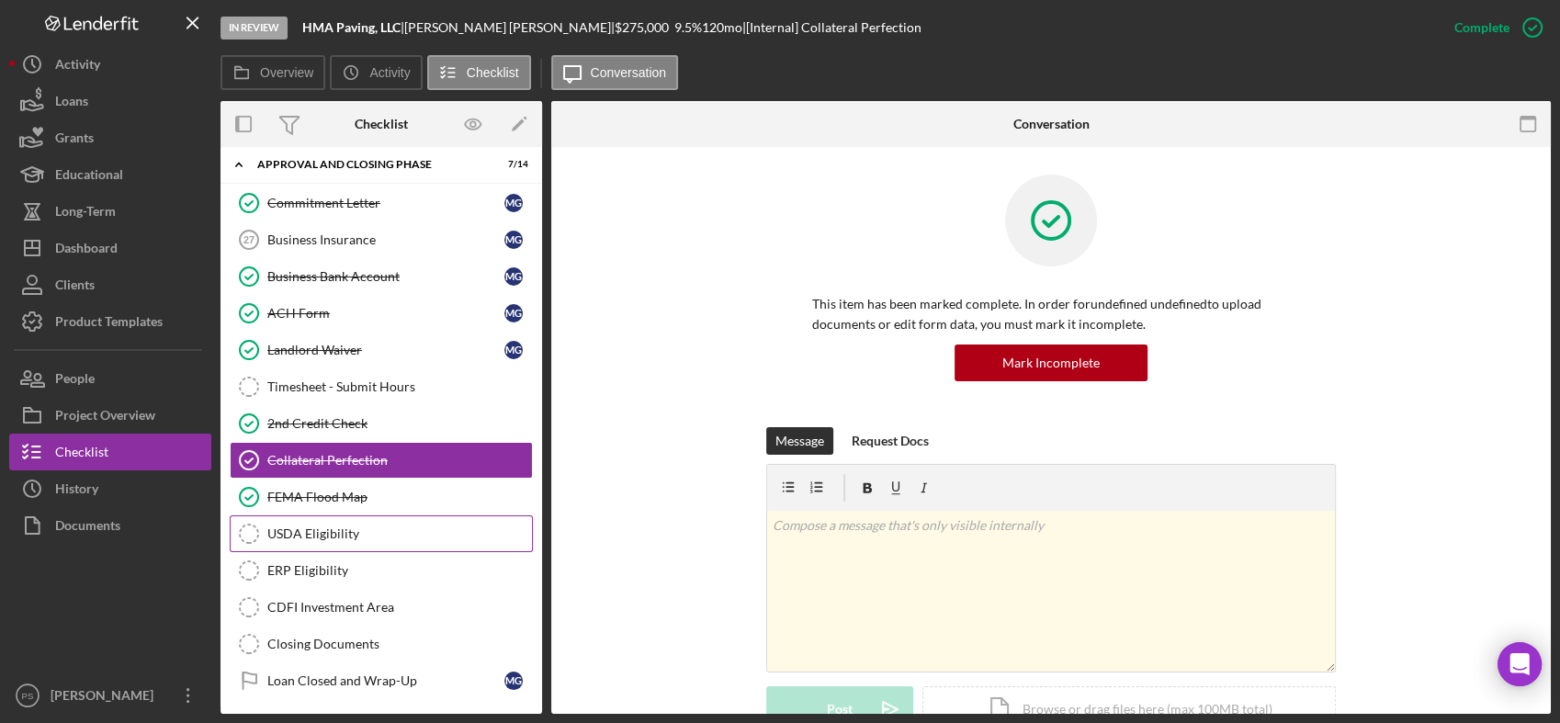
click at [360, 521] on link "USDA Eligibility USDA Eligibility" at bounding box center [381, 533] width 303 height 37
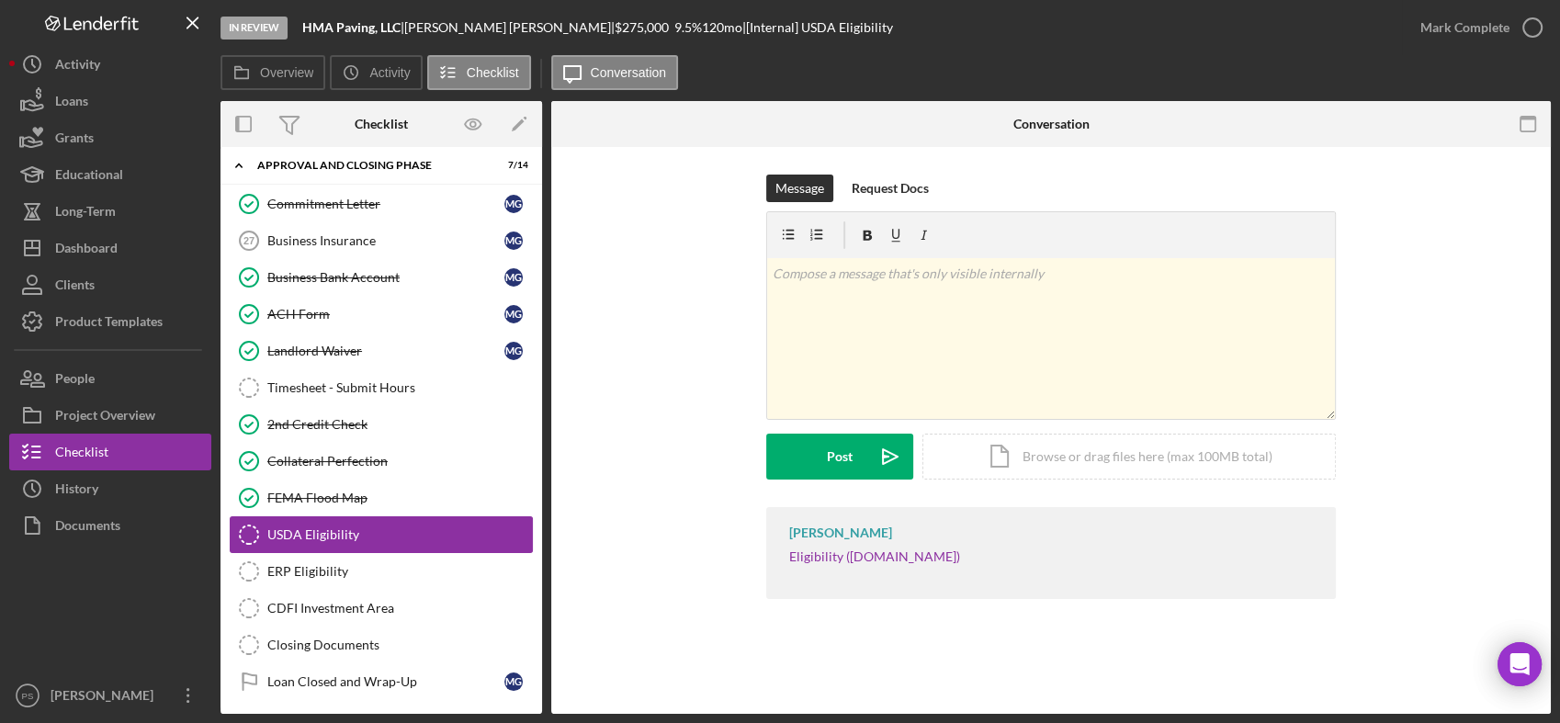
scroll to position [133, 0]
click at [914, 288] on div "v Color teal Color pink Remove color Add row above Add row below Add column bef…" at bounding box center [1051, 338] width 568 height 161
click at [794, 277] on p "Noteligilble" at bounding box center [1052, 274] width 558 height 20
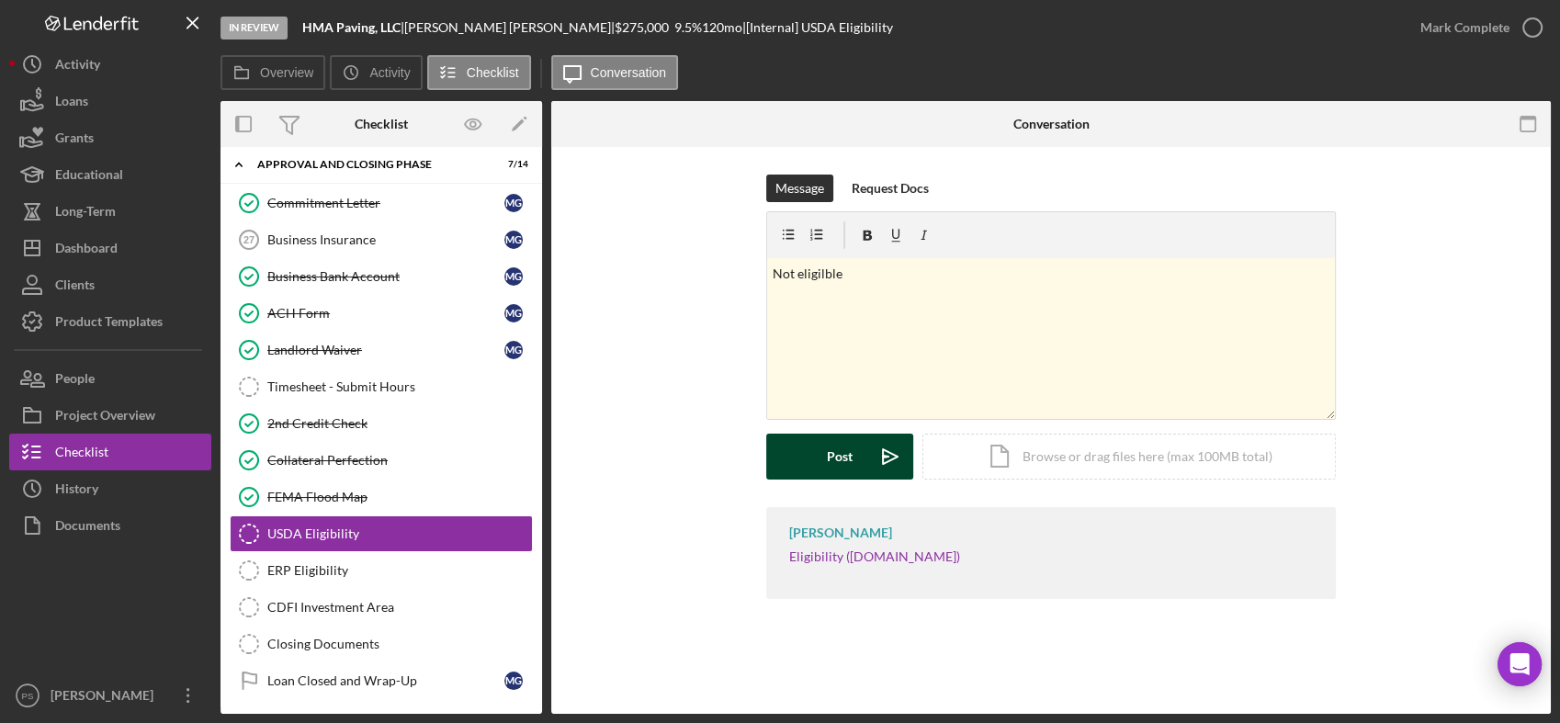
click at [845, 453] on div "Post" at bounding box center [840, 457] width 26 height 46
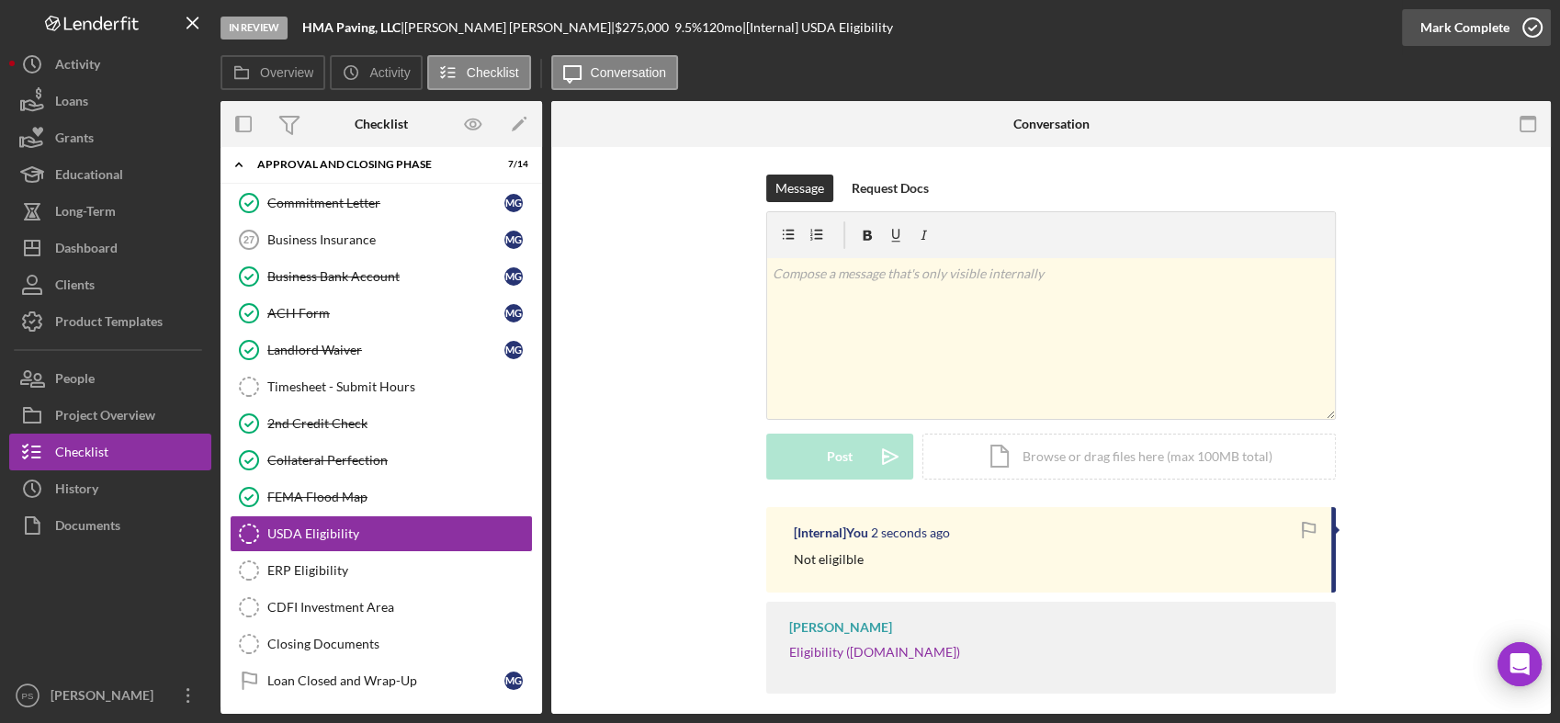
click at [1535, 23] on icon "button" at bounding box center [1532, 28] width 46 height 46
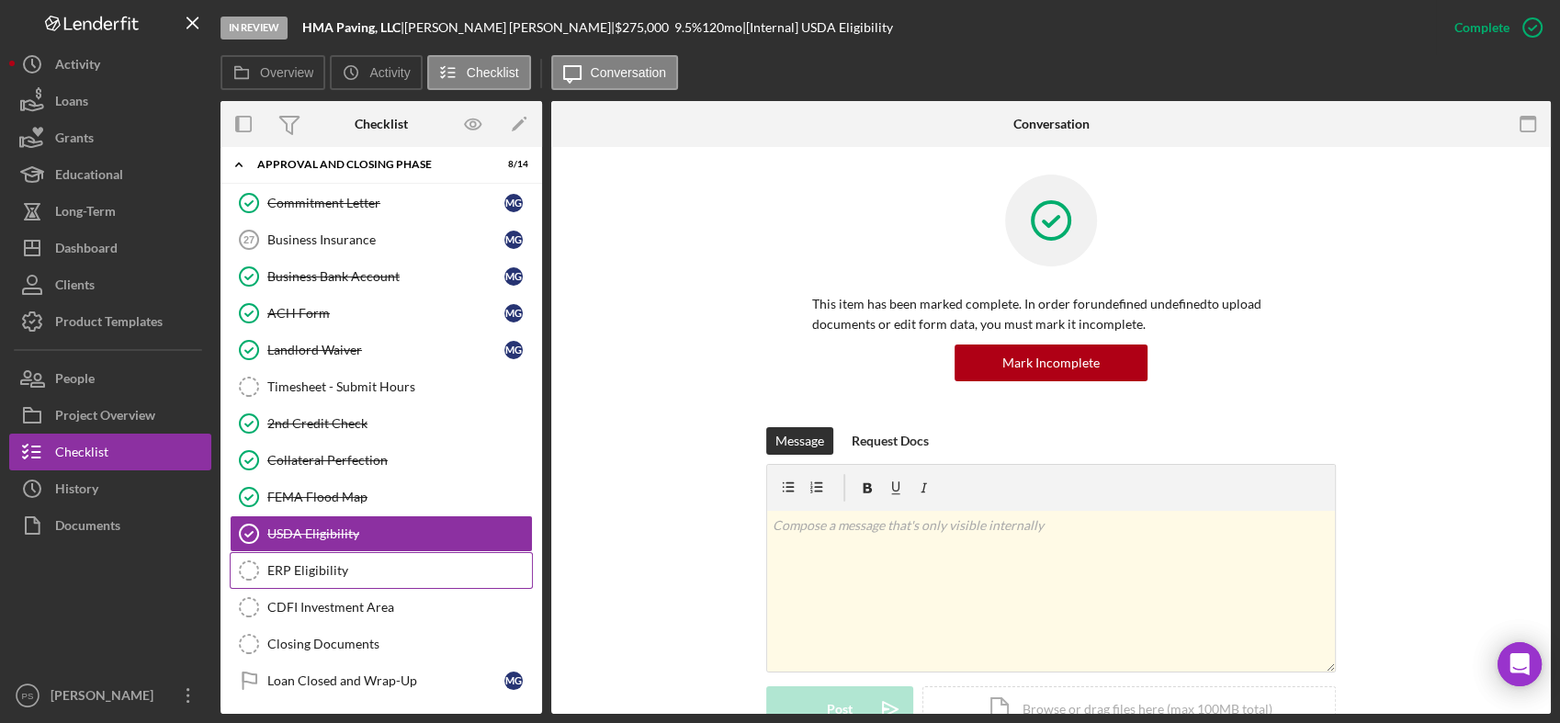
click at [344, 559] on link "ERP Eligibility ERP Eligibility" at bounding box center [381, 570] width 303 height 37
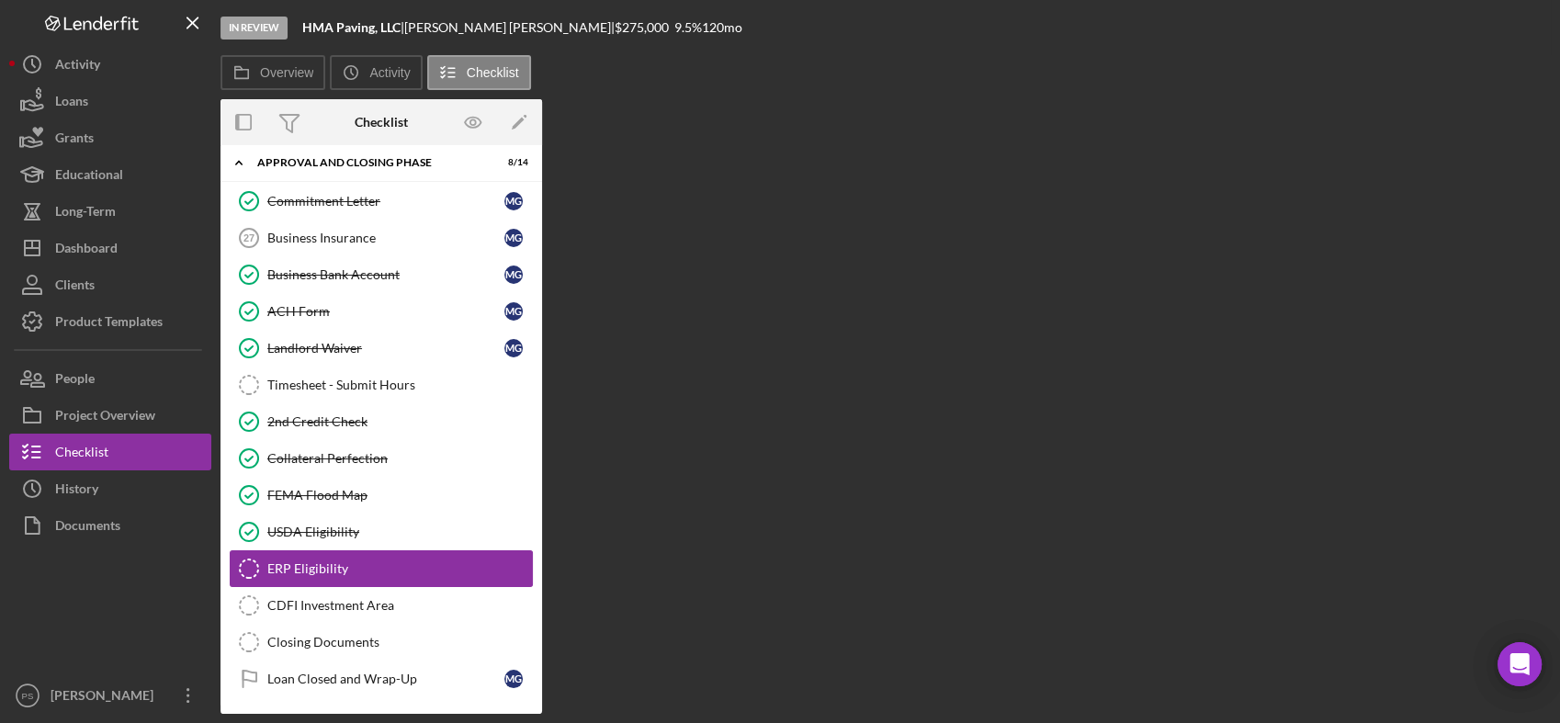
scroll to position [133, 0]
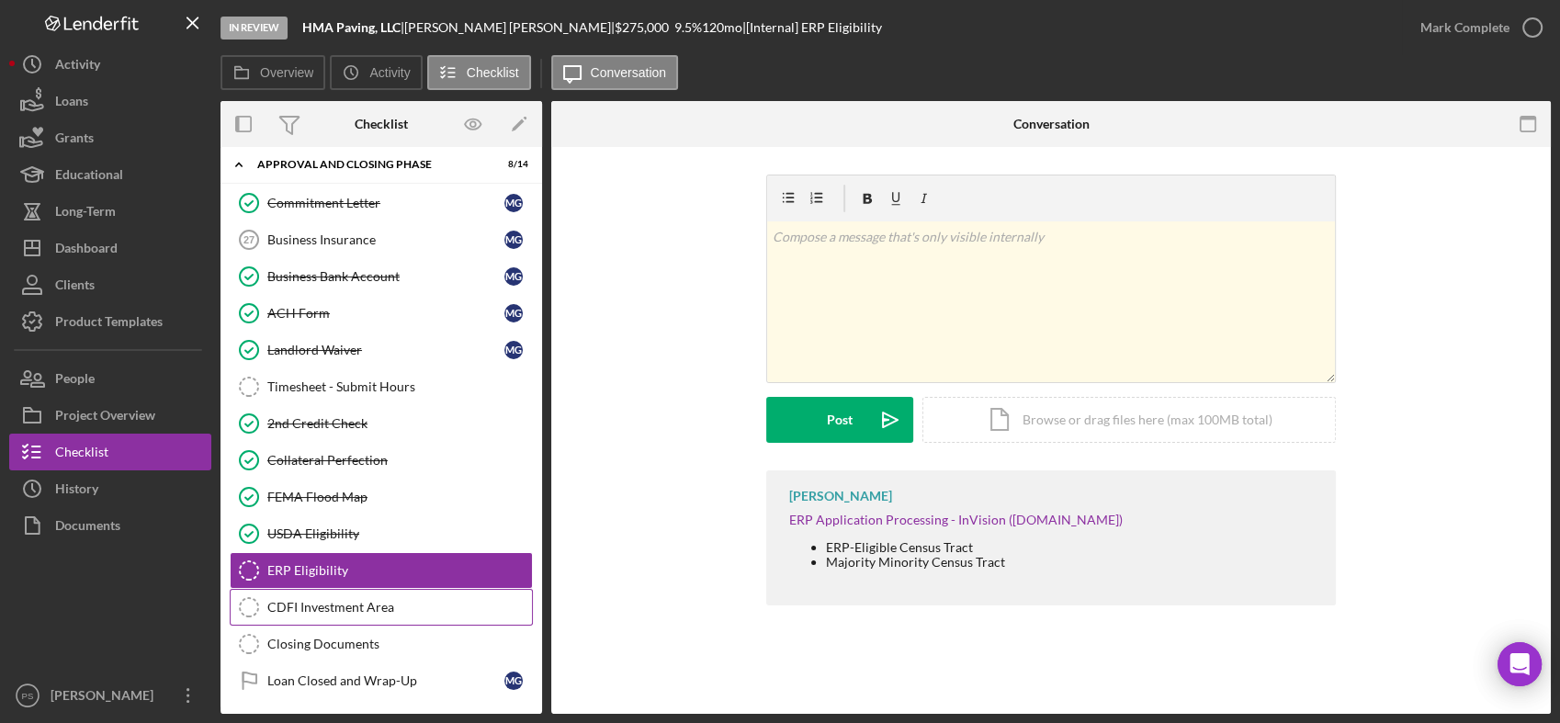
click at [382, 600] on div "CDFI Investment Area" at bounding box center [399, 607] width 265 height 15
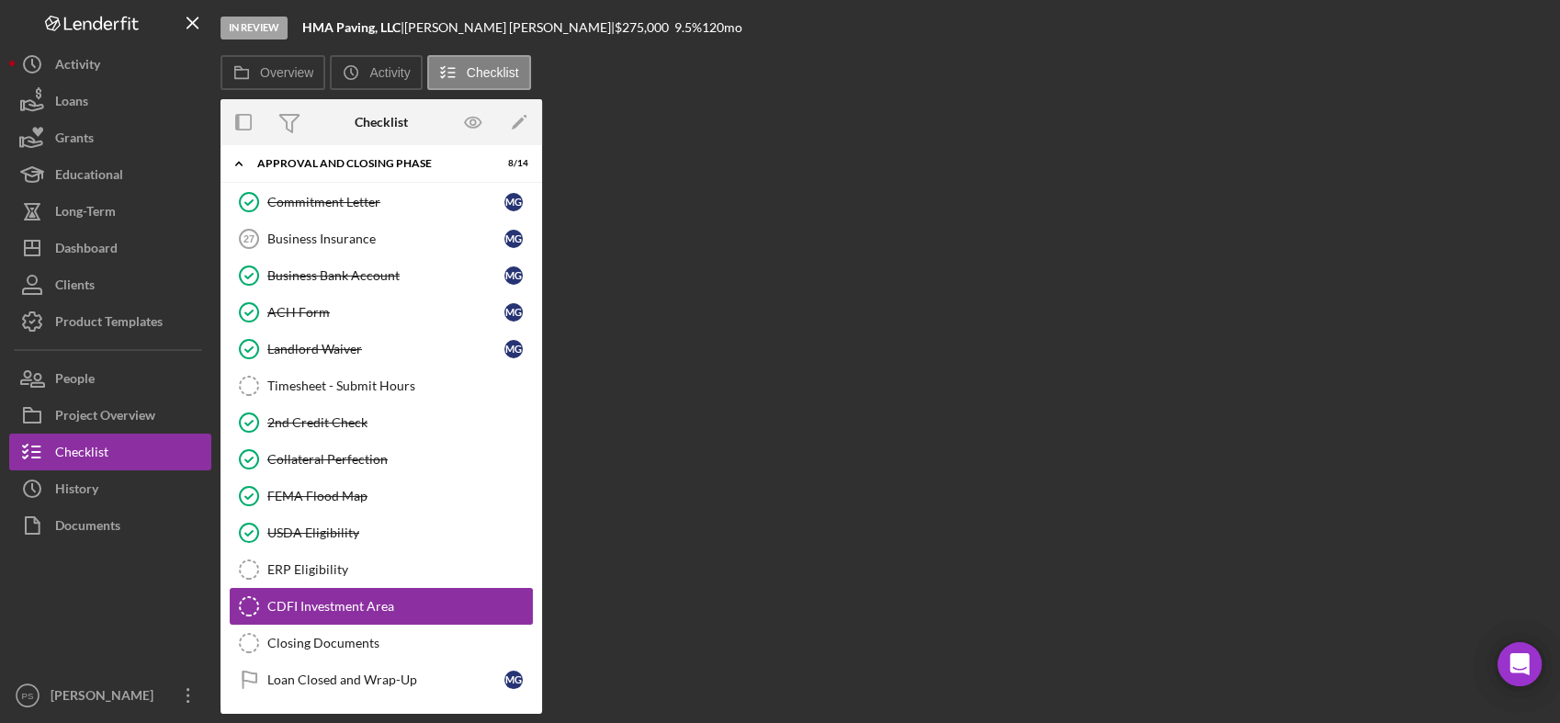
scroll to position [133, 0]
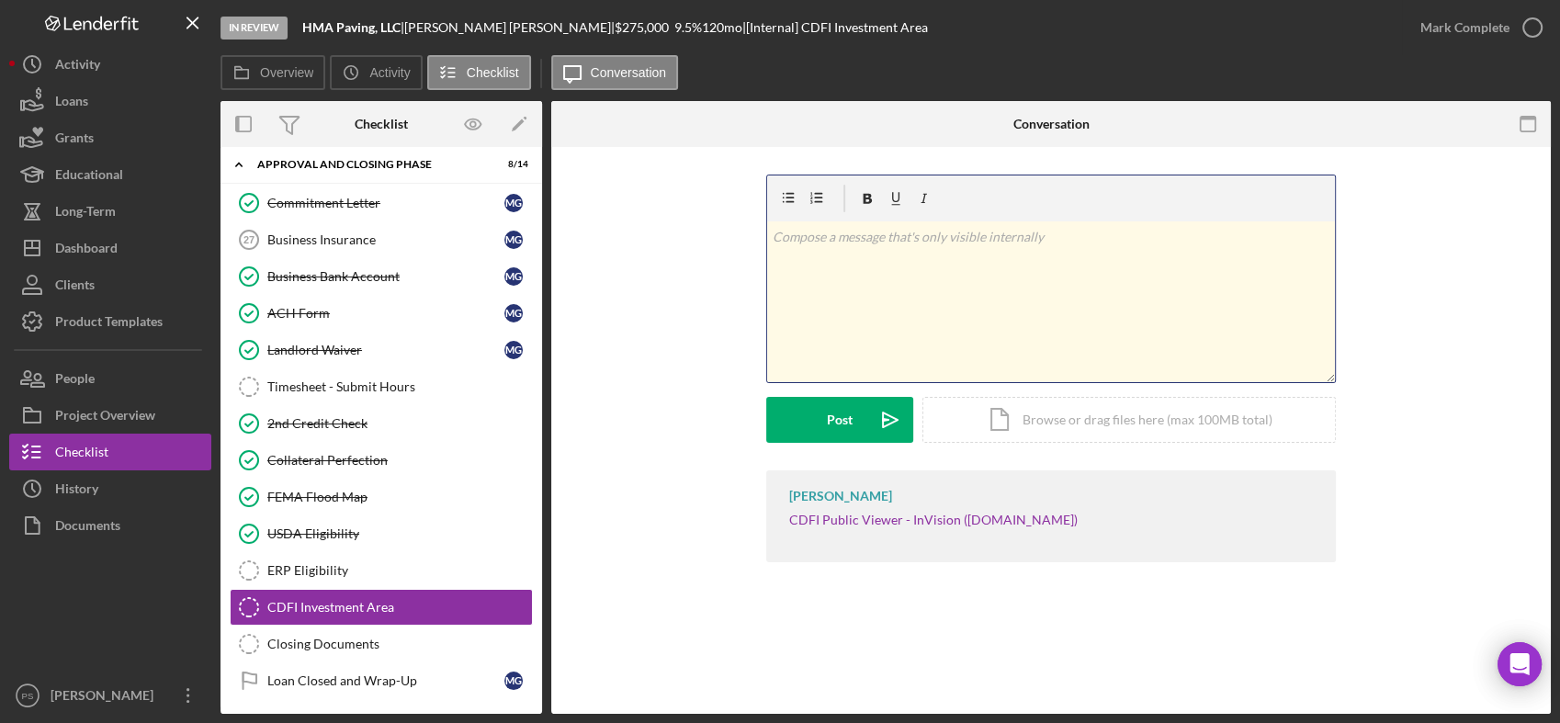
click at [929, 271] on div "v Color teal Color pink Remove color Add row above Add row below Add column bef…" at bounding box center [1051, 301] width 568 height 161
click at [842, 414] on div "Post" at bounding box center [840, 420] width 26 height 46
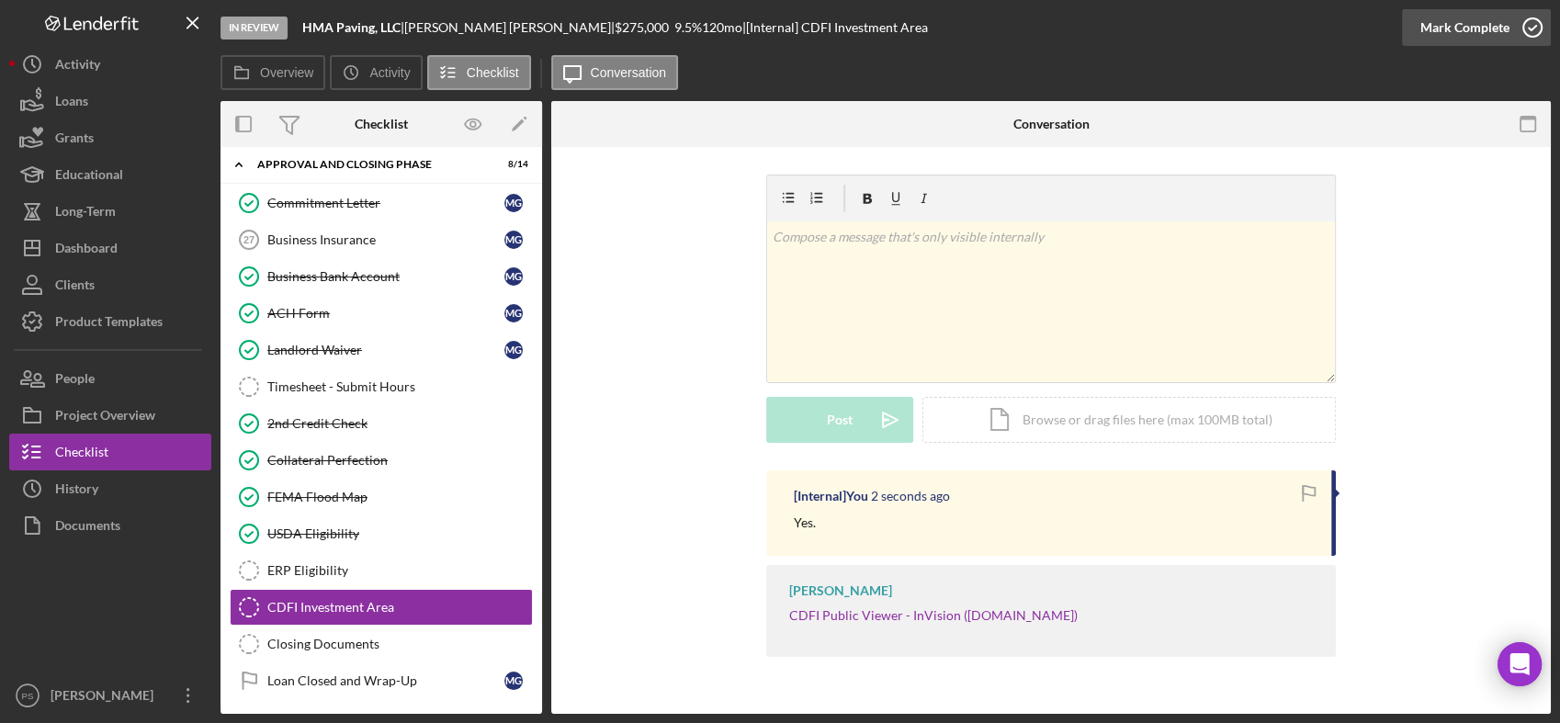
click at [1536, 29] on icon "button" at bounding box center [1532, 28] width 46 height 46
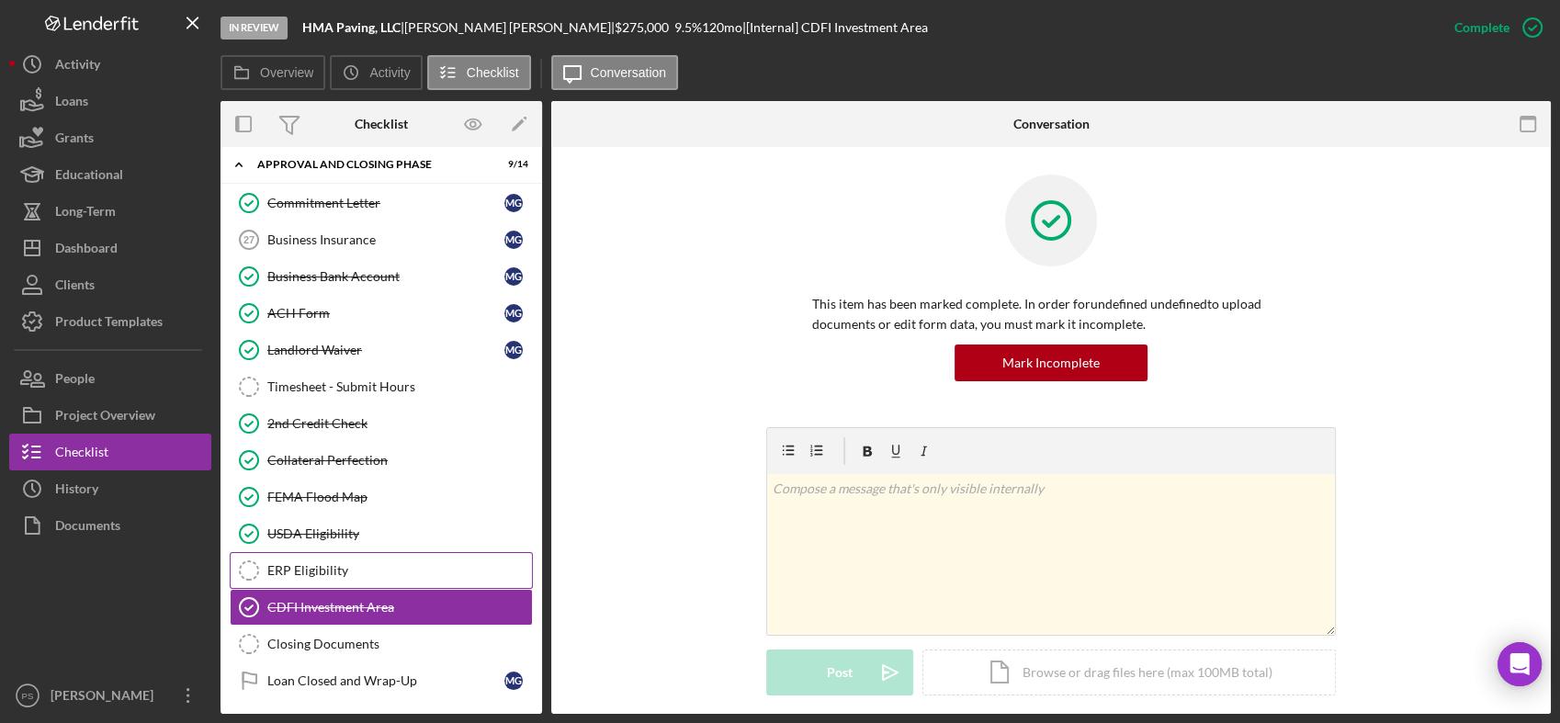
click at [329, 563] on div "ERP Eligibility" at bounding box center [399, 570] width 265 height 15
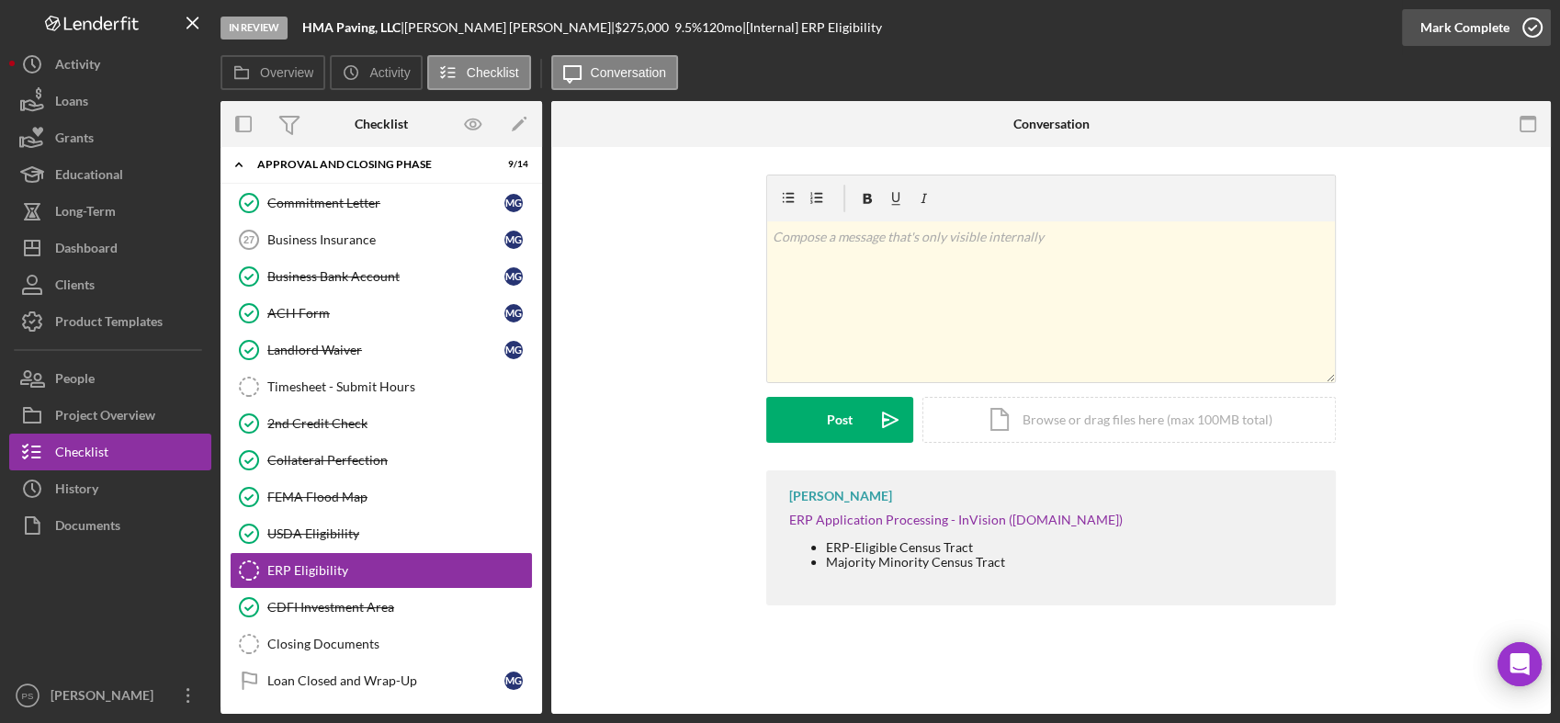
click at [1535, 29] on icon "button" at bounding box center [1532, 28] width 46 height 46
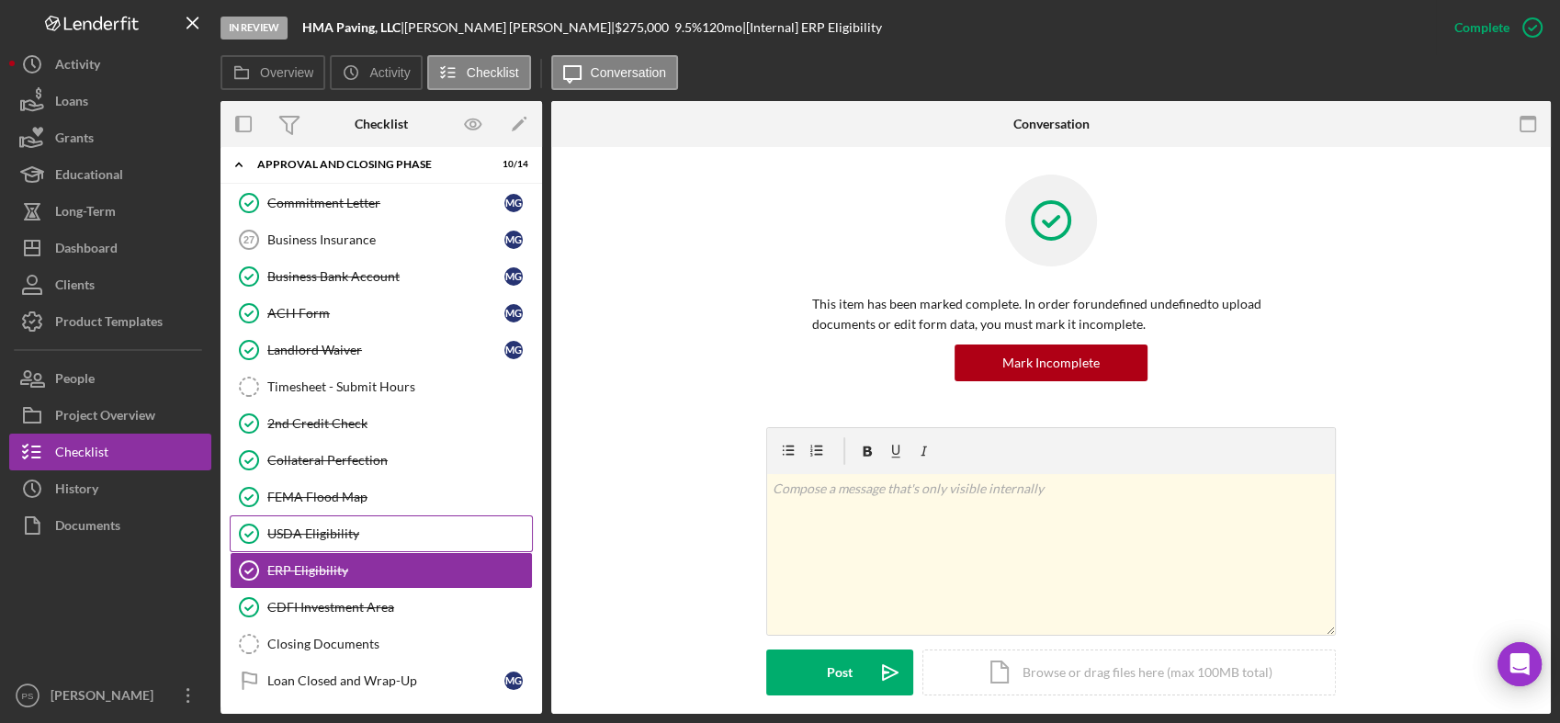
scroll to position [66, 0]
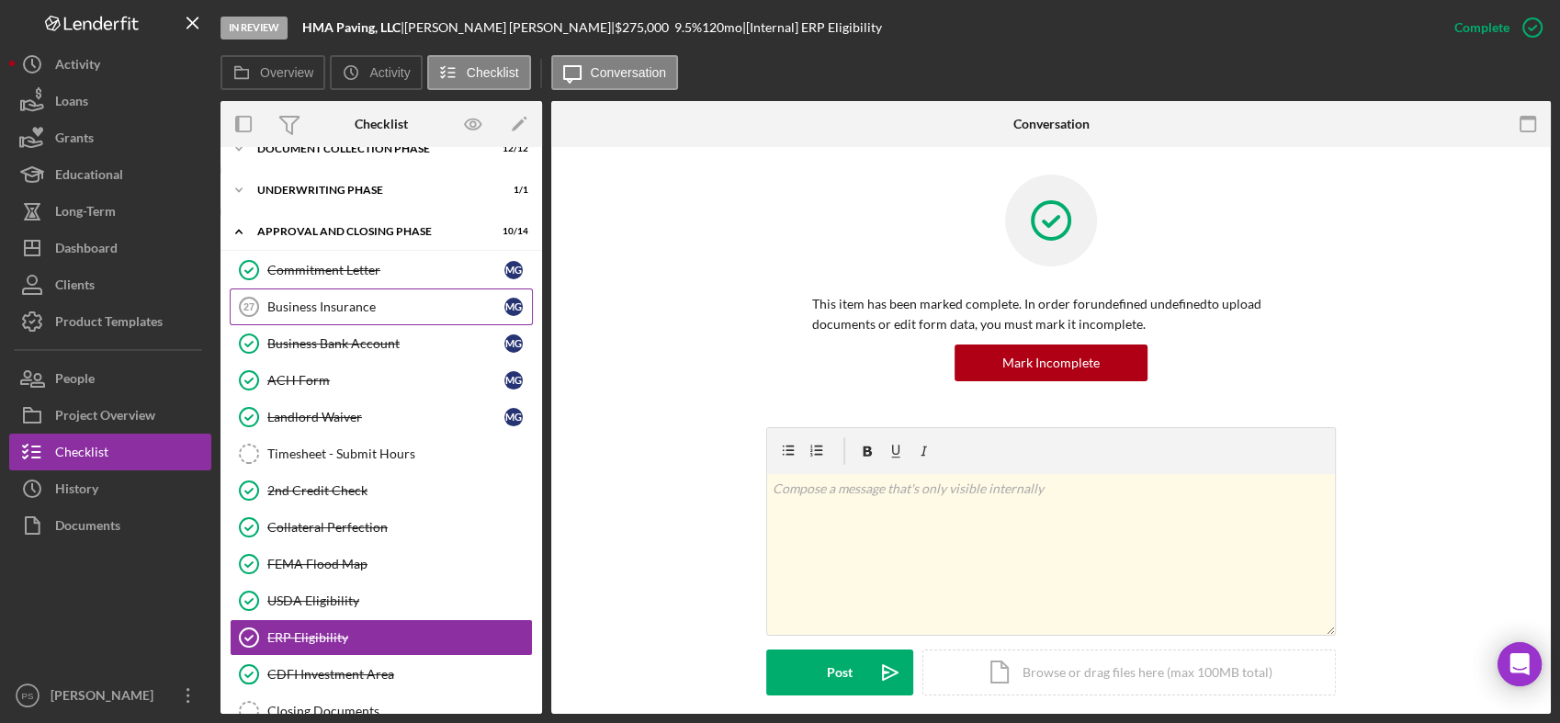
click at [339, 307] on div "Business Insurance" at bounding box center [385, 306] width 237 height 15
